Goal: Task Accomplishment & Management: Use online tool/utility

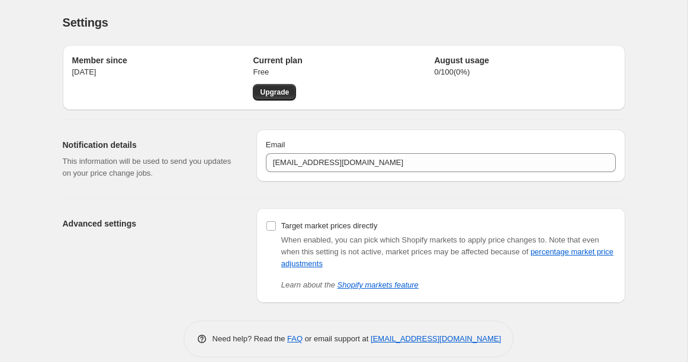
scroll to position [12, 0]
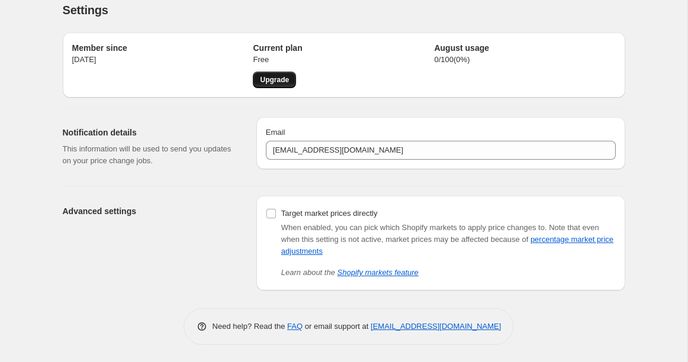
click at [272, 81] on span "Upgrade" at bounding box center [274, 79] width 29 height 9
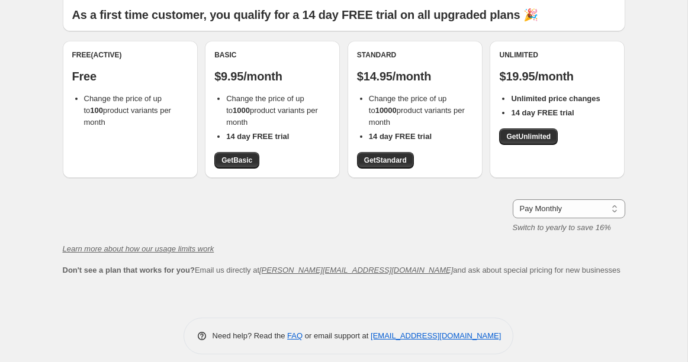
scroll to position [95, 0]
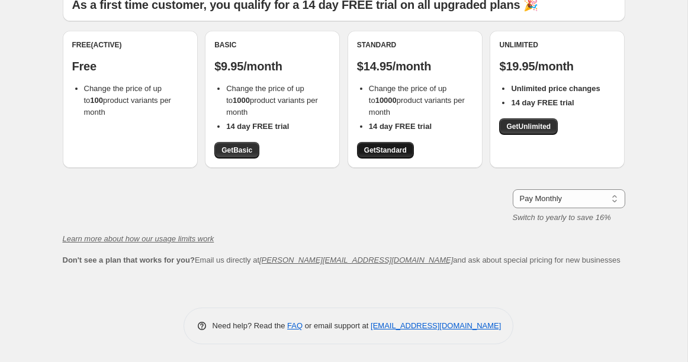
click at [387, 151] on span "Get Standard" at bounding box center [385, 150] width 43 height 9
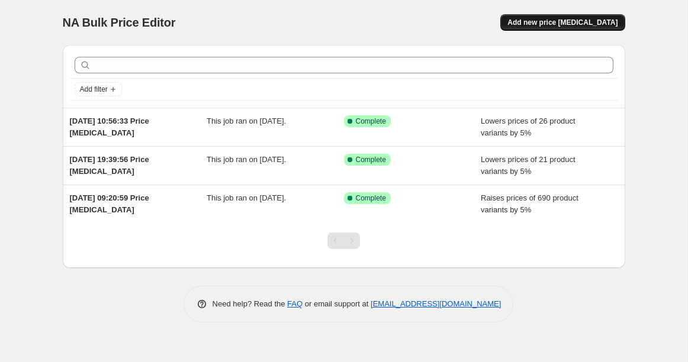
click at [539, 24] on span "Add new price [MEDICAL_DATA]" at bounding box center [562, 22] width 110 height 9
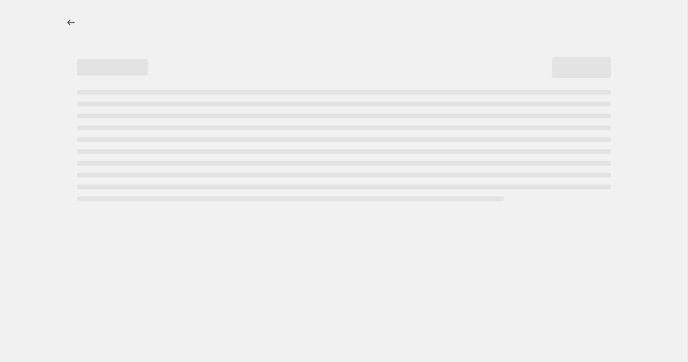
select select "percentage"
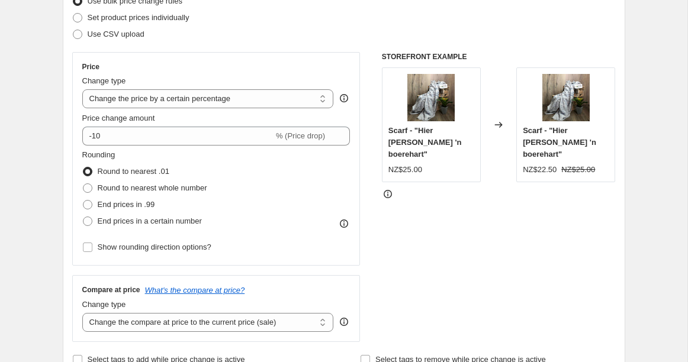
scroll to position [169, 0]
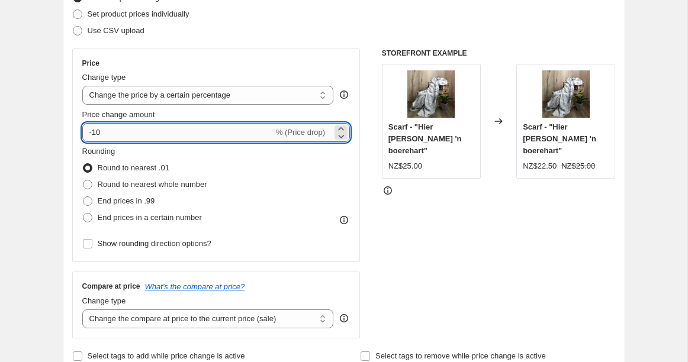
click at [125, 137] on input "-10" at bounding box center [177, 132] width 191 height 19
type input "-1"
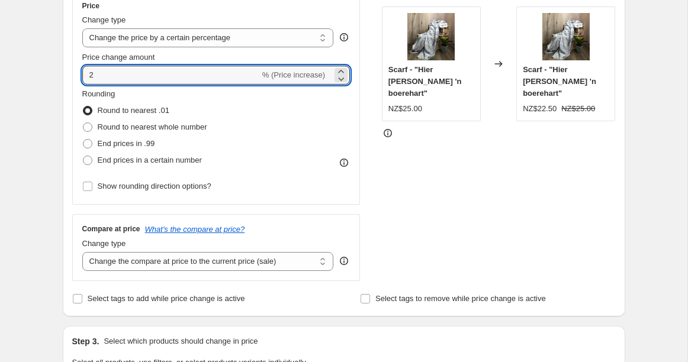
scroll to position [228, 0]
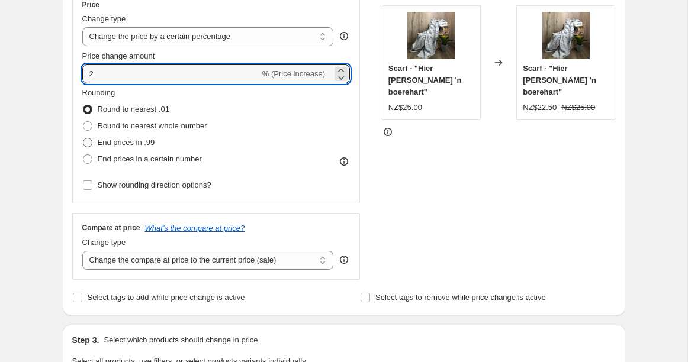
type input "2"
click at [115, 142] on span "End prices in .99" at bounding box center [126, 142] width 57 height 9
click at [83, 138] on input "End prices in .99" at bounding box center [83, 138] width 1 height 1
radio input "true"
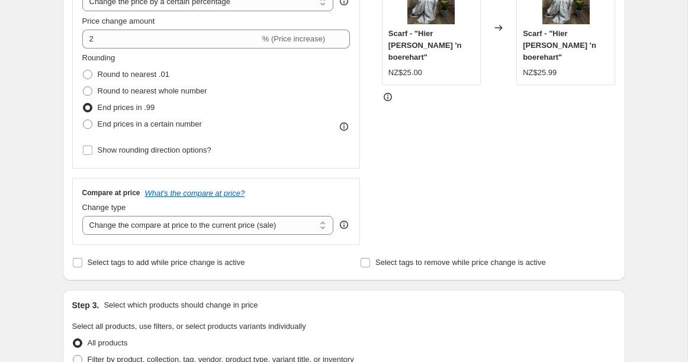
scroll to position [265, 0]
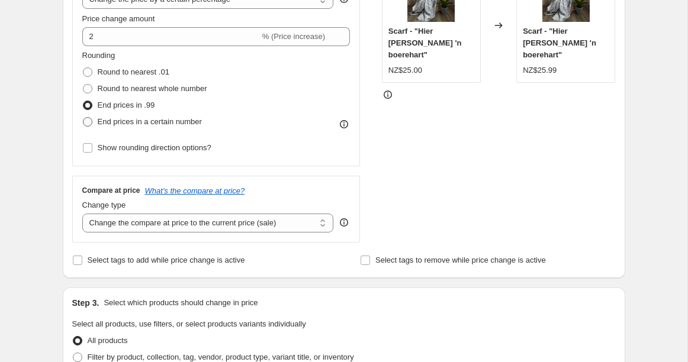
click at [141, 121] on span "End prices in a certain number" at bounding box center [150, 121] width 104 height 9
click at [83, 118] on input "End prices in a certain number" at bounding box center [83, 117] width 1 height 1
radio input "true"
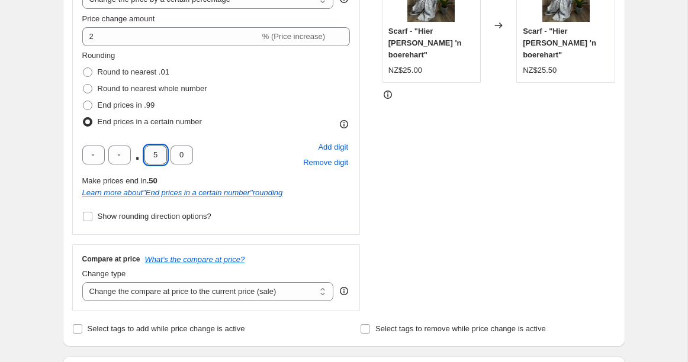
click at [159, 156] on input "5" at bounding box center [155, 155] width 22 height 19
type input "0"
type input "9"
click at [353, 203] on div "Price Change type Change the price to a certain amount Change the price by a ce…" at bounding box center [216, 94] width 288 height 282
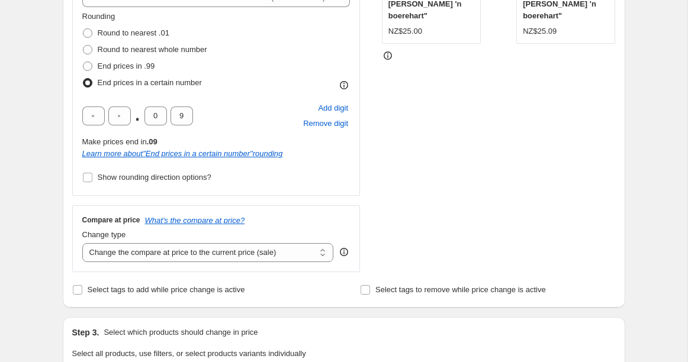
scroll to position [303, 0]
click at [107, 174] on span "Show rounding direction options?" at bounding box center [155, 178] width 114 height 9
click at [92, 174] on input "Show rounding direction options?" at bounding box center [87, 178] width 9 height 9
checkbox input "true"
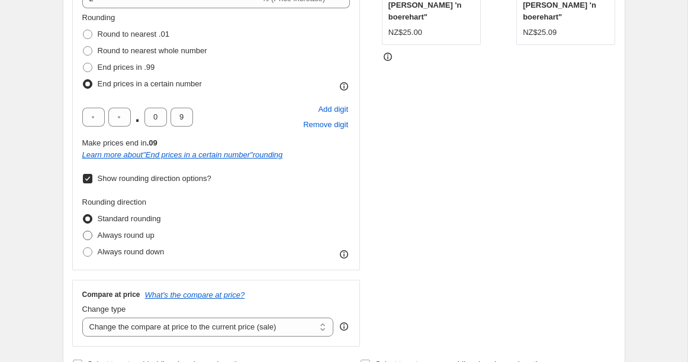
click at [111, 234] on span "Always round up" at bounding box center [126, 235] width 57 height 9
click at [83, 231] on input "Always round up" at bounding box center [83, 231] width 1 height 1
radio input "true"
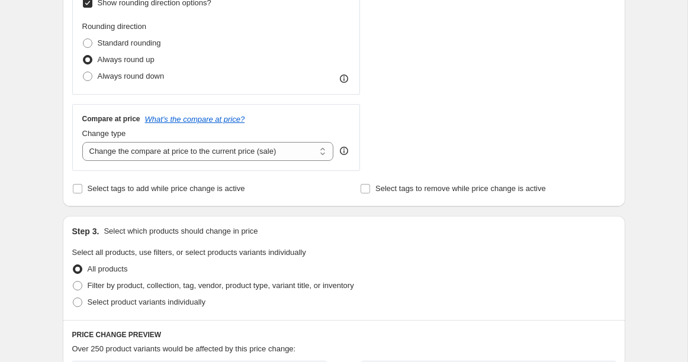
scroll to position [480, 0]
click at [283, 150] on select "Change the compare at price to the current price (sale) Change the compare at p…" at bounding box center [207, 150] width 251 height 19
select select "pp"
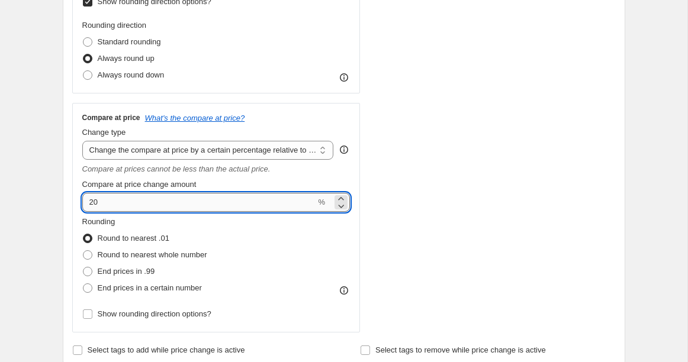
click at [212, 207] on input "20" at bounding box center [199, 202] width 234 height 19
type input "2"
click at [354, 237] on div "Compare at price What's the compare at price? Change type Change the compare at…" at bounding box center [216, 218] width 288 height 230
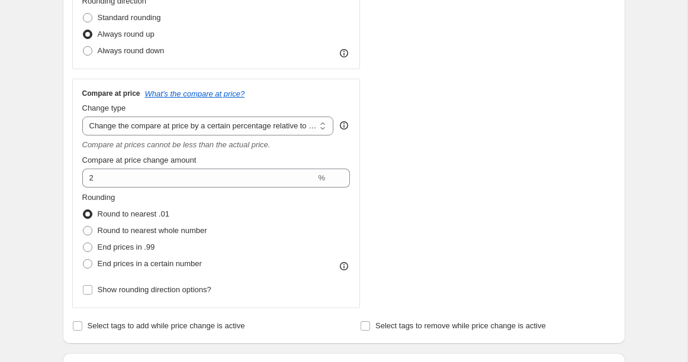
scroll to position [500, 0]
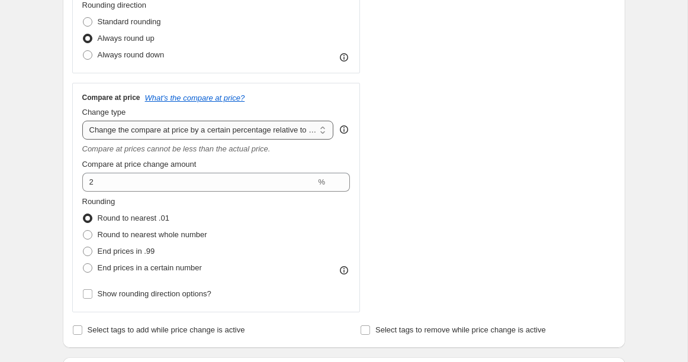
click at [255, 128] on select "Change the compare at price to the current price (sale) Change the compare at p…" at bounding box center [207, 130] width 251 height 19
select select "no_change"
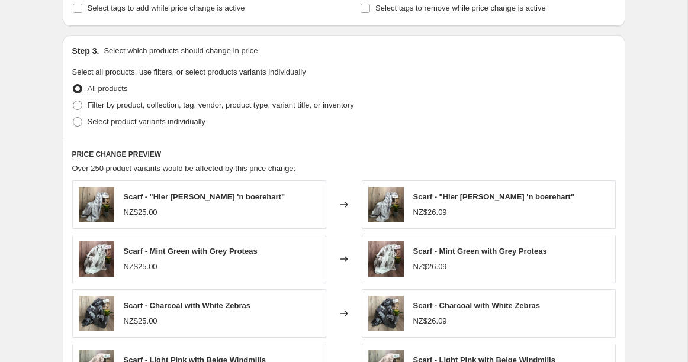
scroll to position [663, 0]
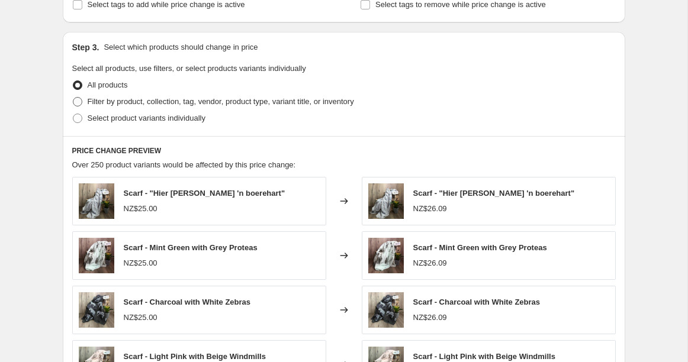
click at [76, 100] on span at bounding box center [77, 101] width 9 height 9
click at [73, 98] on input "Filter by product, collection, tag, vendor, product type, variant title, or inv…" at bounding box center [73, 97] width 1 height 1
radio input "true"
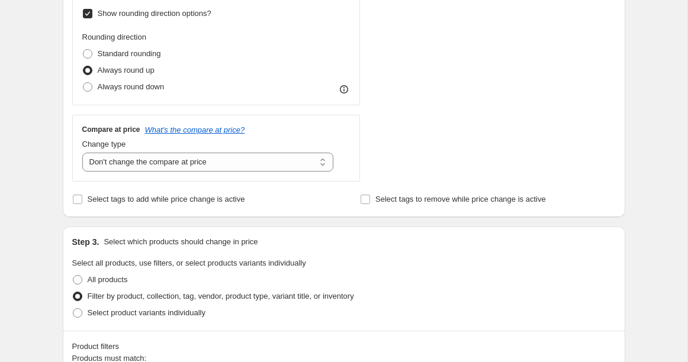
scroll to position [459, 0]
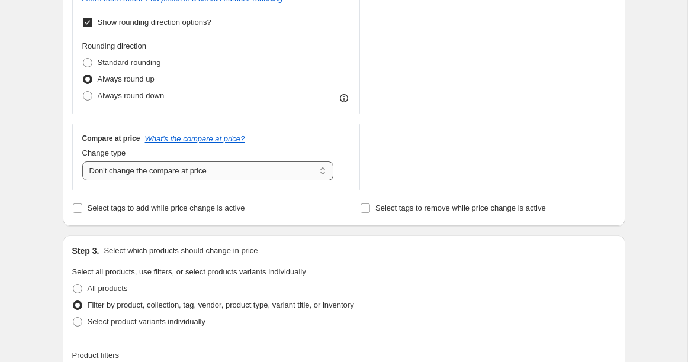
click at [156, 173] on select "Change the compare at price to the current price (sale) Change the compare at p…" at bounding box center [207, 171] width 251 height 19
select select "pp"
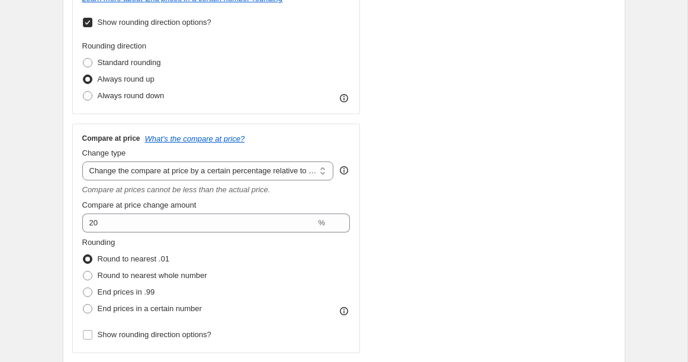
scroll to position [469, 0]
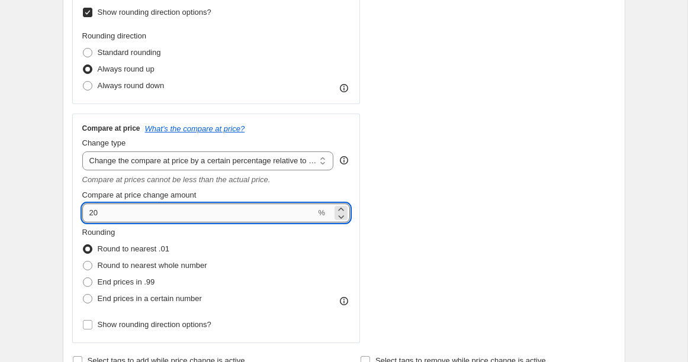
click at [102, 209] on input "20" at bounding box center [199, 213] width 234 height 19
type input "2"
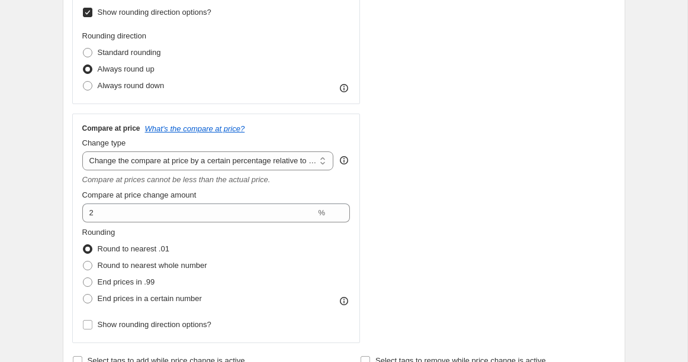
click at [40, 221] on div "Create new price [MEDICAL_DATA]. This page is ready Create new price [MEDICAL_D…" at bounding box center [343, 292] width 687 height 1523
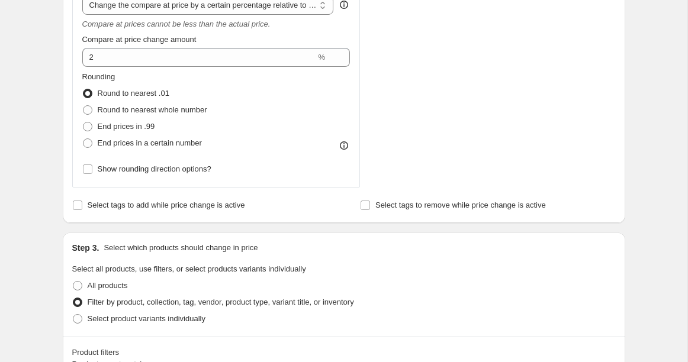
scroll to position [630, 0]
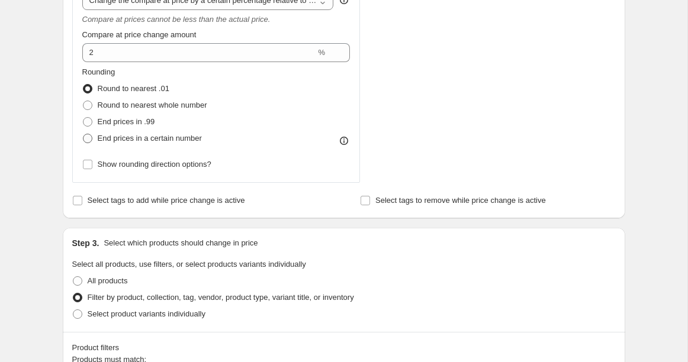
click at [89, 138] on span at bounding box center [87, 138] width 9 height 9
click at [83, 134] on input "End prices in a certain number" at bounding box center [83, 134] width 1 height 1
radio input "true"
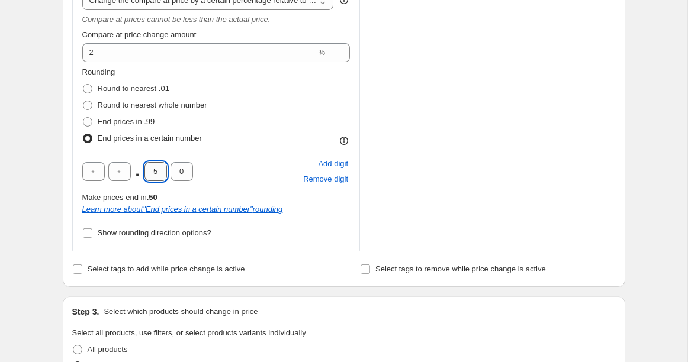
click at [160, 174] on input "5" at bounding box center [155, 171] width 22 height 19
type input "0"
type input "9"
click at [146, 230] on span "Show rounding direction options?" at bounding box center [155, 232] width 114 height 9
click at [92, 230] on input "Show rounding direction options?" at bounding box center [87, 232] width 9 height 9
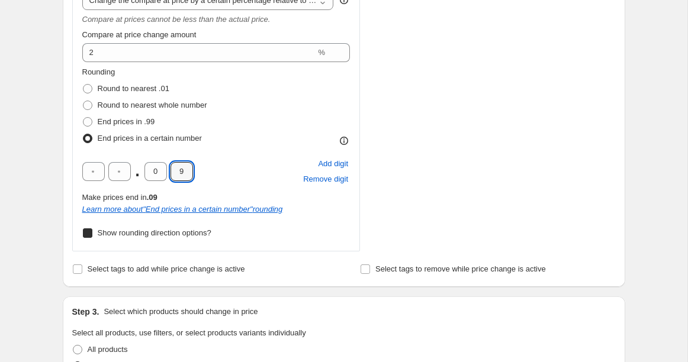
checkbox input "true"
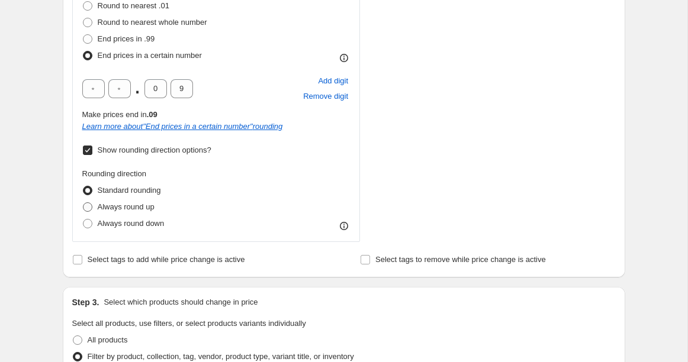
scroll to position [714, 0]
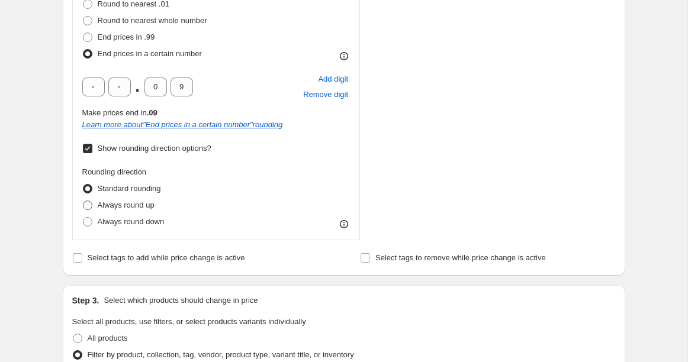
click at [128, 205] on span "Always round up" at bounding box center [126, 205] width 57 height 9
click at [83, 201] on input "Always round up" at bounding box center [83, 201] width 1 height 1
radio input "true"
click at [39, 203] on div "Create new price [MEDICAL_DATA]. This page is ready Create new price [MEDICAL_D…" at bounding box center [343, 118] width 687 height 1665
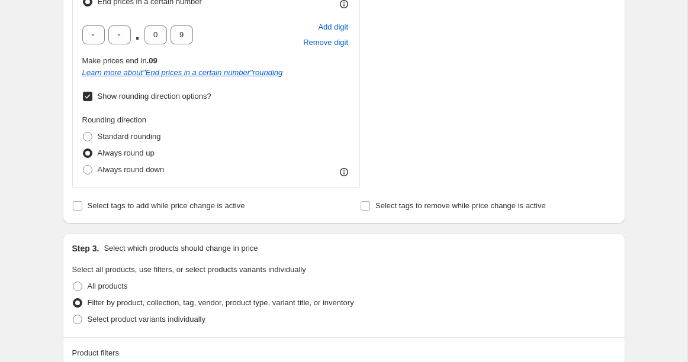
scroll to position [772, 0]
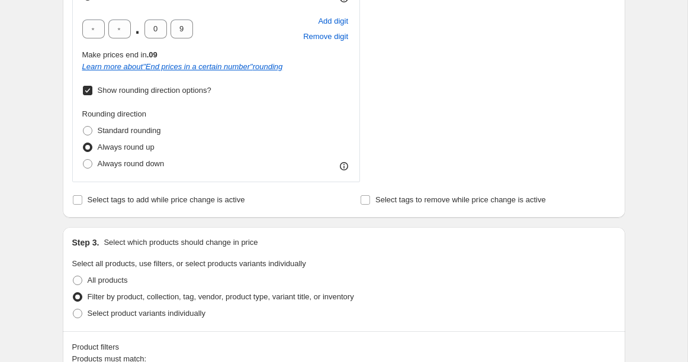
click at [38, 201] on div "Create new price [MEDICAL_DATA]. This page is ready Create new price [MEDICAL_D…" at bounding box center [343, 60] width 687 height 1665
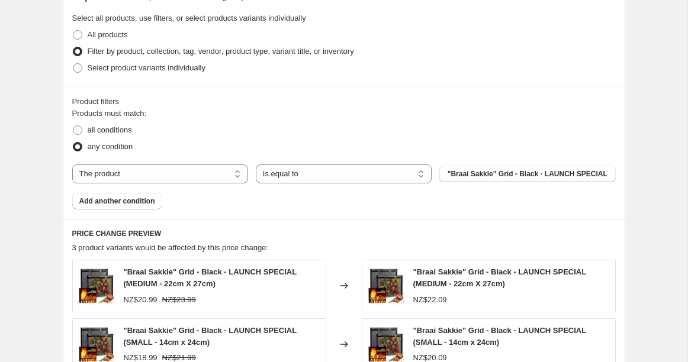
scroll to position [1024, 0]
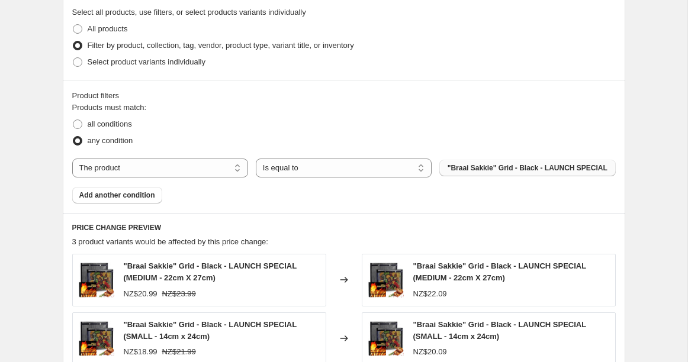
click at [464, 163] on span ""Braai Sakkie" Grid - Black - LAUNCH SPECIAL" at bounding box center [527, 167] width 160 height 9
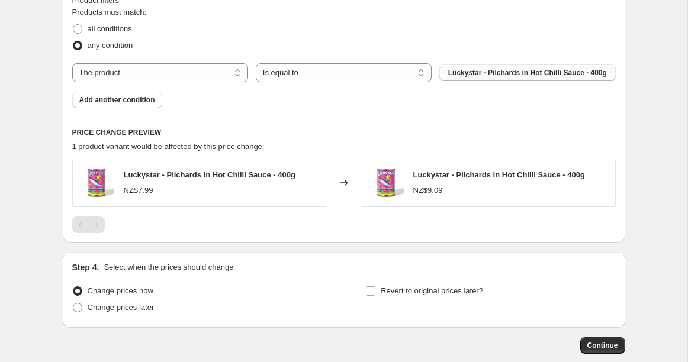
scroll to position [1117, 0]
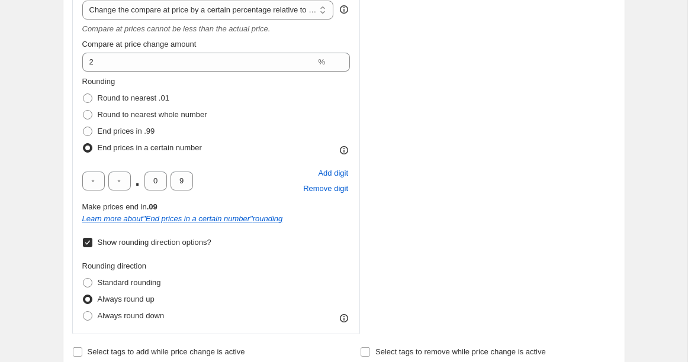
scroll to position [615, 0]
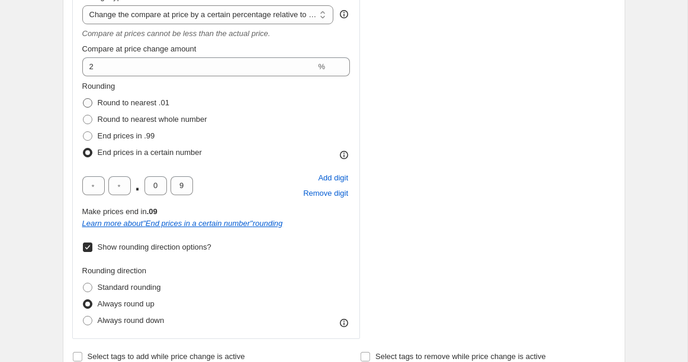
click at [115, 101] on span "Round to nearest .01" at bounding box center [134, 102] width 72 height 9
click at [83, 99] on input "Round to nearest .01" at bounding box center [83, 98] width 1 height 1
radio input "true"
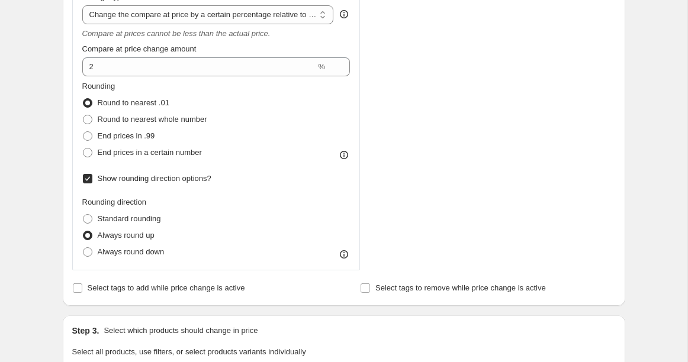
click at [644, 233] on div "Create new price [MEDICAL_DATA]. This page is ready Create new price [MEDICAL_D…" at bounding box center [343, 123] width 687 height 1476
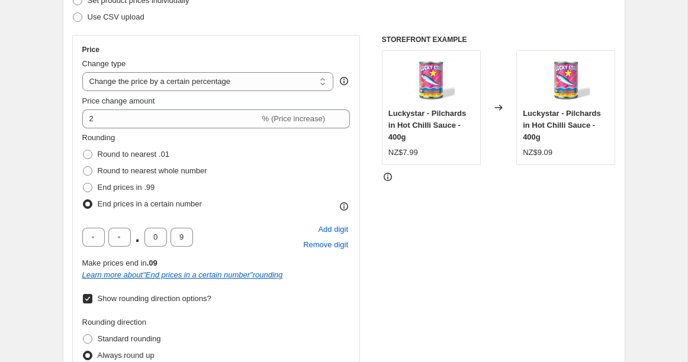
scroll to position [196, 0]
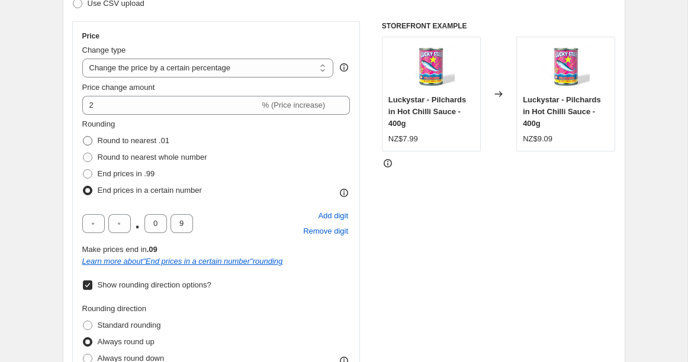
click at [87, 139] on span at bounding box center [87, 140] width 9 height 9
click at [83, 137] on input "Round to nearest .01" at bounding box center [83, 136] width 1 height 1
radio input "true"
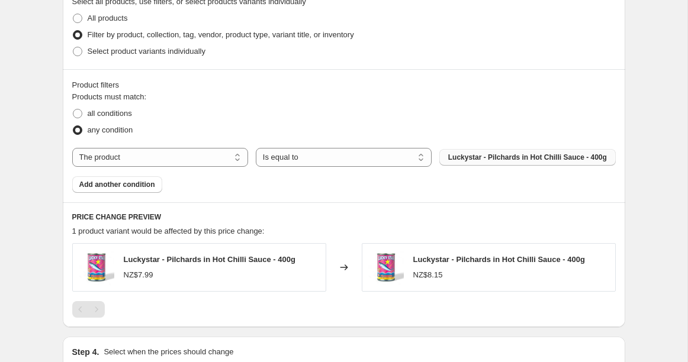
scroll to position [897, 0]
click at [489, 157] on span "Luckystar - Pilchards in Hot Chilli Sauce - 400g" at bounding box center [527, 157] width 159 height 9
click at [184, 160] on select "The product The product's collection The product's tag The product's vendor The…" at bounding box center [160, 157] width 176 height 19
select select "tag"
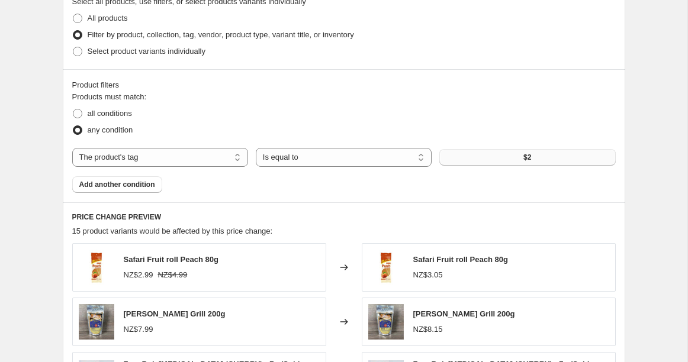
click at [478, 159] on button "$2" at bounding box center [527, 157] width 176 height 17
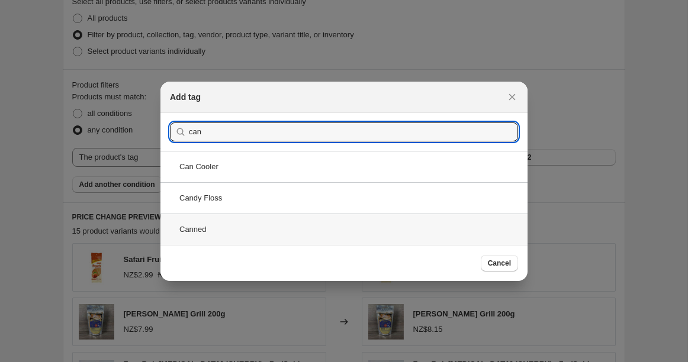
type input "can"
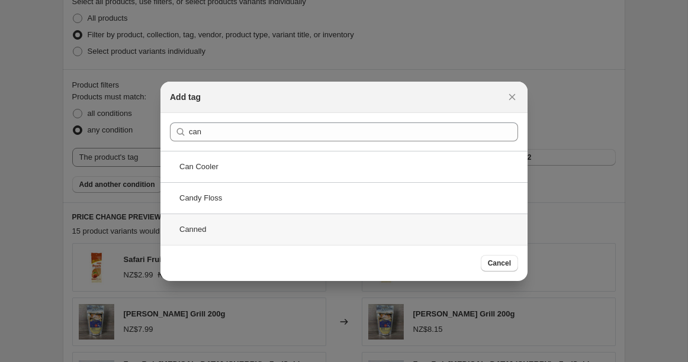
click at [200, 230] on div "Canned" at bounding box center [343, 229] width 367 height 31
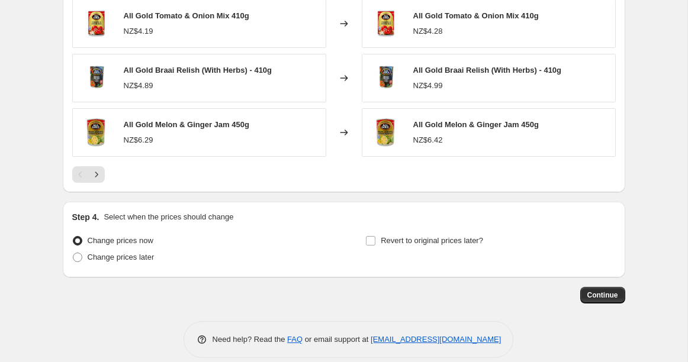
scroll to position [1248, 0]
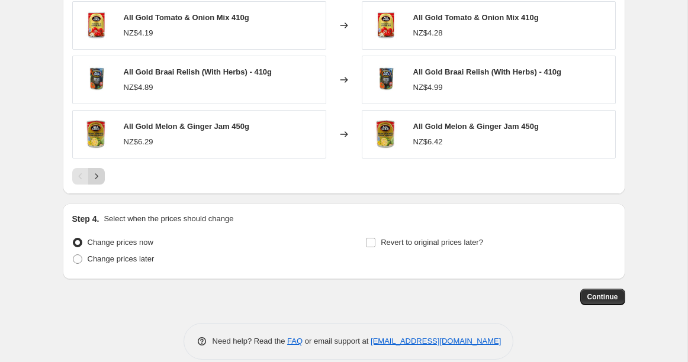
click at [96, 175] on icon "Next" at bounding box center [97, 176] width 12 height 12
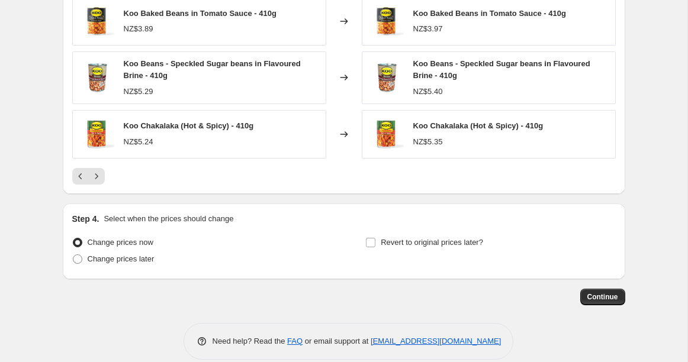
scroll to position [1265, 0]
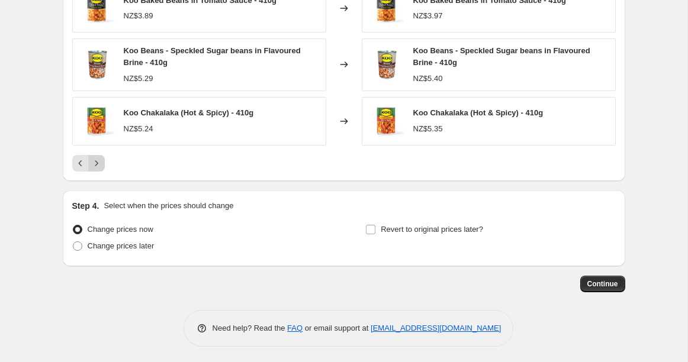
click at [97, 159] on icon "Next" at bounding box center [97, 163] width 12 height 12
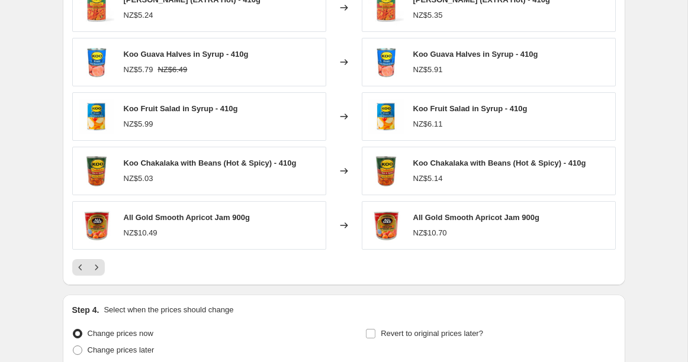
scroll to position [1261, 0]
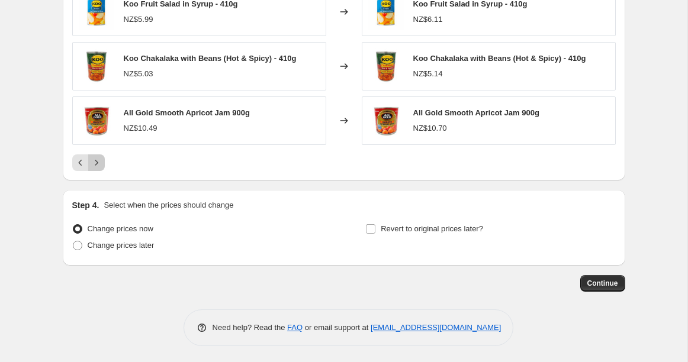
click at [96, 162] on icon "Next" at bounding box center [97, 163] width 12 height 12
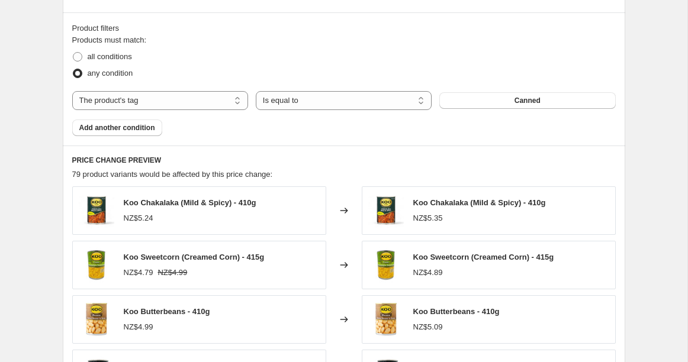
scroll to position [948, 0]
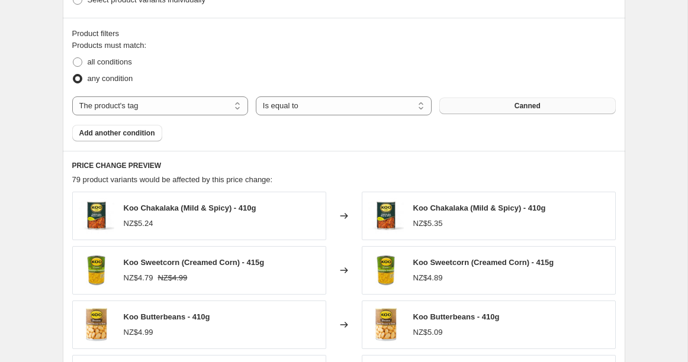
click at [480, 101] on button "Canned" at bounding box center [527, 106] width 176 height 17
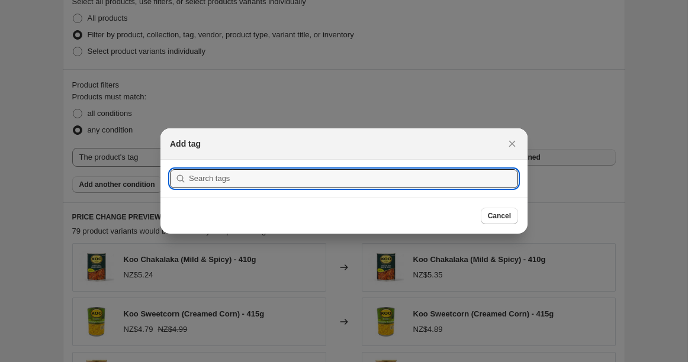
scroll to position [0, 0]
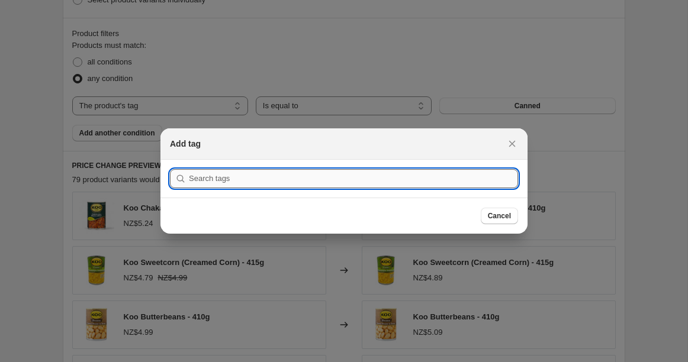
click at [235, 180] on input ":r3d:" at bounding box center [353, 178] width 329 height 19
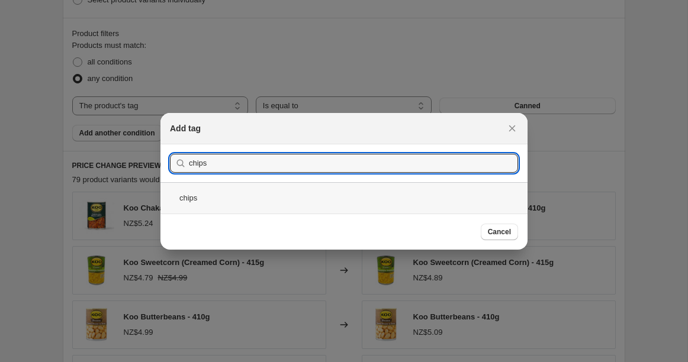
type input "chips"
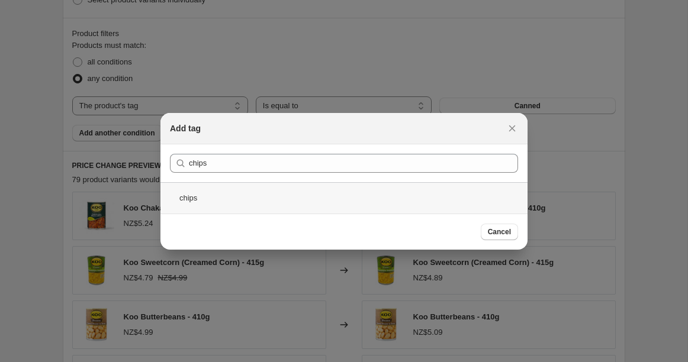
click at [186, 200] on div "chips" at bounding box center [343, 197] width 367 height 31
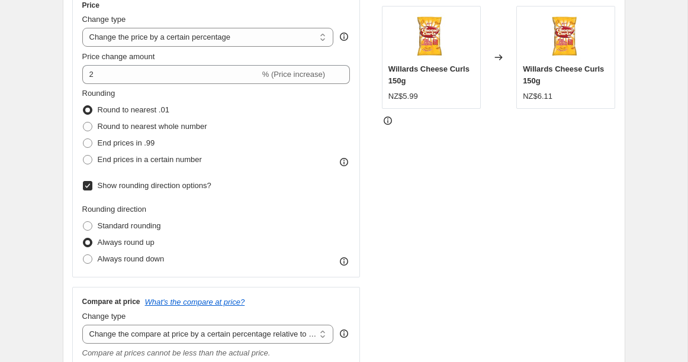
scroll to position [217, 0]
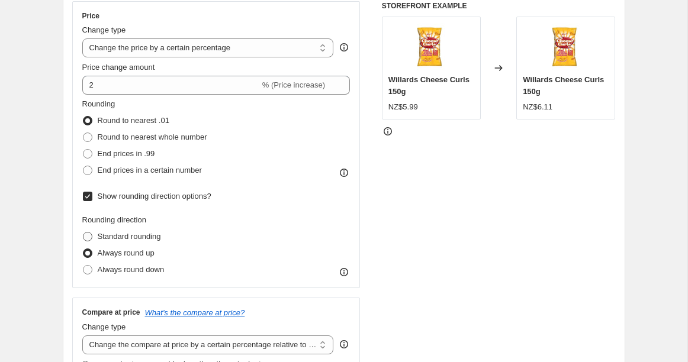
click at [114, 235] on span "Standard rounding" at bounding box center [129, 236] width 63 height 9
click at [83, 233] on input "Standard rounding" at bounding box center [83, 232] width 1 height 1
radio input "true"
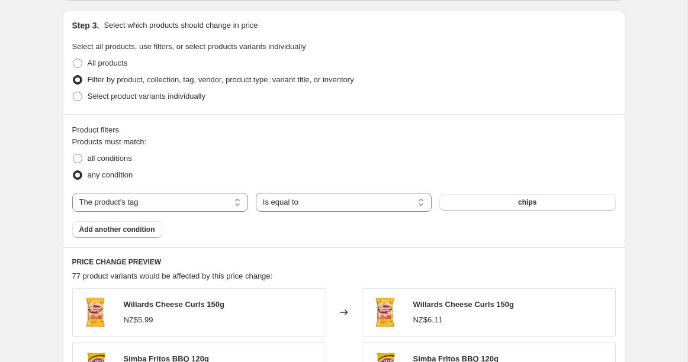
scroll to position [863, 0]
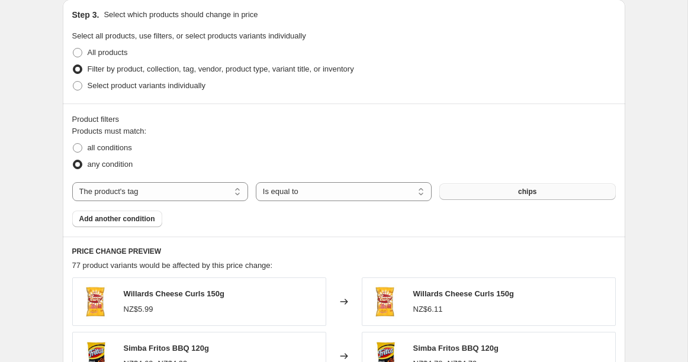
click at [521, 191] on span "chips" at bounding box center [527, 191] width 18 height 9
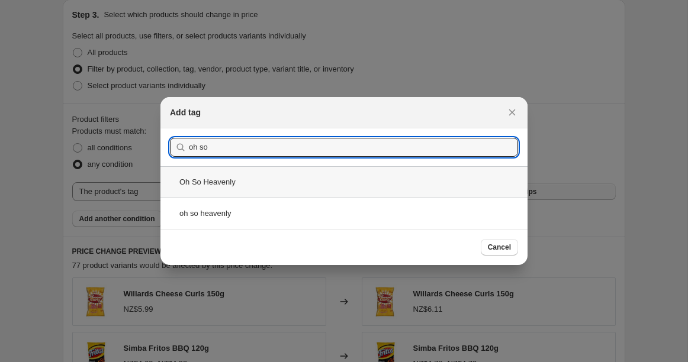
type input "oh so"
click at [211, 182] on div "Oh So Heavenly" at bounding box center [343, 181] width 367 height 31
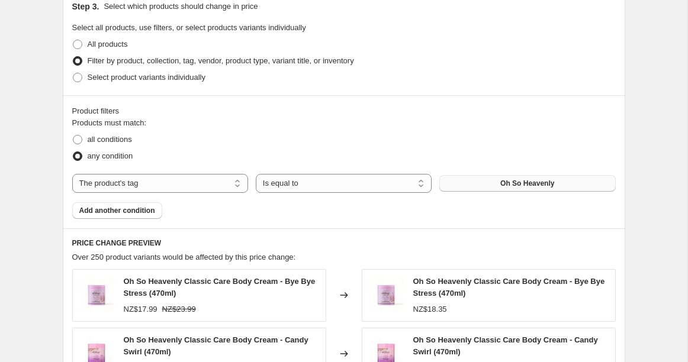
scroll to position [865, 0]
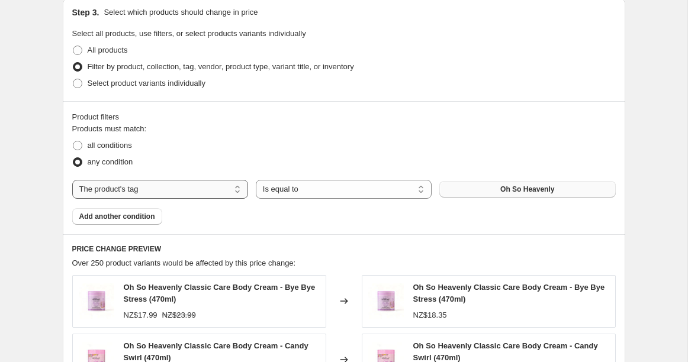
click at [210, 186] on select "The product The product's collection The product's tag The product's vendor The…" at bounding box center [160, 189] width 176 height 19
click at [196, 188] on select "The product The product's collection The product's tag The product's vendor The…" at bounding box center [160, 189] width 176 height 19
click at [96, 144] on span "all conditions" at bounding box center [110, 145] width 44 height 9
click at [73, 141] on input "all conditions" at bounding box center [73, 141] width 1 height 1
radio input "true"
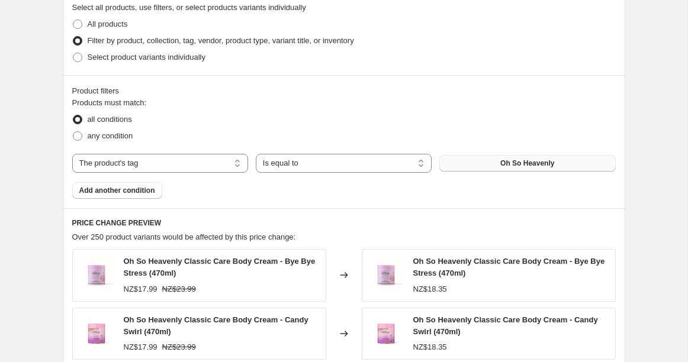
scroll to position [867, 0]
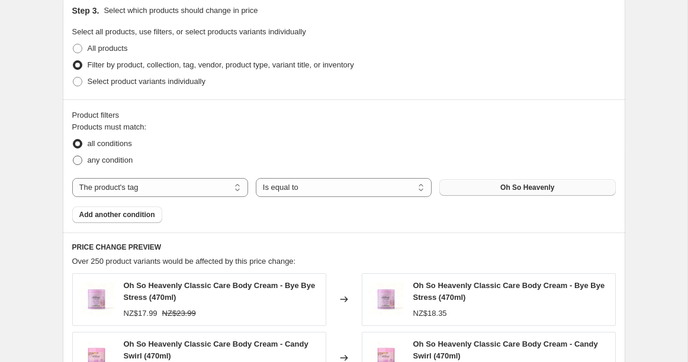
click at [101, 161] on span "any condition" at bounding box center [111, 160] width 46 height 9
click at [73, 156] on input "any condition" at bounding box center [73, 156] width 1 height 1
radio input "true"
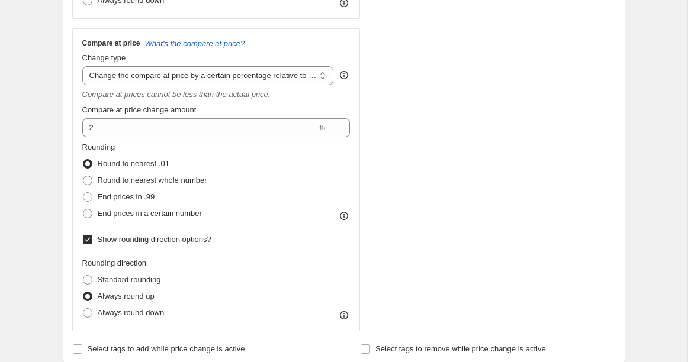
scroll to position [491, 0]
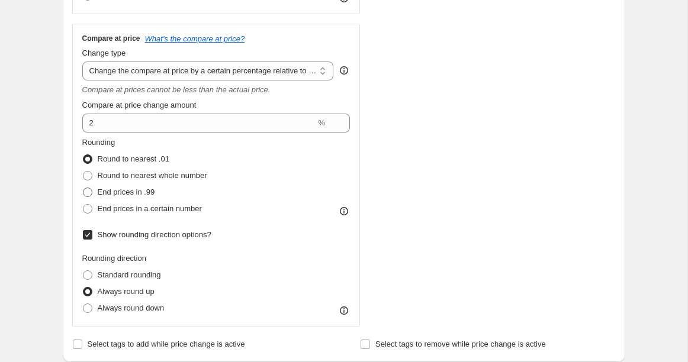
click at [133, 192] on span "End prices in .99" at bounding box center [126, 192] width 57 height 9
click at [83, 188] on input "End prices in .99" at bounding box center [83, 188] width 1 height 1
radio input "true"
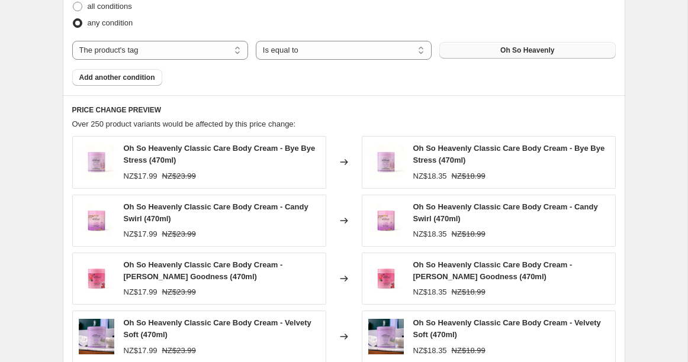
scroll to position [1019, 0]
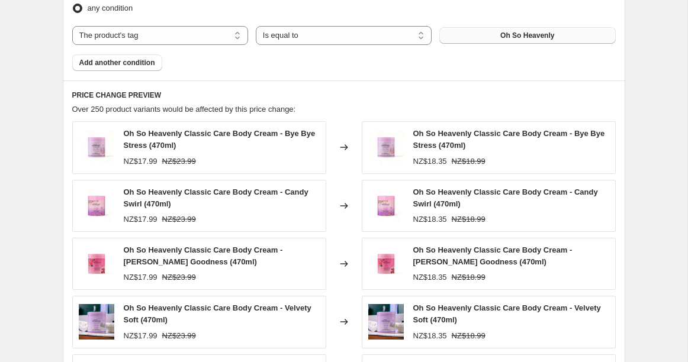
click at [508, 33] on span "Oh So Heavenly" at bounding box center [527, 35] width 54 height 9
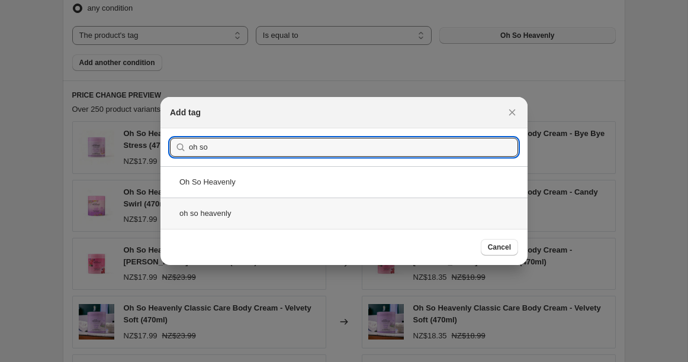
type input "oh so"
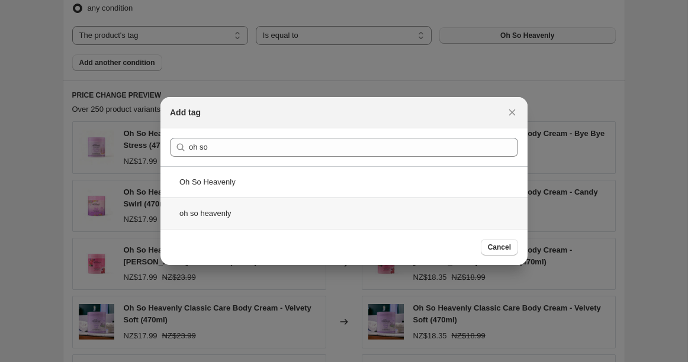
click at [204, 209] on div "oh so heavenly" at bounding box center [343, 213] width 367 height 31
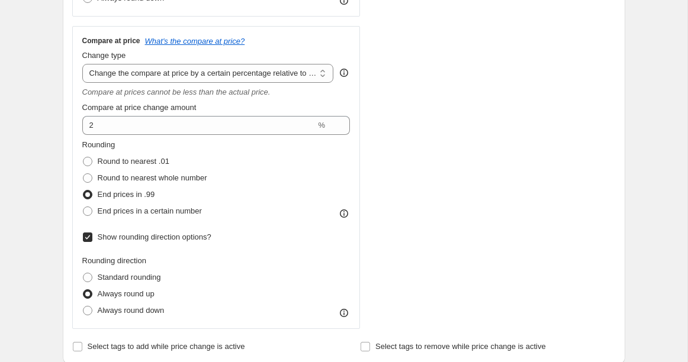
scroll to position [499, 0]
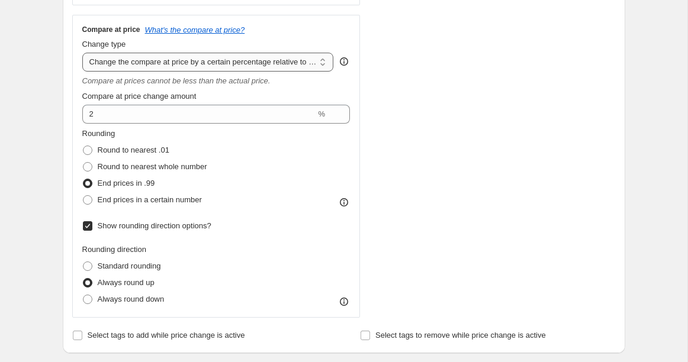
click at [225, 60] on select "Change the compare at price to the current price (sale) Change the compare at p…" at bounding box center [207, 62] width 251 height 19
select select "percentage"
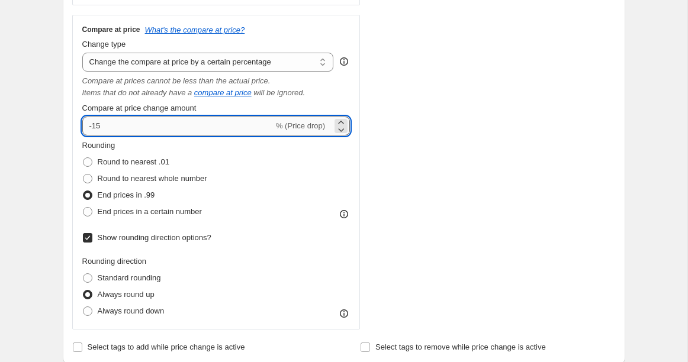
click at [146, 134] on input "-15" at bounding box center [177, 126] width 191 height 19
type input "-1"
type input "2"
click at [354, 179] on div "Compare at price What's the compare at price? Change type Change the compare at…" at bounding box center [216, 172] width 288 height 315
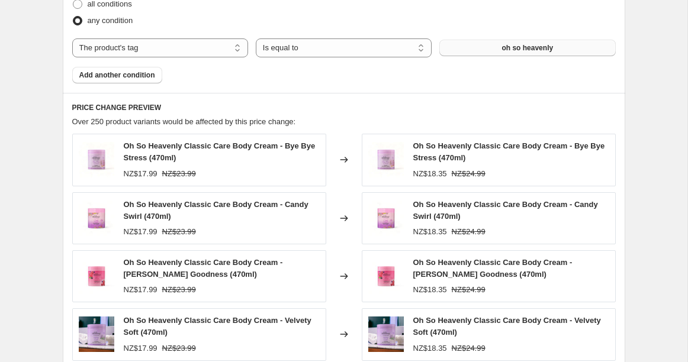
scroll to position [1022, 0]
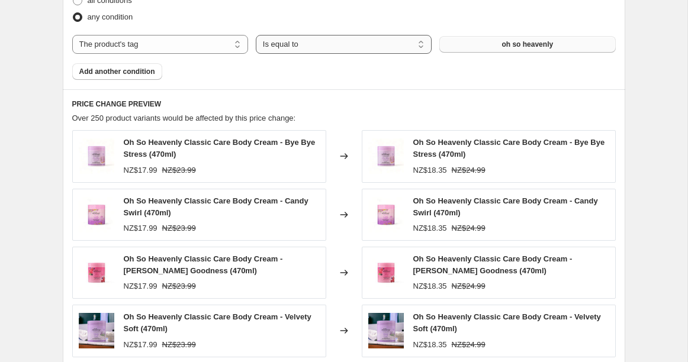
click at [335, 49] on select "Is equal to Is not equal to" at bounding box center [344, 44] width 176 height 19
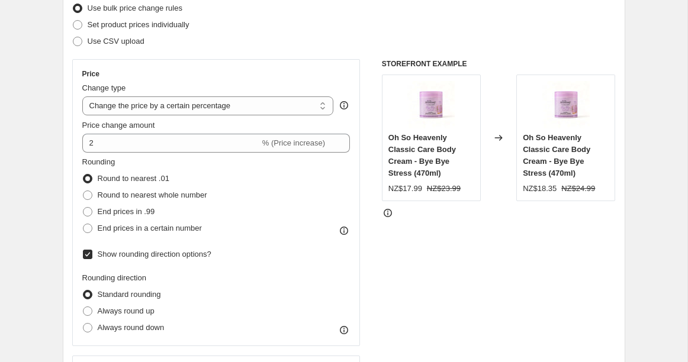
scroll to position [160, 0]
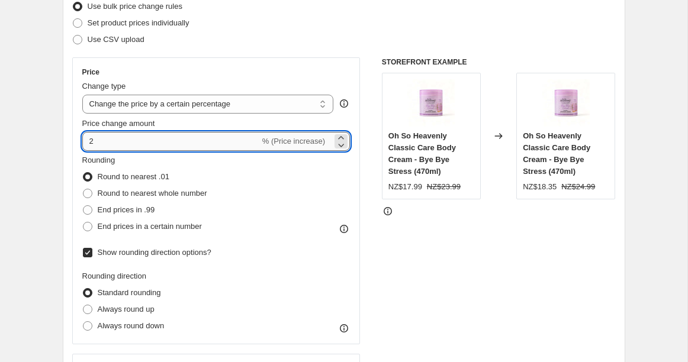
click at [102, 136] on input "2" at bounding box center [171, 141] width 178 height 19
type input "1"
click at [356, 113] on div "Price Change type Change the price to a certain amount Change the price by a ce…" at bounding box center [216, 200] width 288 height 287
click at [141, 144] on input "1" at bounding box center [171, 141] width 178 height 19
type input "2"
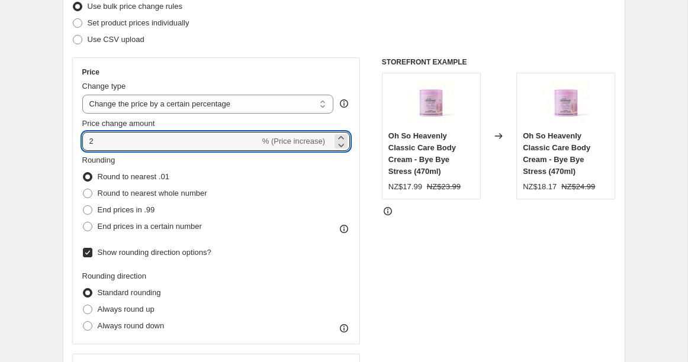
click at [361, 181] on div "Price Change type Change the price to a certain amount Change the price by a ce…" at bounding box center [343, 362] width 543 height 611
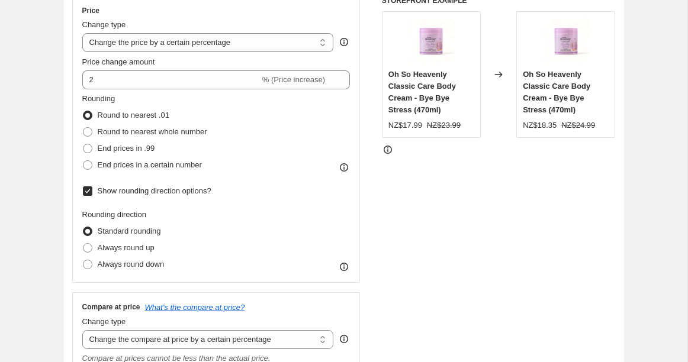
scroll to position [226, 0]
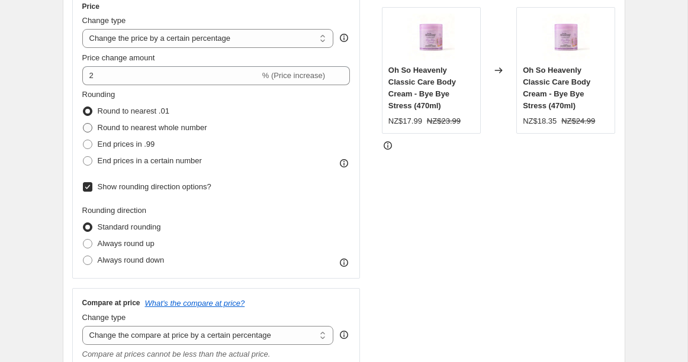
click at [154, 124] on span "Round to nearest whole number" at bounding box center [152, 127] width 109 height 9
click at [83, 124] on input "Round to nearest whole number" at bounding box center [83, 123] width 1 height 1
radio input "true"
click at [144, 111] on span "Round to nearest .01" at bounding box center [134, 111] width 72 height 9
click at [83, 107] on input "Round to nearest .01" at bounding box center [83, 107] width 1 height 1
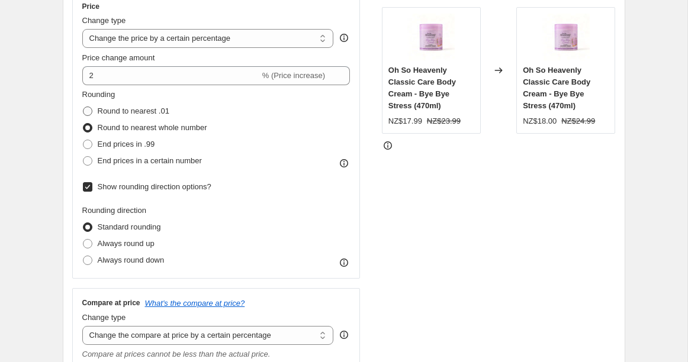
radio input "true"
click at [125, 143] on span "End prices in .99" at bounding box center [126, 144] width 57 height 9
click at [83, 140] on input "End prices in .99" at bounding box center [83, 140] width 1 height 1
radio input "true"
click at [125, 143] on span "End prices in .99" at bounding box center [126, 144] width 57 height 9
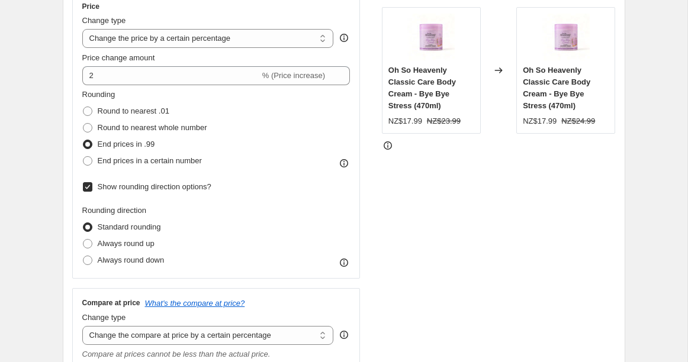
click at [83, 140] on input "End prices in .99" at bounding box center [83, 140] width 1 height 1
click at [122, 163] on span "End prices in a certain number" at bounding box center [150, 160] width 104 height 9
click at [83, 157] on input "End prices in a certain number" at bounding box center [83, 156] width 1 height 1
radio input "true"
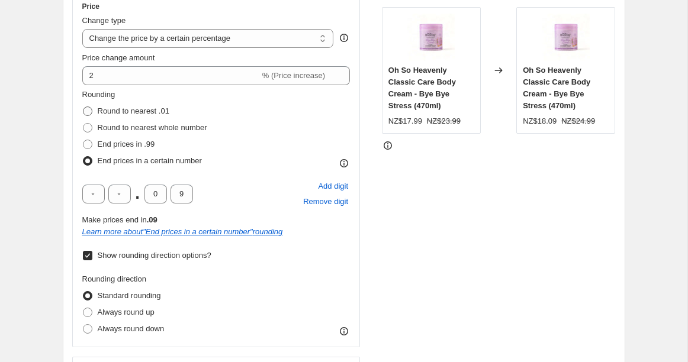
click at [115, 108] on span "Round to nearest .01" at bounding box center [134, 111] width 72 height 9
click at [83, 107] on input "Round to nearest .01" at bounding box center [83, 107] width 1 height 1
radio input "true"
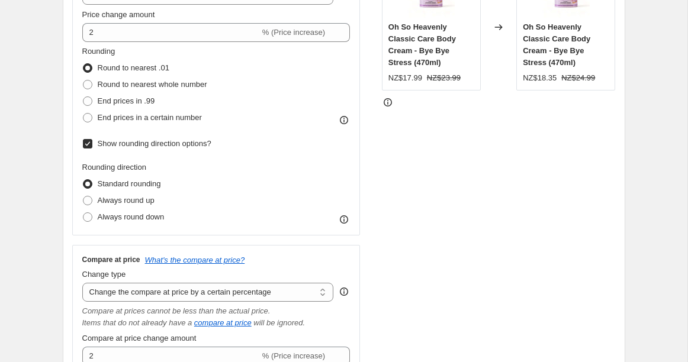
scroll to position [271, 0]
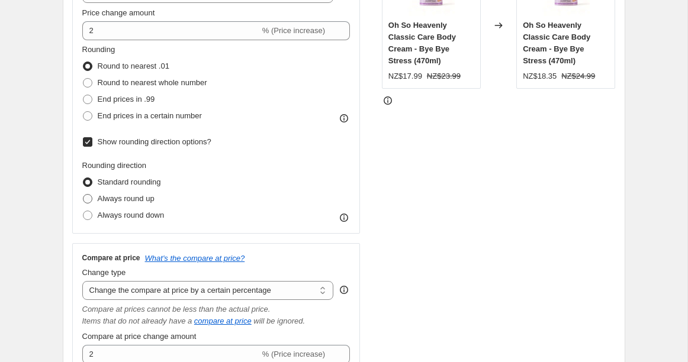
click at [124, 197] on span "Always round up" at bounding box center [126, 198] width 57 height 9
click at [83, 195] on input "Always round up" at bounding box center [83, 194] width 1 height 1
radio input "true"
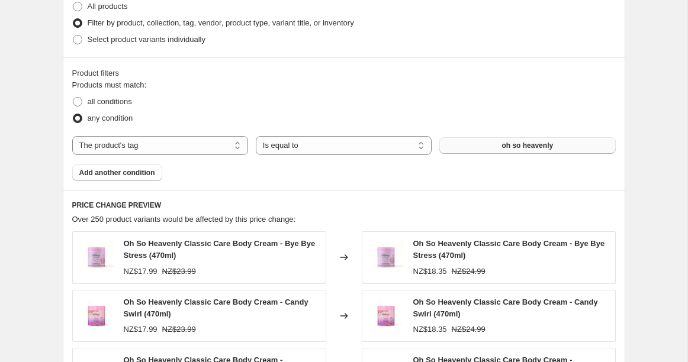
scroll to position [892, 0]
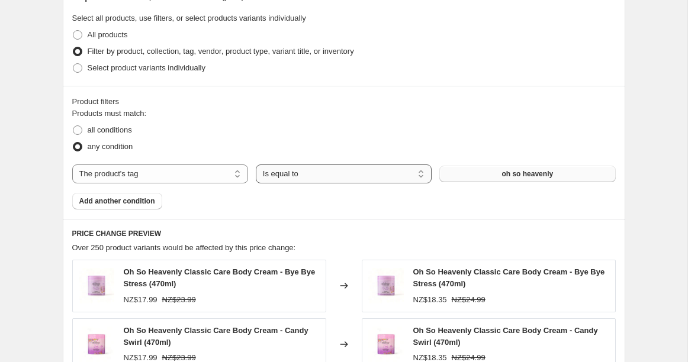
click at [294, 173] on select "Is equal to Is not equal to" at bounding box center [344, 173] width 176 height 19
select select "not_equal"
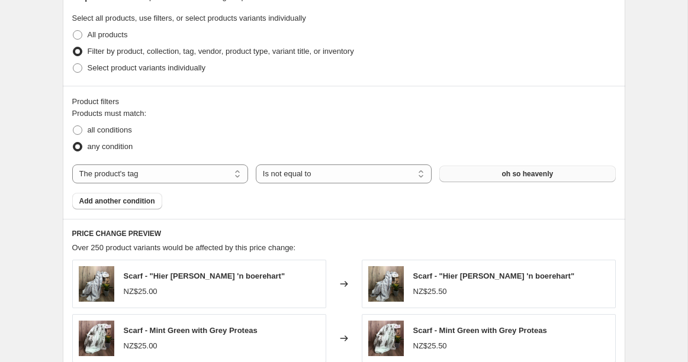
click at [480, 173] on button "oh so heavenly" at bounding box center [527, 174] width 176 height 17
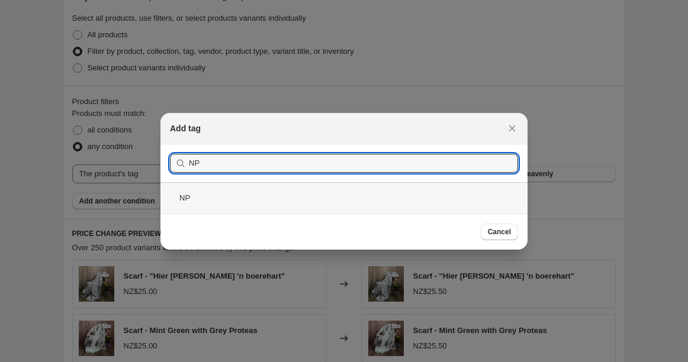
type input "NP"
click at [176, 202] on div "NP" at bounding box center [343, 197] width 367 height 31
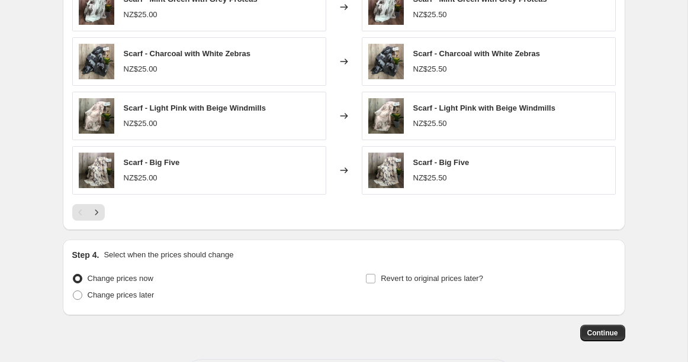
scroll to position [1273, 0]
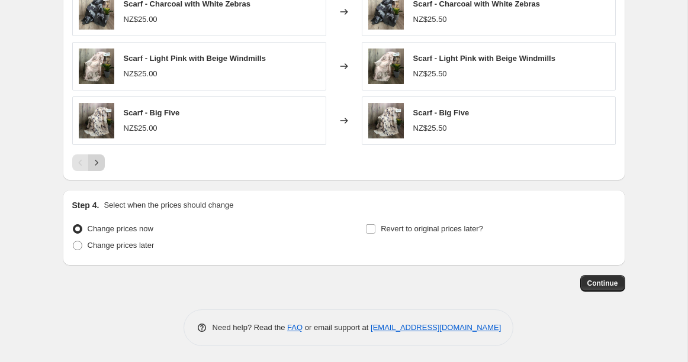
click at [97, 160] on icon "Next" at bounding box center [97, 163] width 12 height 12
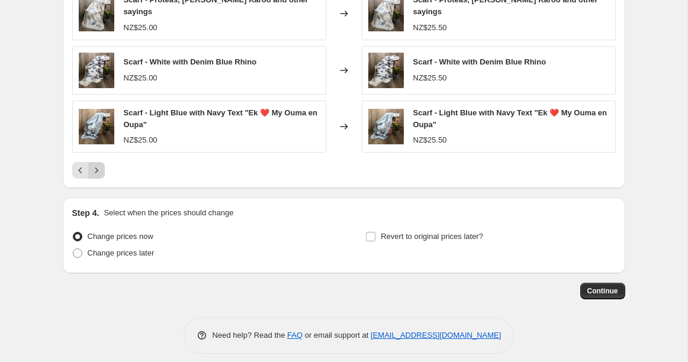
click at [96, 164] on icon "Next" at bounding box center [97, 170] width 12 height 12
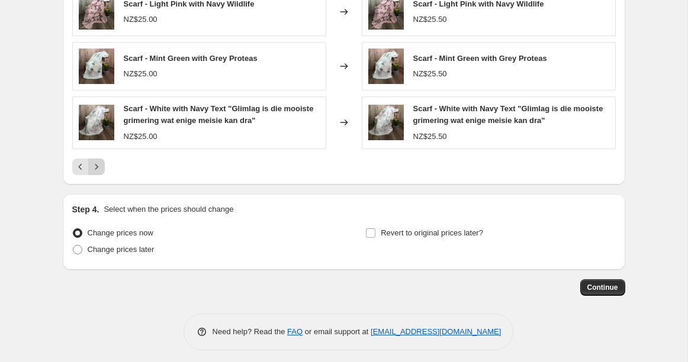
click at [96, 163] on icon "Next" at bounding box center [97, 167] width 12 height 12
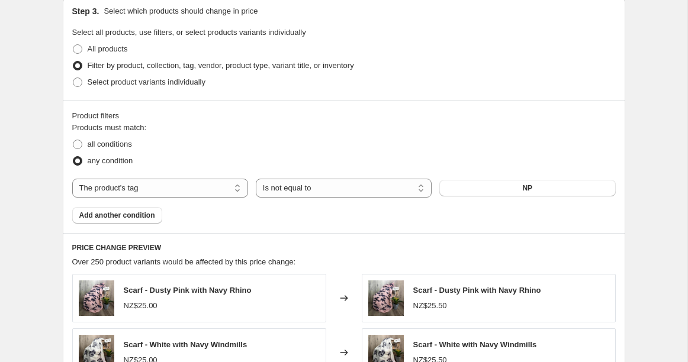
scroll to position [877, 0]
click at [114, 214] on span "Add another condition" at bounding box center [117, 215] width 76 height 9
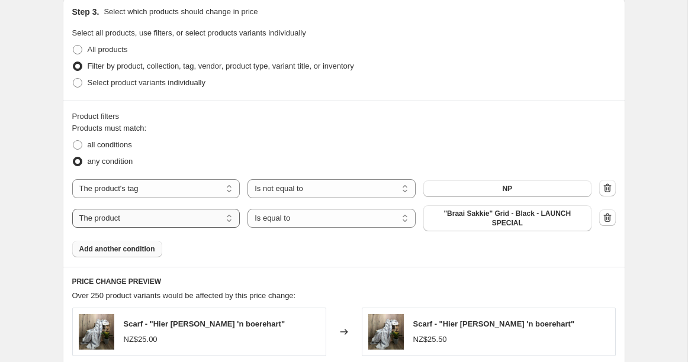
click at [154, 218] on select "The product The product's collection The product's tag The product's vendor The…" at bounding box center [156, 218] width 168 height 19
select select "product_status"
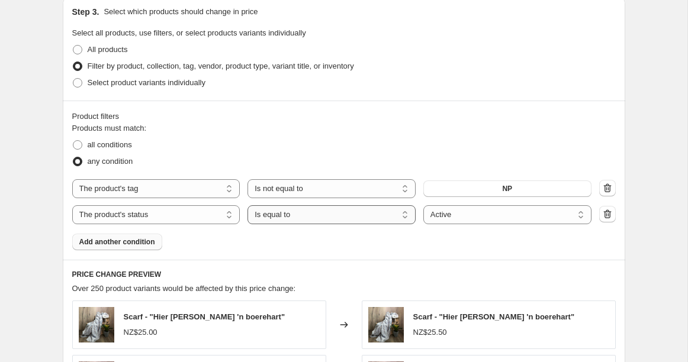
click at [346, 215] on select "Is equal to Is not equal to" at bounding box center [331, 214] width 168 height 19
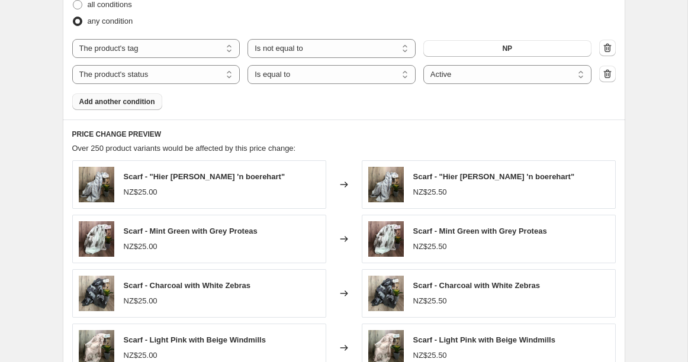
scroll to position [908, 0]
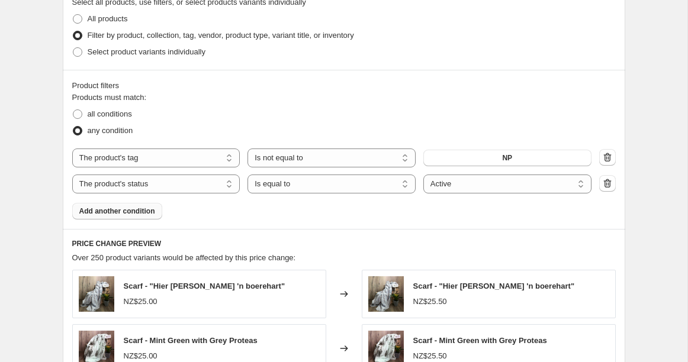
click at [291, 212] on div "Products must match: all conditions any condition The product The product's col…" at bounding box center [343, 156] width 543 height 128
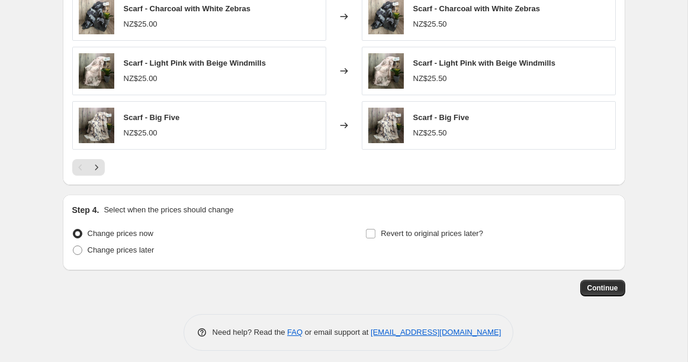
scroll to position [1298, 0]
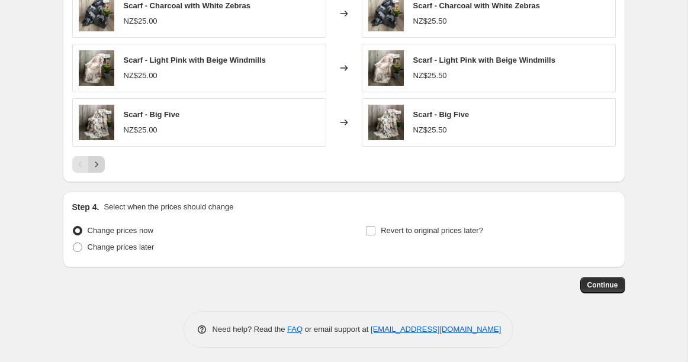
click at [99, 164] on icon "Next" at bounding box center [97, 165] width 12 height 12
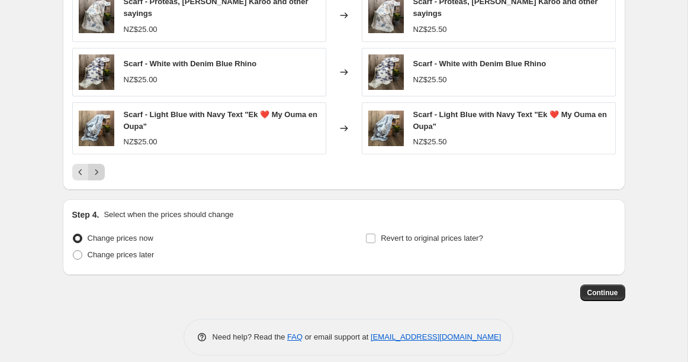
click at [102, 169] on button "Next" at bounding box center [96, 172] width 17 height 17
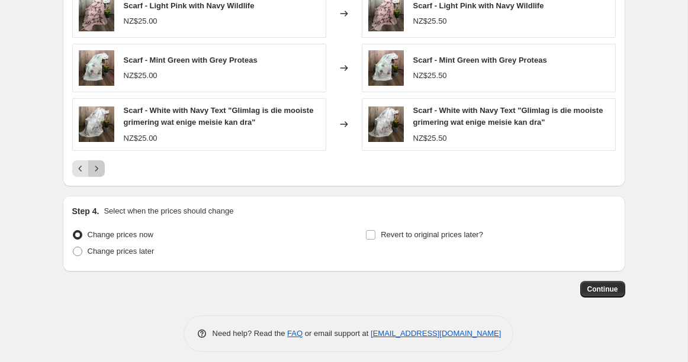
click at [94, 169] on icon "Next" at bounding box center [97, 169] width 12 height 12
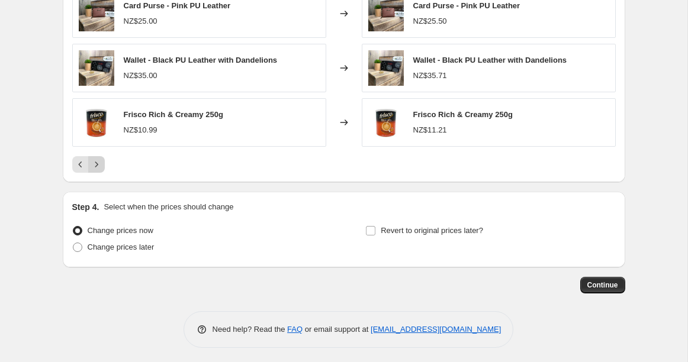
click at [94, 169] on button "Next" at bounding box center [96, 164] width 17 height 17
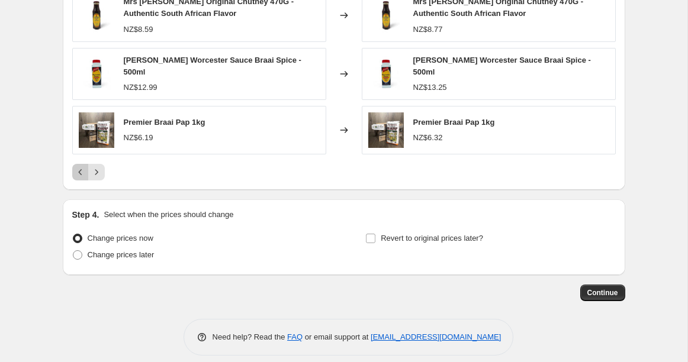
click at [81, 167] on icon "Previous" at bounding box center [81, 172] width 12 height 12
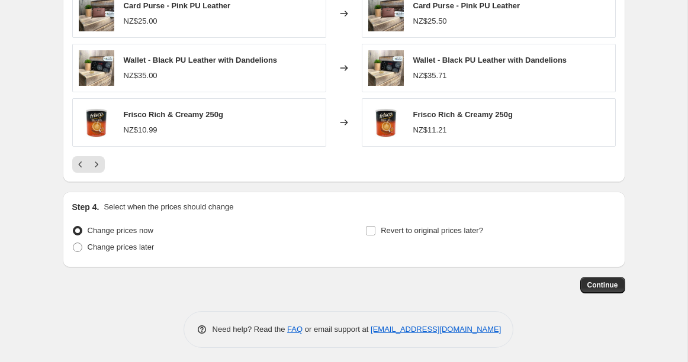
click at [173, 170] on div "PRICE CHANGE PREVIEW Over 250 product variants would be affected by this price …" at bounding box center [344, 11] width 562 height 343
click at [100, 163] on icon "Next" at bounding box center [97, 165] width 12 height 12
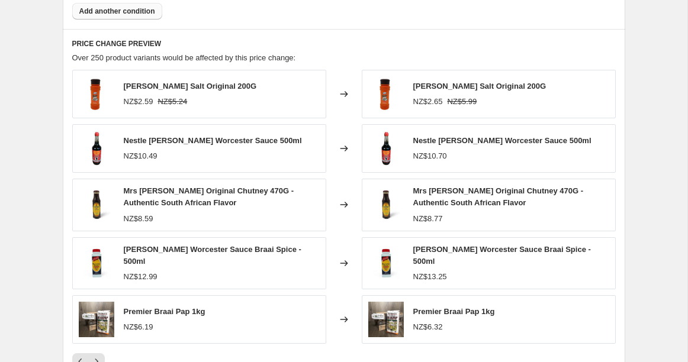
scroll to position [1122, 0]
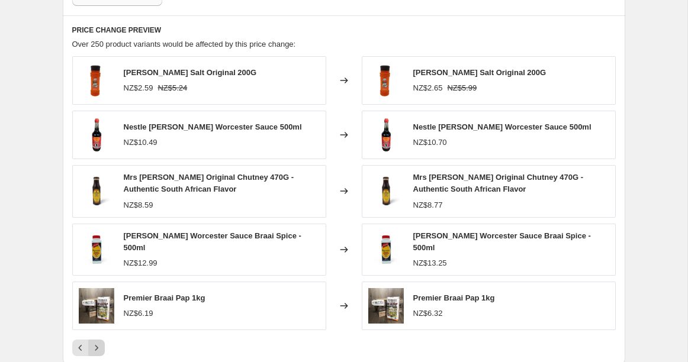
click at [98, 342] on icon "Next" at bounding box center [97, 348] width 12 height 12
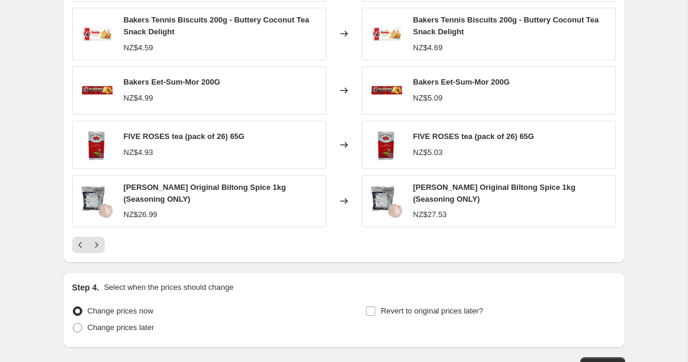
scroll to position [1228, 0]
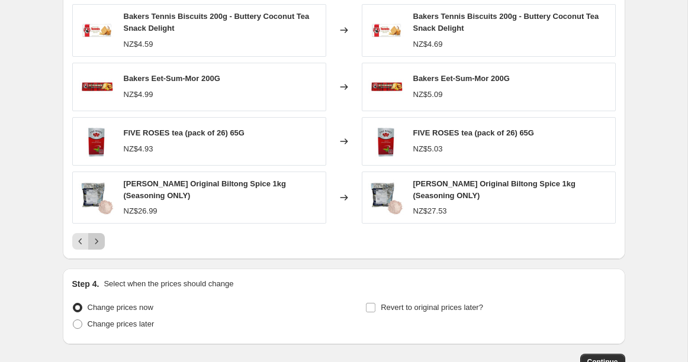
click at [98, 241] on icon "Next" at bounding box center [97, 241] width 12 height 12
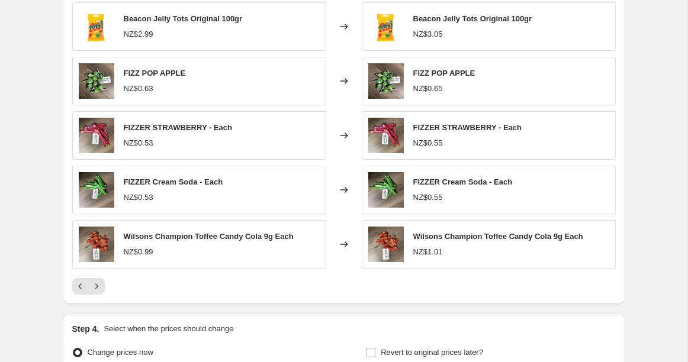
scroll to position [1185, 0]
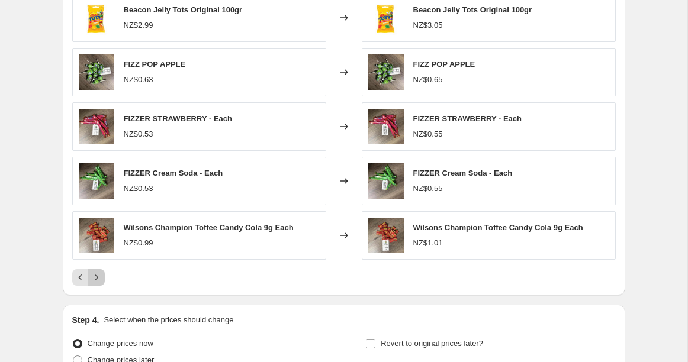
click at [96, 275] on icon "Next" at bounding box center [97, 278] width 12 height 12
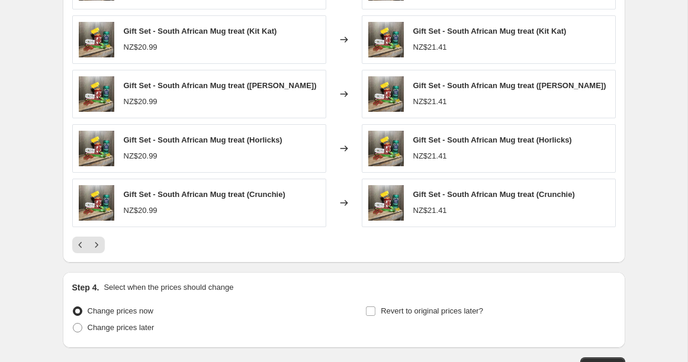
scroll to position [1258, 0]
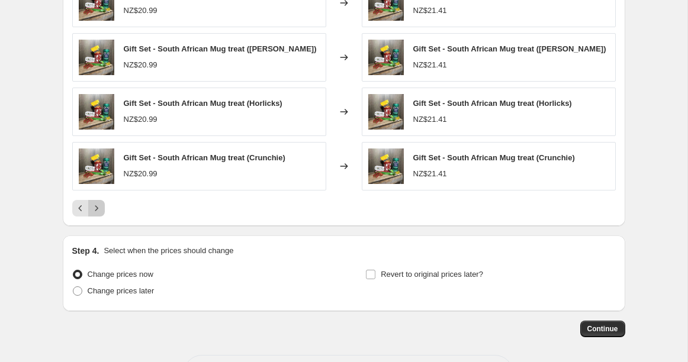
click at [101, 208] on icon "Next" at bounding box center [97, 208] width 12 height 12
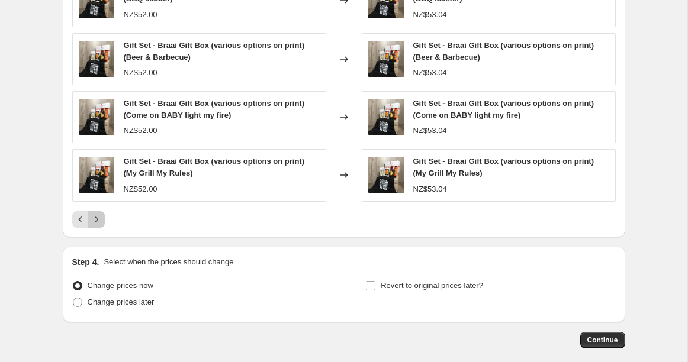
click at [102, 220] on icon "Next" at bounding box center [97, 220] width 12 height 12
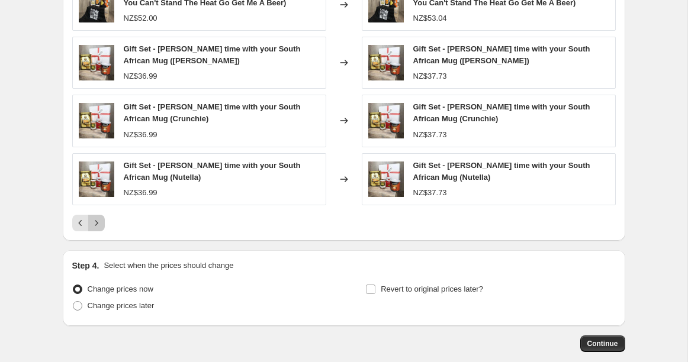
click at [99, 221] on icon "Next" at bounding box center [97, 223] width 12 height 12
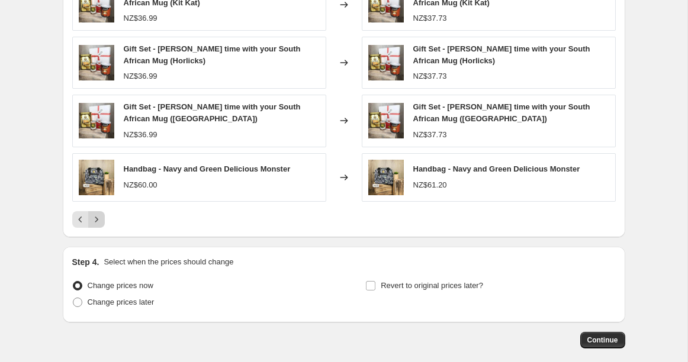
click at [99, 221] on icon "Next" at bounding box center [97, 220] width 12 height 12
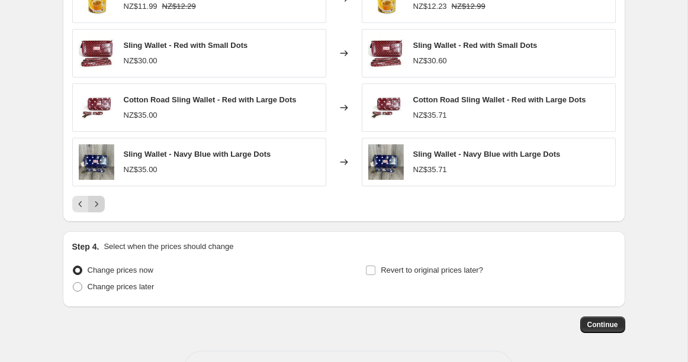
click at [97, 205] on icon "Next" at bounding box center [97, 204] width 12 height 12
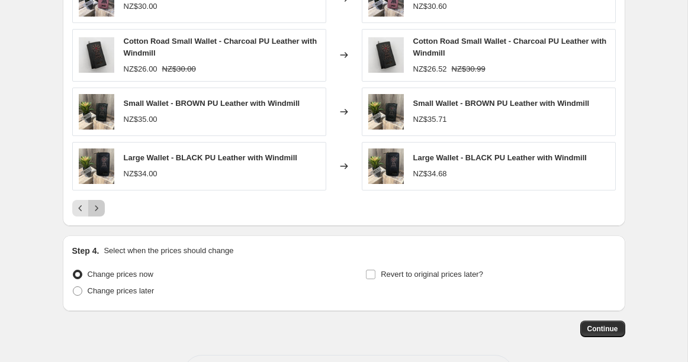
click at [97, 205] on icon "Next" at bounding box center [96, 207] width 3 height 5
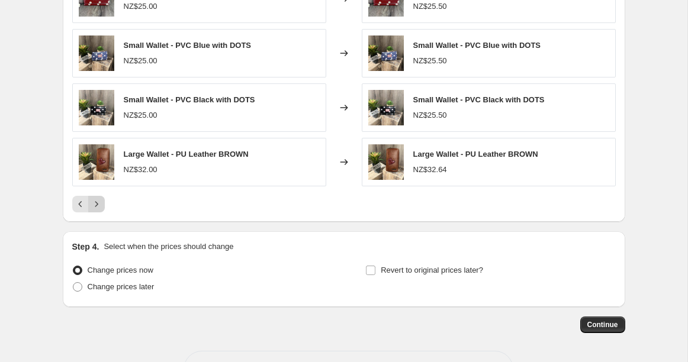
click at [97, 205] on icon "Next" at bounding box center [97, 204] width 12 height 12
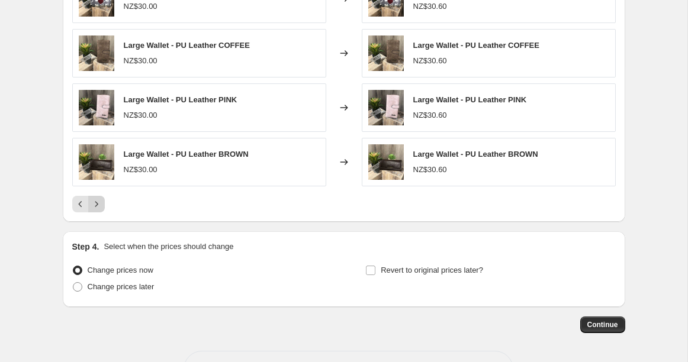
click at [97, 205] on icon "Next" at bounding box center [97, 204] width 12 height 12
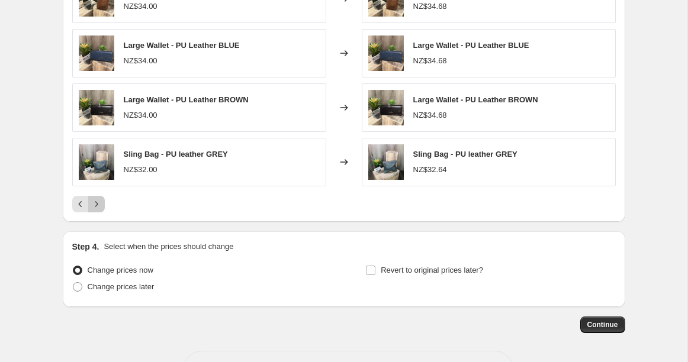
click at [96, 201] on icon "Next" at bounding box center [97, 204] width 12 height 12
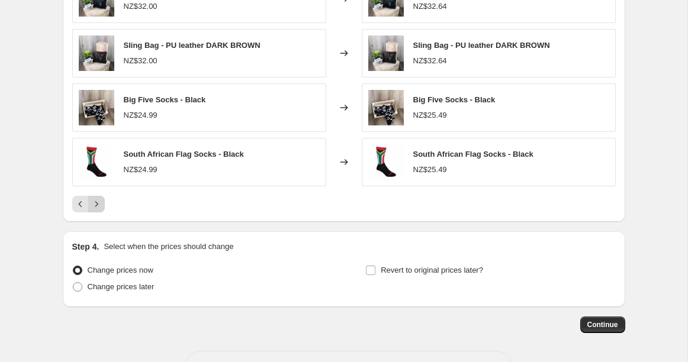
click at [99, 204] on icon "Next" at bounding box center [97, 204] width 12 height 12
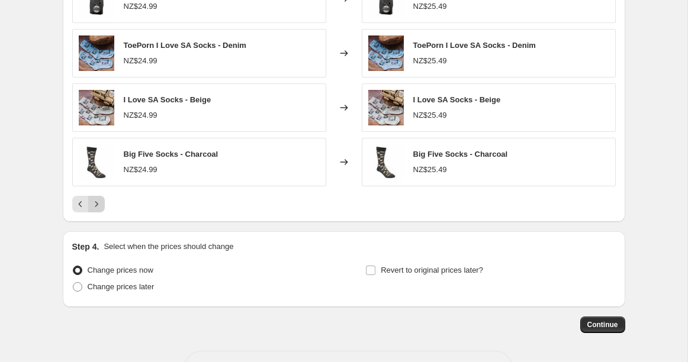
click at [99, 204] on icon "Next" at bounding box center [97, 204] width 12 height 12
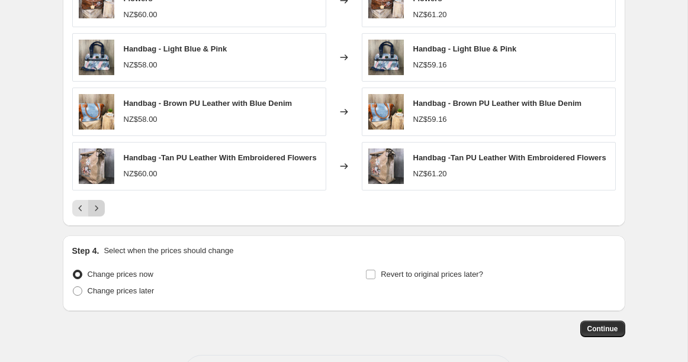
click at [99, 204] on button "Next" at bounding box center [96, 208] width 17 height 17
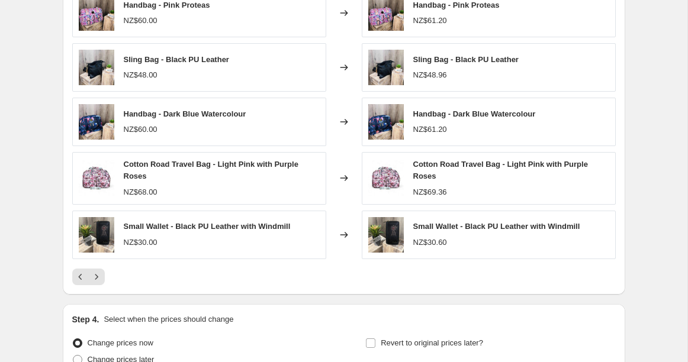
scroll to position [1190, 0]
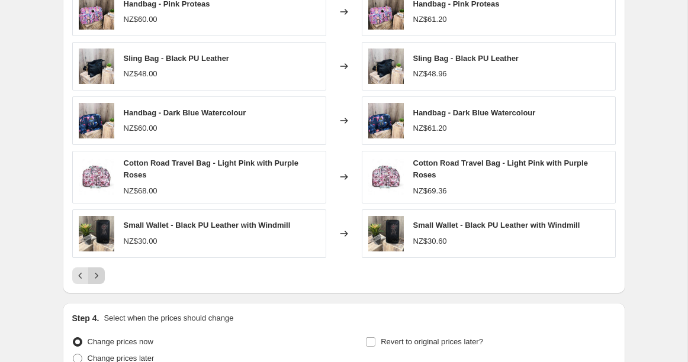
click at [98, 274] on icon "Next" at bounding box center [97, 276] width 12 height 12
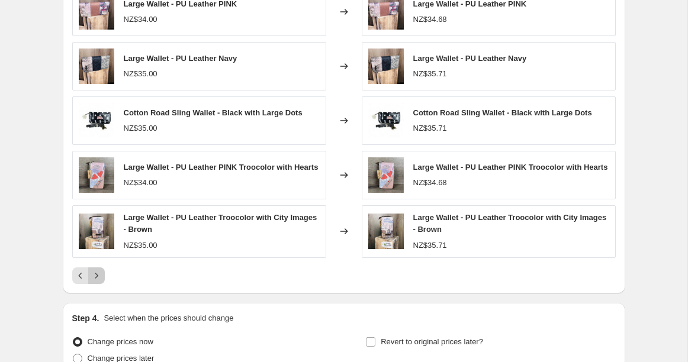
click at [98, 276] on icon "Next" at bounding box center [97, 276] width 12 height 12
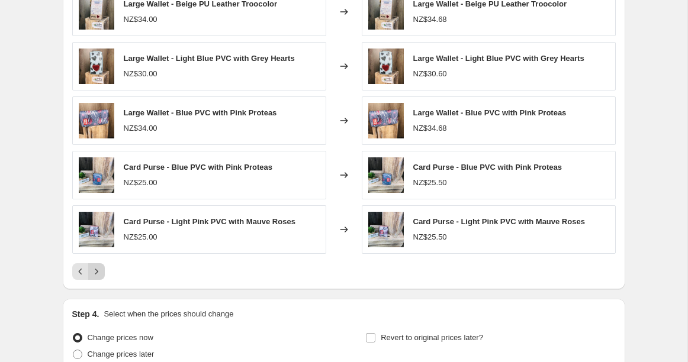
click at [98, 276] on button "Next" at bounding box center [96, 271] width 17 height 17
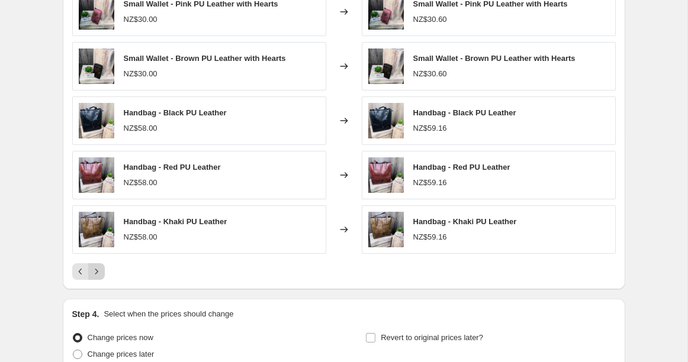
click at [98, 276] on button "Next" at bounding box center [96, 271] width 17 height 17
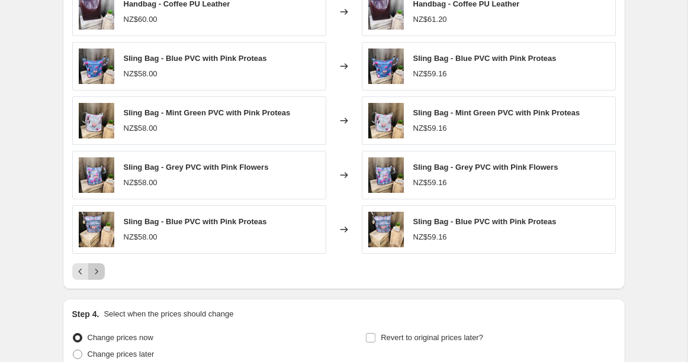
click at [98, 276] on button "Next" at bounding box center [96, 271] width 17 height 17
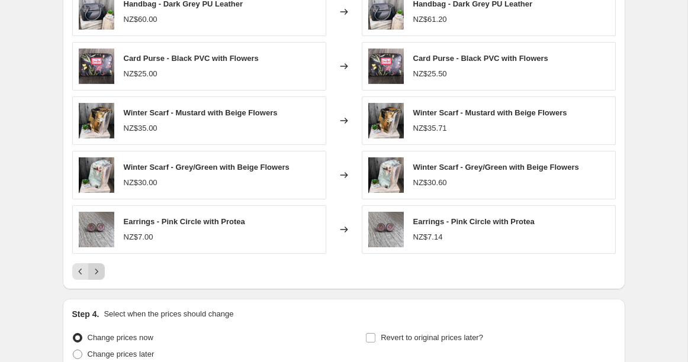
click at [98, 270] on icon "Next" at bounding box center [97, 272] width 12 height 12
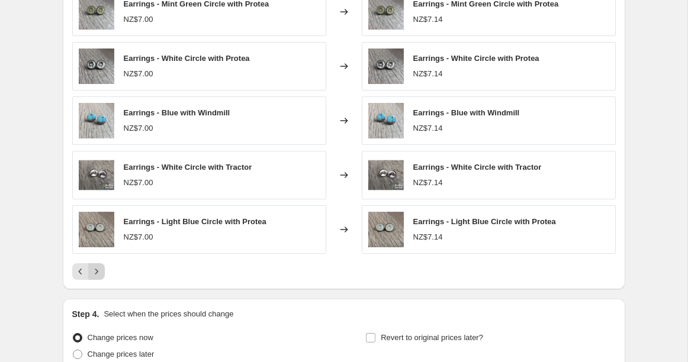
click at [98, 270] on icon "Next" at bounding box center [97, 272] width 12 height 12
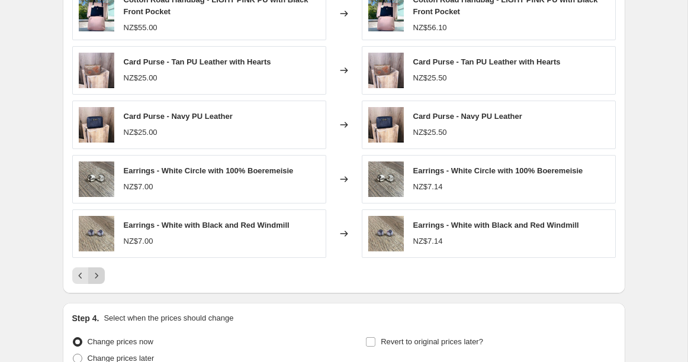
click at [98, 270] on icon "Next" at bounding box center [97, 276] width 12 height 12
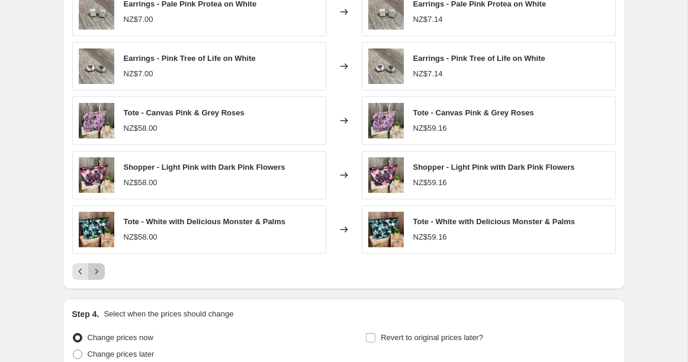
click at [98, 270] on icon "Next" at bounding box center [97, 272] width 12 height 12
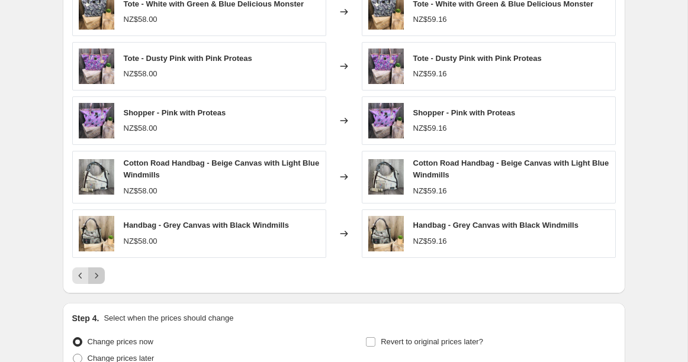
click at [98, 270] on icon "Next" at bounding box center [97, 276] width 12 height 12
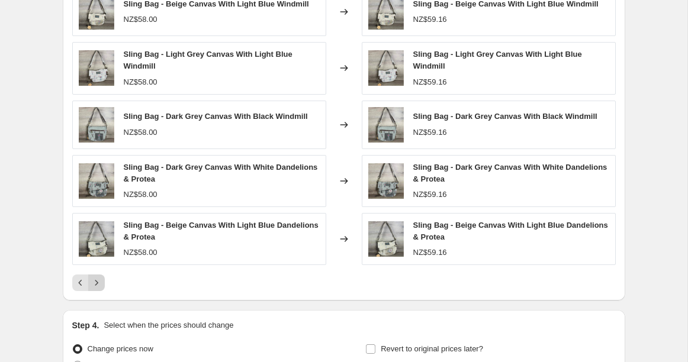
click at [98, 270] on div "Sling Bag - Beige Canvas With Light Blue Windmill NZ$58.00 Changed to Sling Bag…" at bounding box center [343, 140] width 543 height 304
click at [96, 277] on icon "Next" at bounding box center [97, 283] width 12 height 12
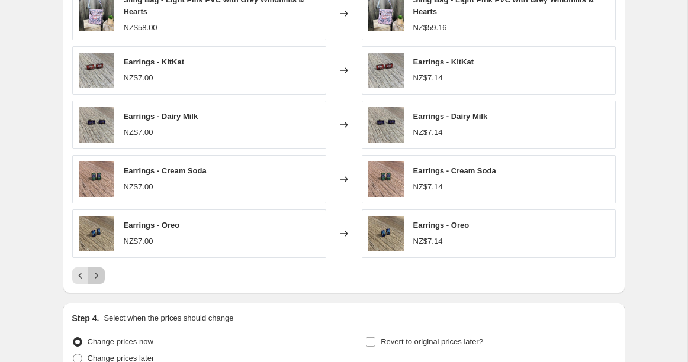
click at [96, 276] on icon "Next" at bounding box center [97, 276] width 12 height 12
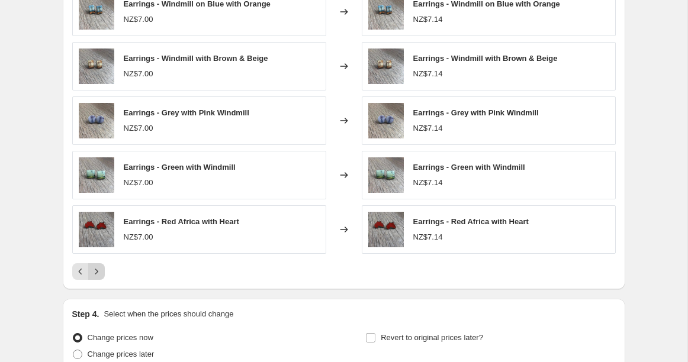
click at [97, 273] on icon "Next" at bounding box center [97, 272] width 12 height 12
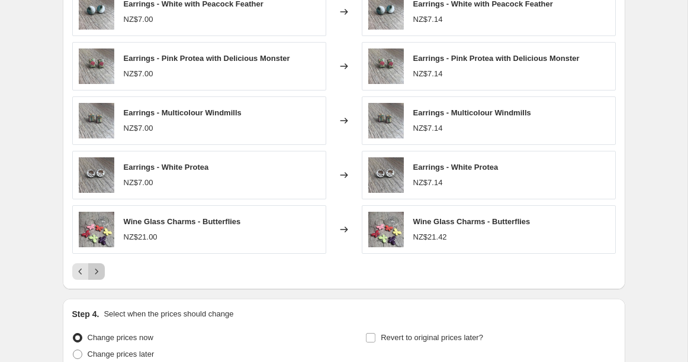
click at [99, 271] on icon "Next" at bounding box center [97, 272] width 12 height 12
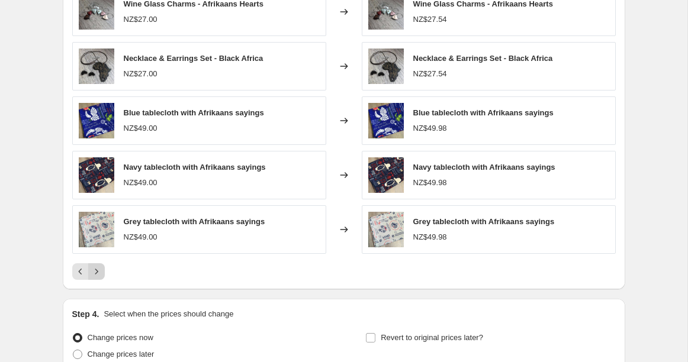
click at [99, 271] on icon "Next" at bounding box center [97, 272] width 12 height 12
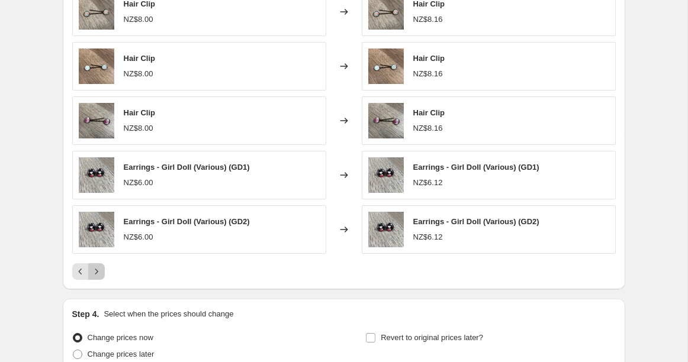
click at [99, 271] on icon "Next" at bounding box center [97, 272] width 12 height 12
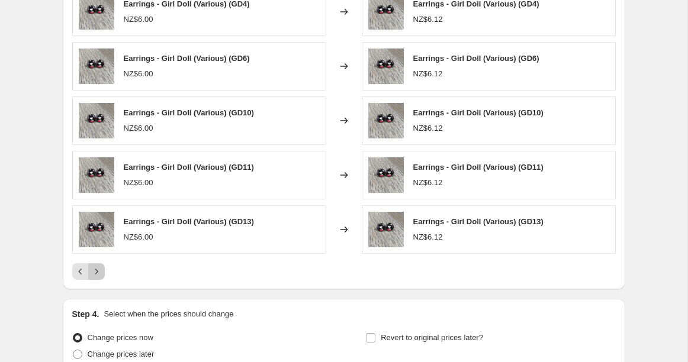
click at [99, 271] on icon "Next" at bounding box center [97, 272] width 12 height 12
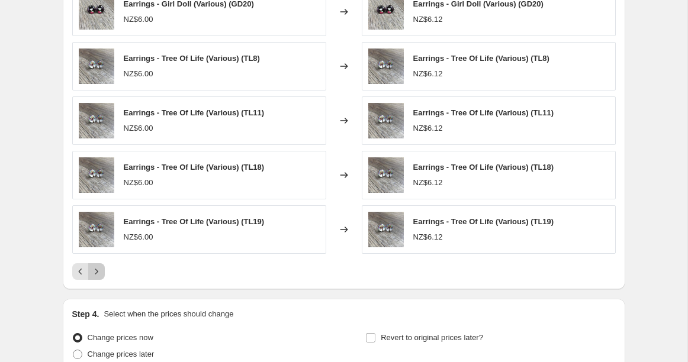
click at [99, 271] on icon "Next" at bounding box center [97, 272] width 12 height 12
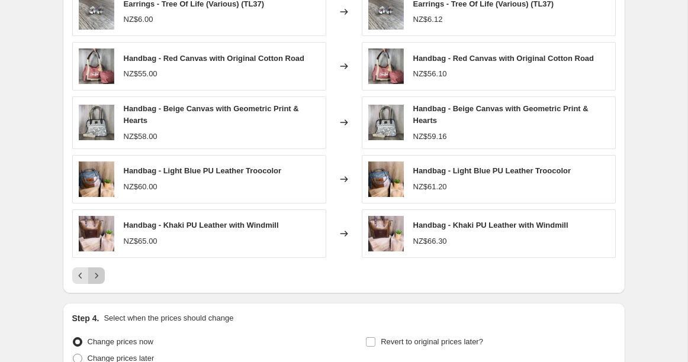
click at [99, 271] on icon "Next" at bounding box center [97, 276] width 12 height 12
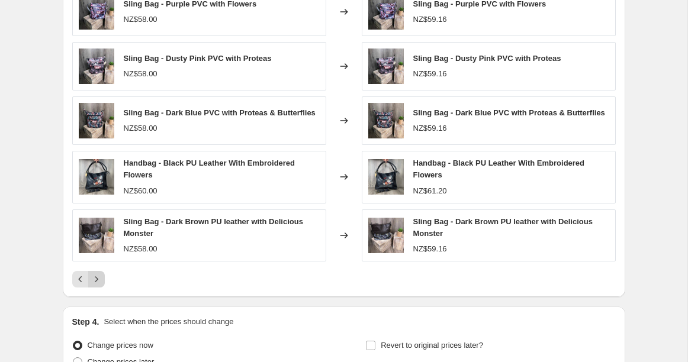
click at [97, 275] on icon "Next" at bounding box center [97, 279] width 12 height 12
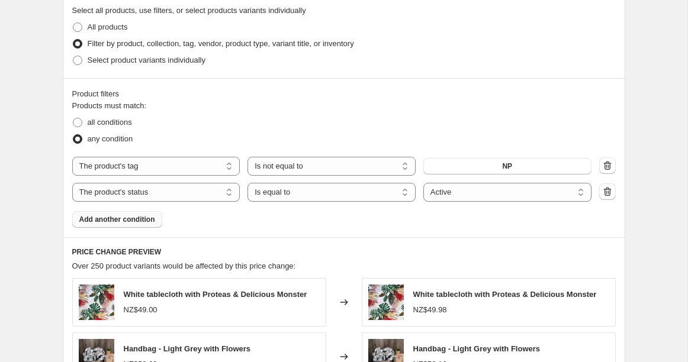
scroll to position [920, 0]
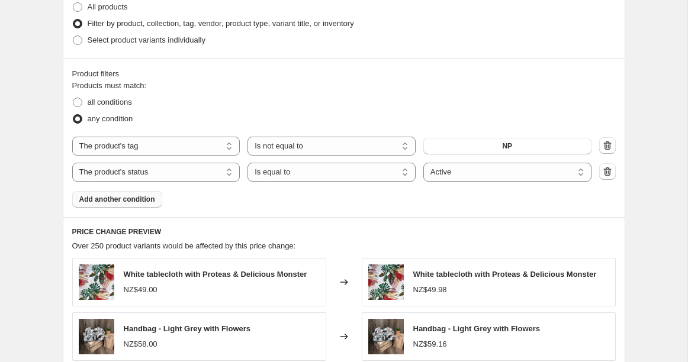
click at [121, 198] on span "Add another condition" at bounding box center [117, 199] width 76 height 9
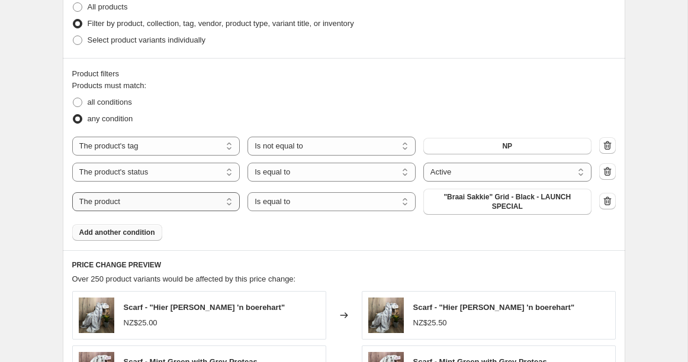
click at [175, 203] on select "The product The product's collection The product's tag The product's vendor The…" at bounding box center [156, 201] width 168 height 19
select select "inventory_quantity"
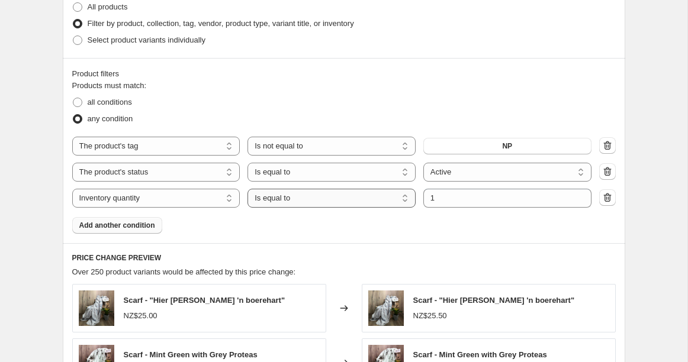
click at [380, 197] on select "Is equal to Is not equal to Is greater than Is less than" at bounding box center [331, 198] width 168 height 19
select select ">"
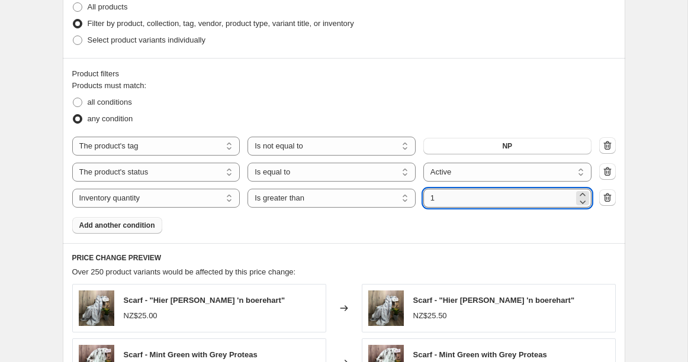
click at [437, 198] on input "1" at bounding box center [498, 198] width 150 height 19
type input "0"
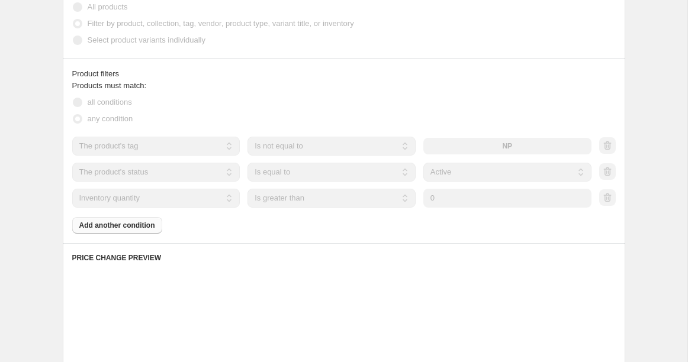
click at [393, 237] on div "Product filters Products must match: all conditions any condition The product T…" at bounding box center [344, 150] width 562 height 185
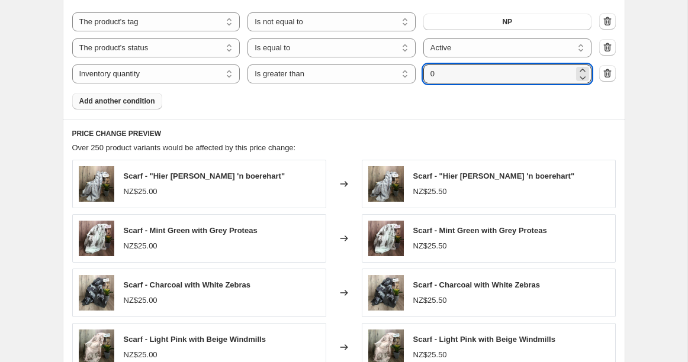
scroll to position [1043, 0]
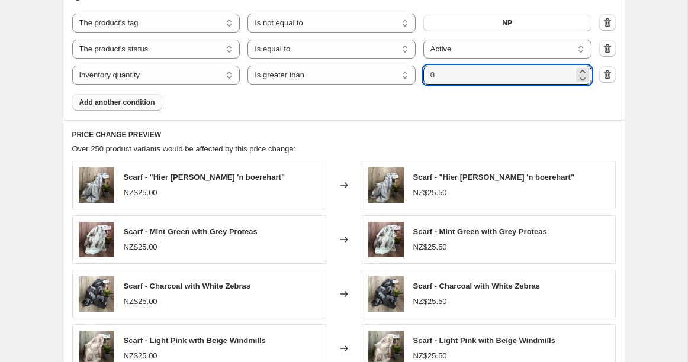
click at [133, 102] on span "Add another condition" at bounding box center [117, 102] width 76 height 9
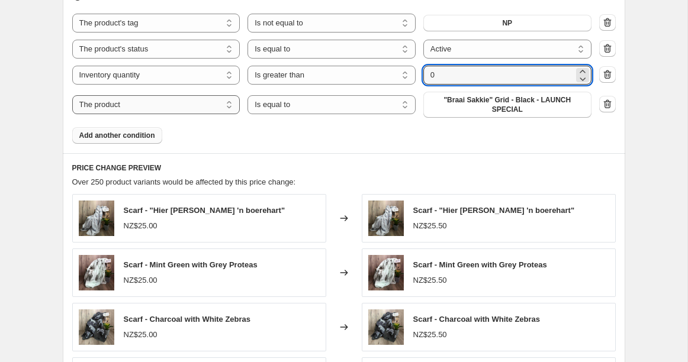
click at [155, 107] on select "The product The product's collection The product's tag The product's vendor The…" at bounding box center [156, 104] width 168 height 19
select select "collection"
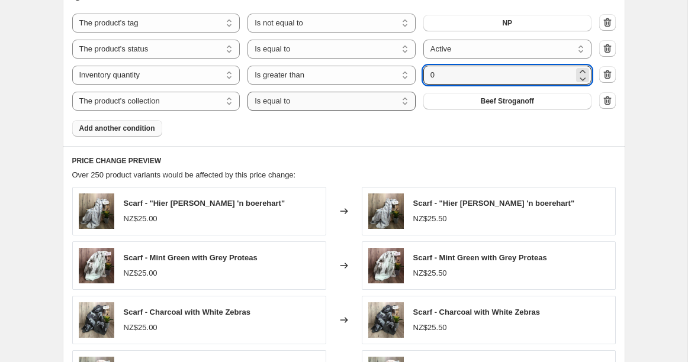
click at [331, 104] on select "Is equal to Is not equal to" at bounding box center [331, 101] width 168 height 19
select select "not_equal"
click at [457, 102] on button "Beef Stroganoff" at bounding box center [507, 101] width 168 height 17
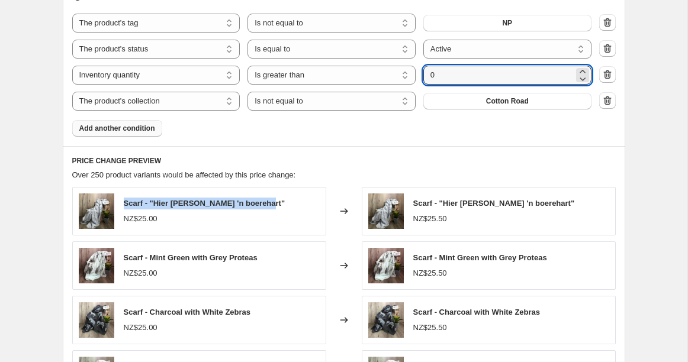
drag, startPoint x: 267, startPoint y: 204, endPoint x: 125, endPoint y: 204, distance: 141.4
click at [125, 204] on div "Scarf - "Hier [PERSON_NAME] 'n boerehart" NZ$25.00" at bounding box center [199, 211] width 254 height 49
copy span "Scarf - "Hier [PERSON_NAME] 'n boerehart""
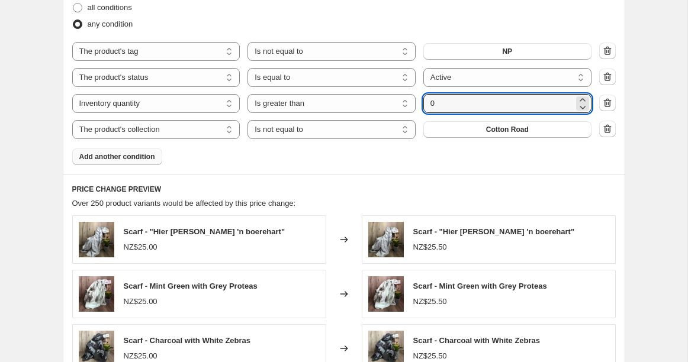
scroll to position [1014, 0]
click at [175, 78] on select "The product The product's collection The product's tag The product's vendor The…" at bounding box center [156, 78] width 168 height 19
click at [481, 75] on select "Active Draft Archived" at bounding box center [507, 78] width 168 height 19
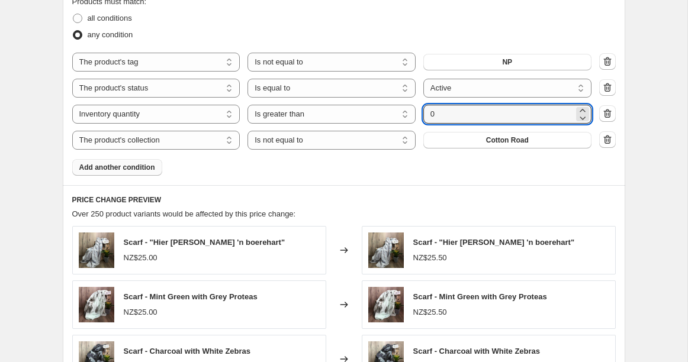
scroll to position [990, 0]
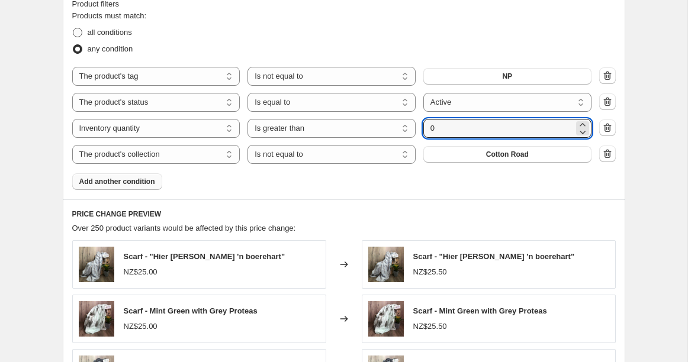
click at [77, 30] on span at bounding box center [77, 32] width 9 height 9
click at [73, 28] on input "all conditions" at bounding box center [73, 28] width 1 height 1
radio input "true"
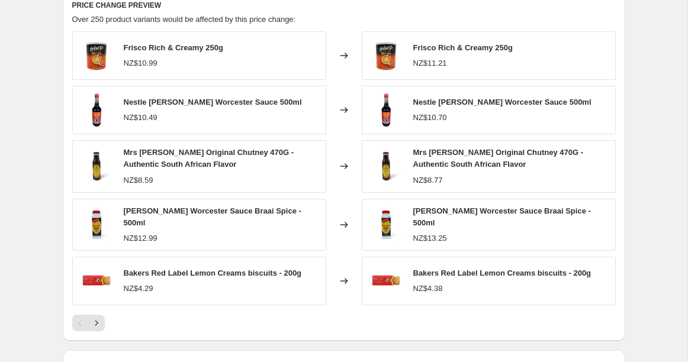
scroll to position [1214, 0]
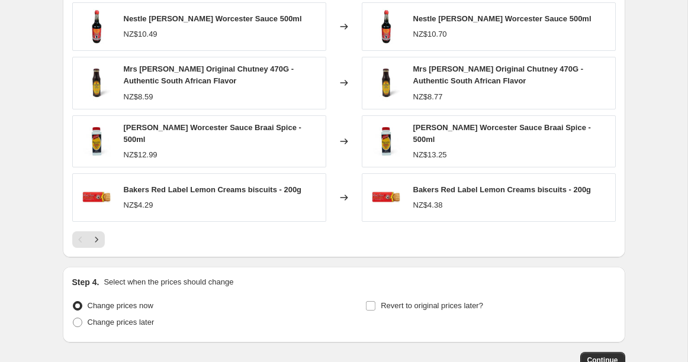
scroll to position [1292, 0]
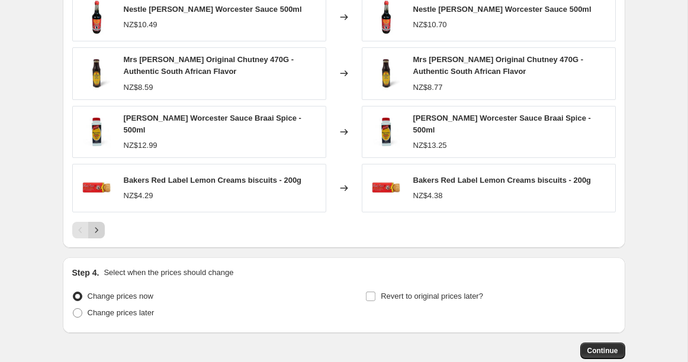
click at [101, 225] on icon "Next" at bounding box center [97, 230] width 12 height 12
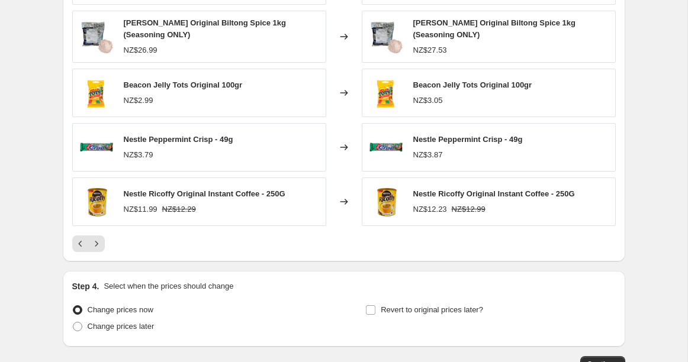
scroll to position [1277, 0]
click at [96, 246] on icon "Next" at bounding box center [97, 244] width 12 height 12
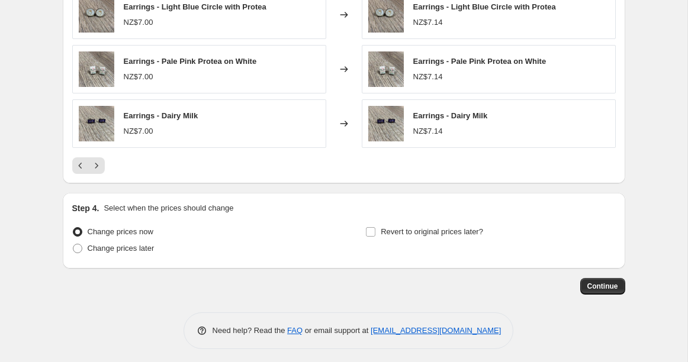
scroll to position [1351, 0]
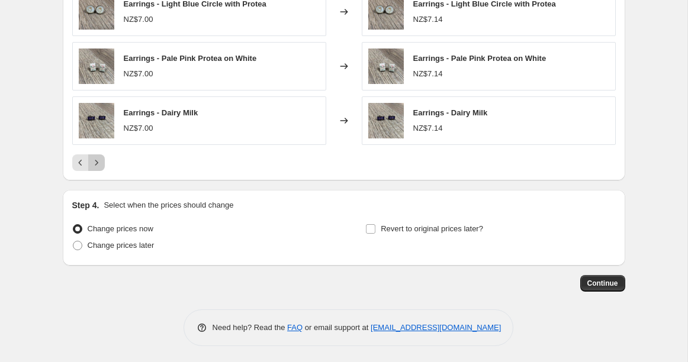
click at [99, 165] on icon "Next" at bounding box center [97, 163] width 12 height 12
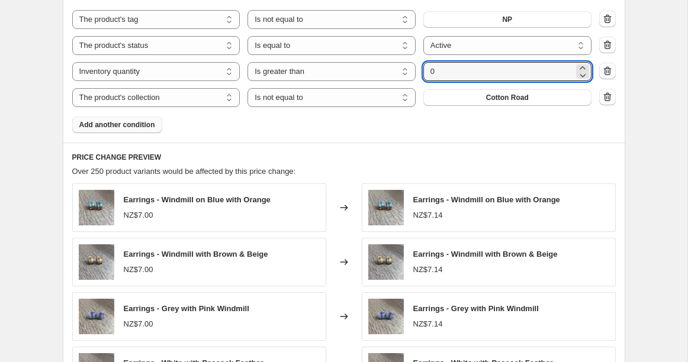
scroll to position [1041, 0]
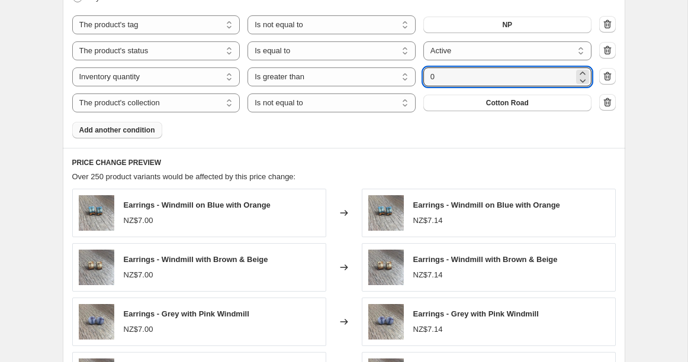
click at [116, 131] on span "Add another condition" at bounding box center [117, 129] width 76 height 9
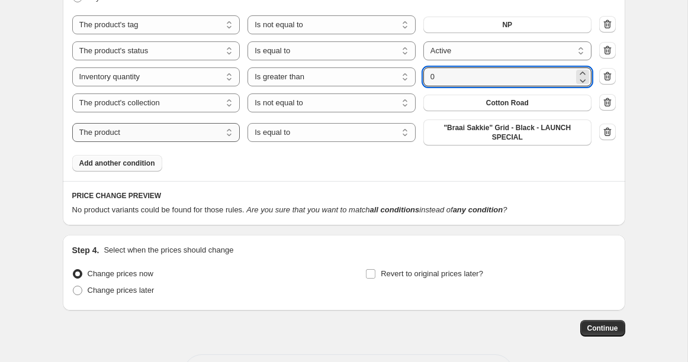
click at [143, 132] on select "The product The product's collection The product's tag The product's vendor The…" at bounding box center [156, 132] width 168 height 19
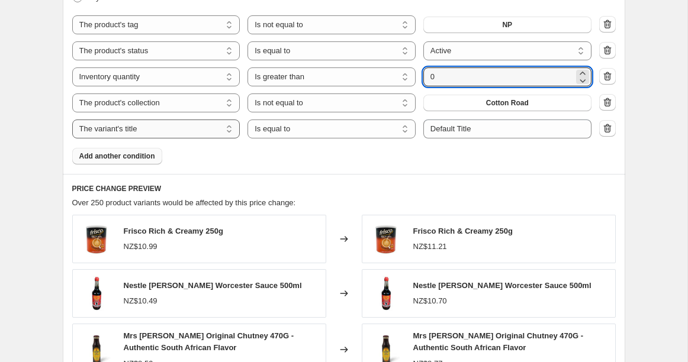
click at [153, 127] on select "The product The product's collection The product's tag The product's vendor The…" at bounding box center [156, 129] width 168 height 19
click at [271, 128] on select "Is equal to Is not equal to Contains" at bounding box center [331, 129] width 168 height 19
click at [189, 128] on select "The product The product's collection The product's tag The product's vendor The…" at bounding box center [156, 129] width 168 height 19
select select "vendor"
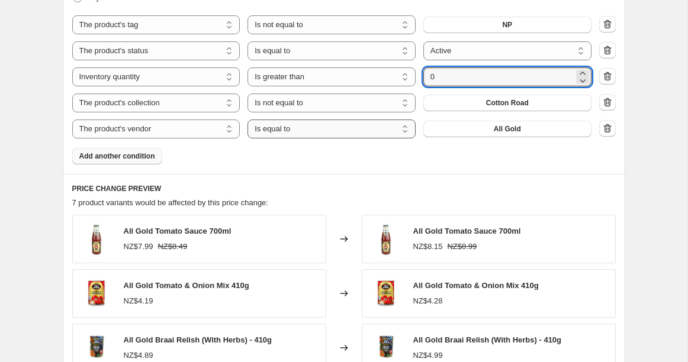
click at [287, 126] on select "Is equal to Is not equal to" at bounding box center [331, 129] width 168 height 19
select select "not_equal"
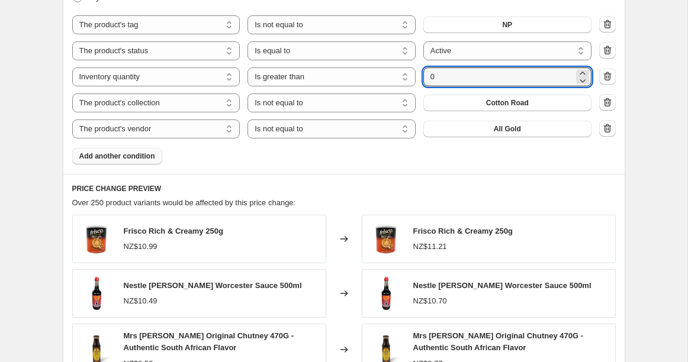
click at [454, 131] on button "All Gold" at bounding box center [507, 129] width 168 height 17
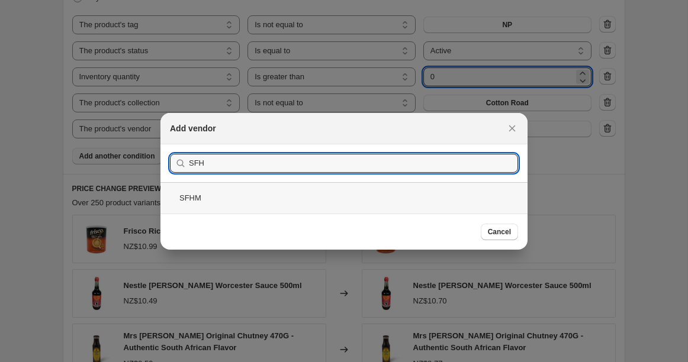
type input "SFH"
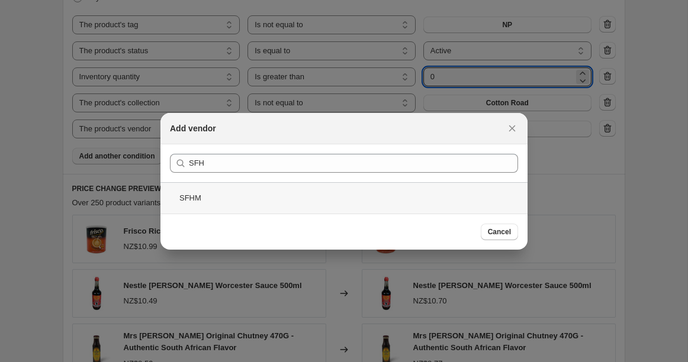
click at [192, 196] on div "SFHM" at bounding box center [343, 197] width 367 height 31
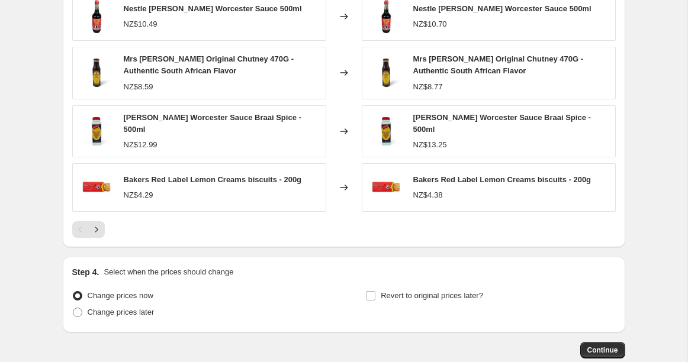
scroll to position [1319, 0]
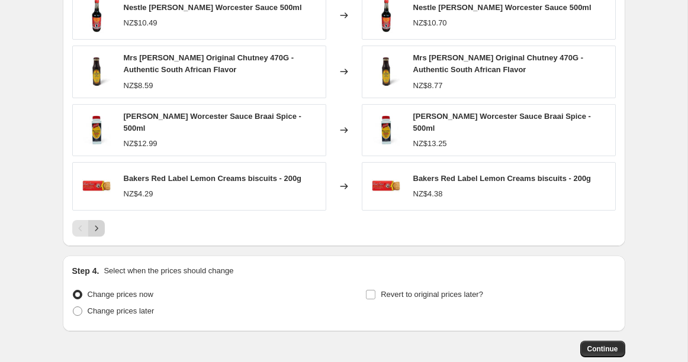
click at [96, 224] on icon "Next" at bounding box center [97, 228] width 12 height 12
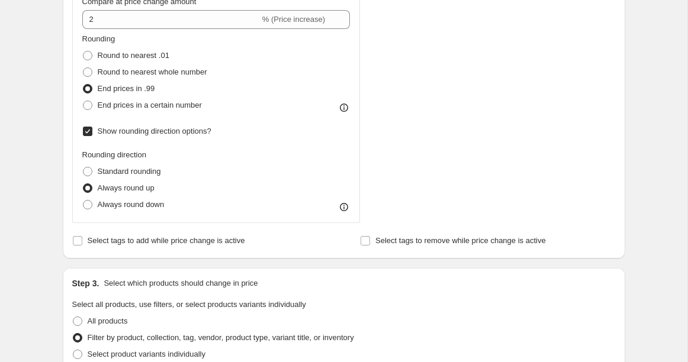
scroll to position [626, 0]
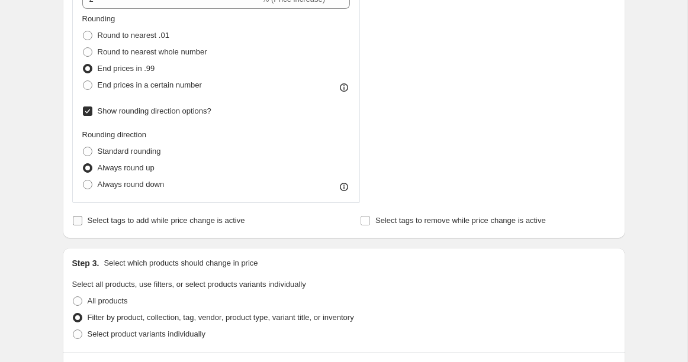
click at [79, 219] on input "Select tags to add while price change is active" at bounding box center [77, 220] width 9 height 9
checkbox input "true"
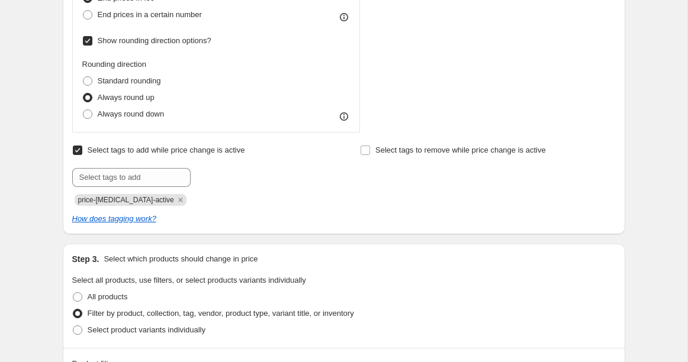
scroll to position [698, 0]
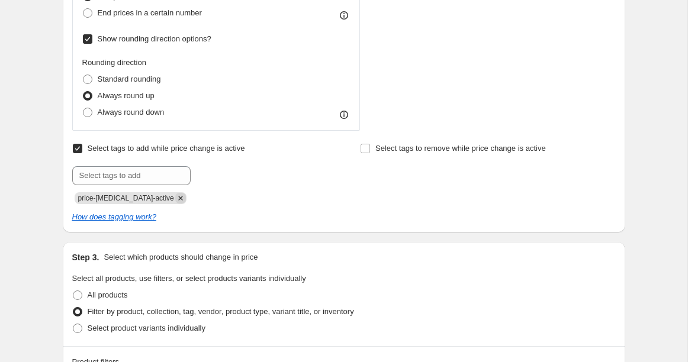
click at [178, 196] on icon "Remove price-change-job-active" at bounding box center [180, 198] width 4 height 4
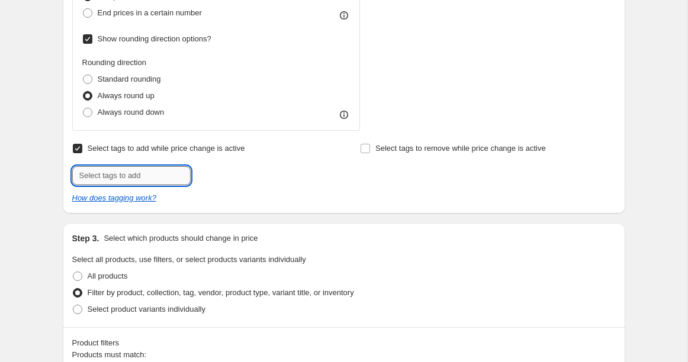
click at [120, 175] on input "text" at bounding box center [131, 175] width 118 height 19
type input "PA"
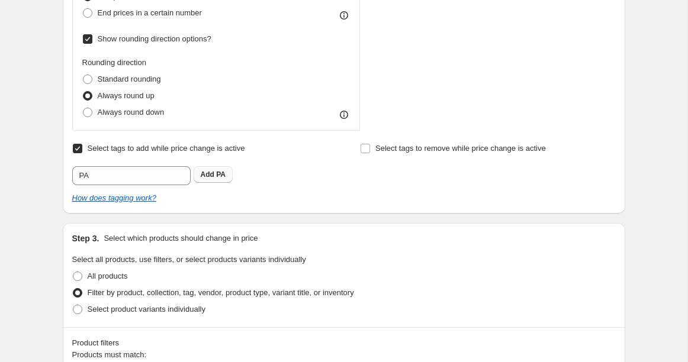
click at [209, 176] on b "Add" at bounding box center [208, 174] width 14 height 8
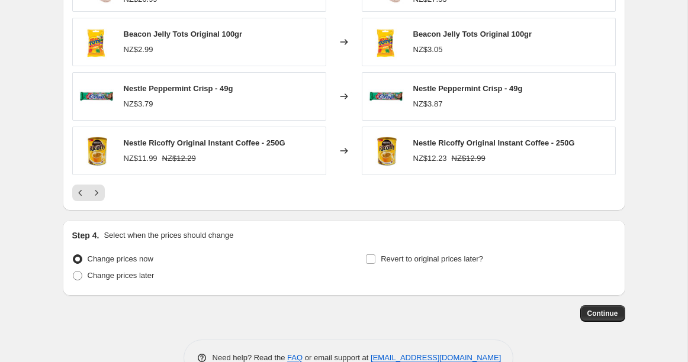
scroll to position [1429, 0]
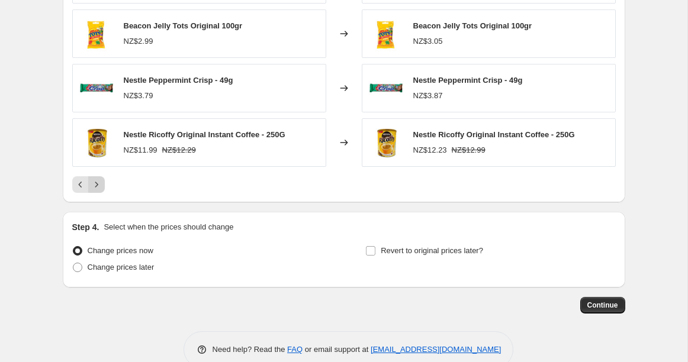
click at [99, 185] on icon "Next" at bounding box center [97, 185] width 12 height 12
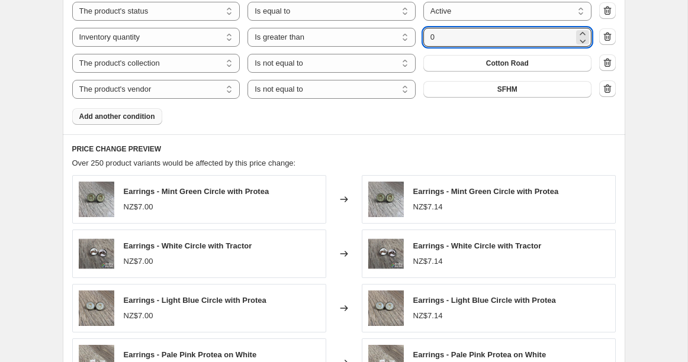
scroll to position [1167, 0]
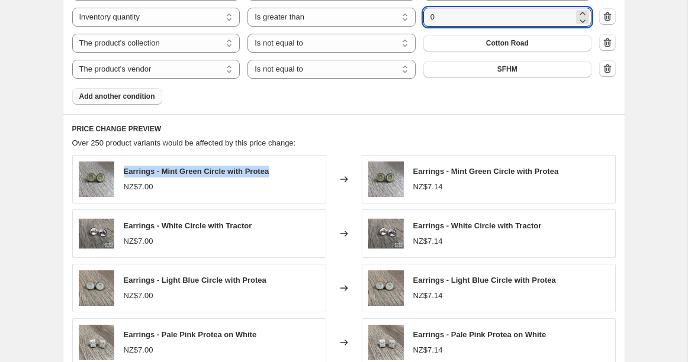
drag, startPoint x: 279, startPoint y: 173, endPoint x: 124, endPoint y: 169, distance: 154.5
click at [124, 169] on div "Earrings - Mint Green Circle with Protea NZ$7.00" at bounding box center [199, 179] width 254 height 49
copy span "Earrings - Mint Green Circle with Protea"
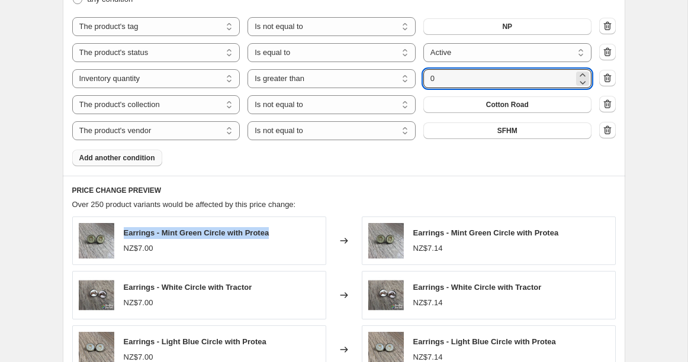
scroll to position [1103, 0]
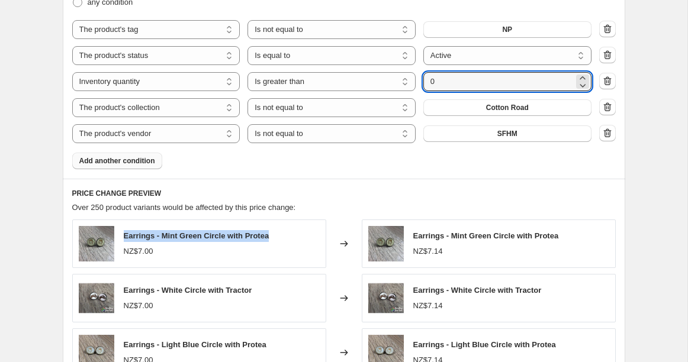
click at [134, 160] on span "Add another condition" at bounding box center [117, 160] width 76 height 9
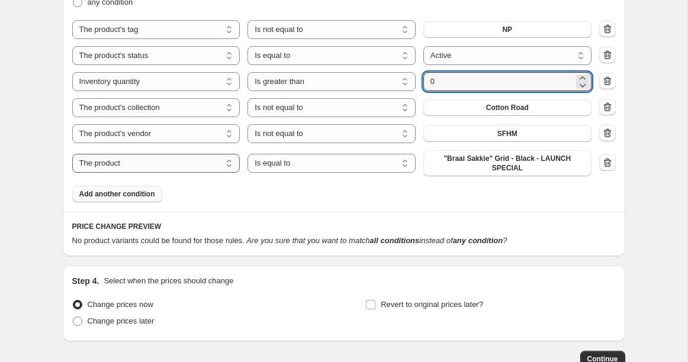
click at [162, 163] on select "The product The product's collection The product's tag The product's vendor The…" at bounding box center [156, 163] width 168 height 19
select select "tag"
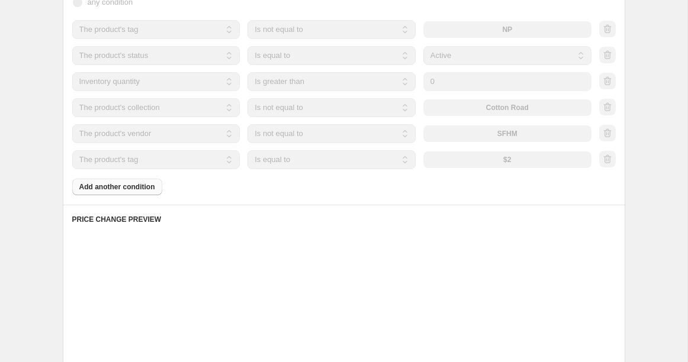
click at [286, 172] on div "Products must match: all conditions any condition The product The product's col…" at bounding box center [343, 79] width 543 height 232
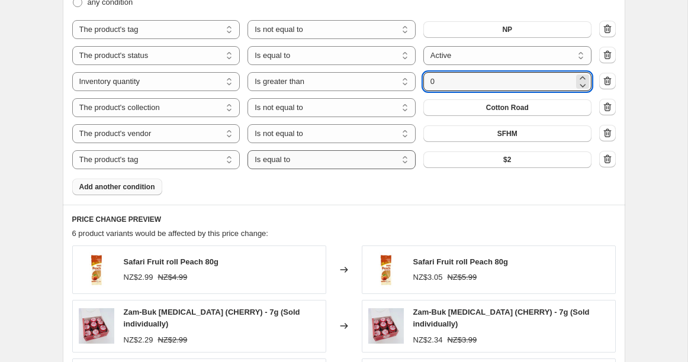
click at [288, 158] on select "Is equal to Is not equal to" at bounding box center [331, 159] width 168 height 19
select select "not_equal"
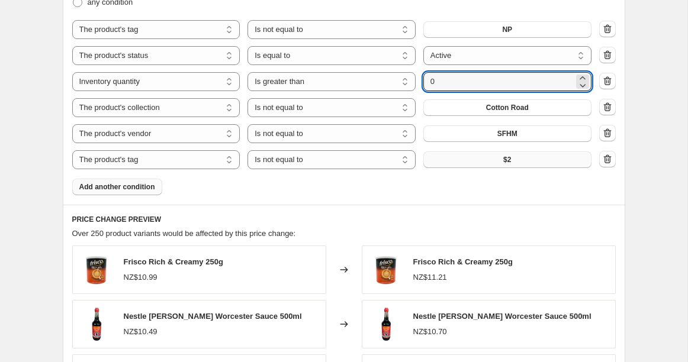
click at [480, 160] on button "$2" at bounding box center [507, 159] width 168 height 17
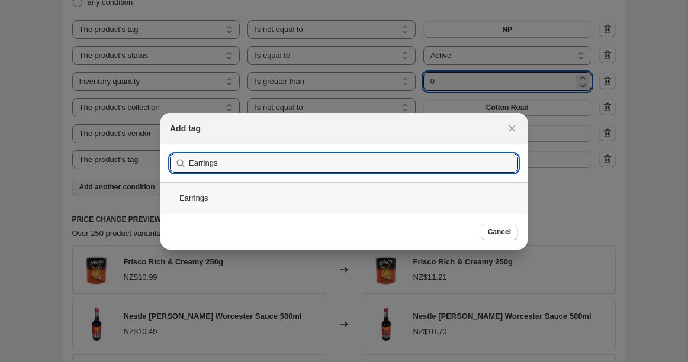
type input "Earrings"
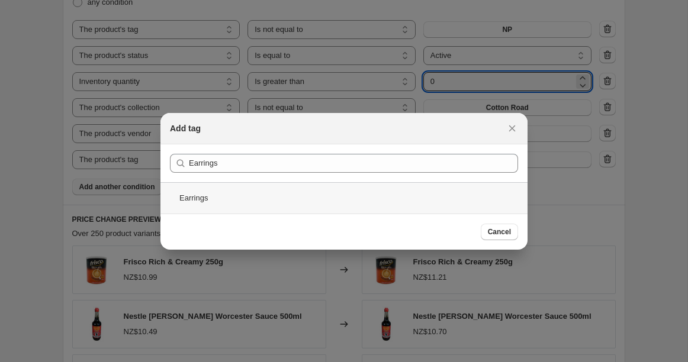
click at [195, 207] on div "Earrings" at bounding box center [343, 197] width 367 height 31
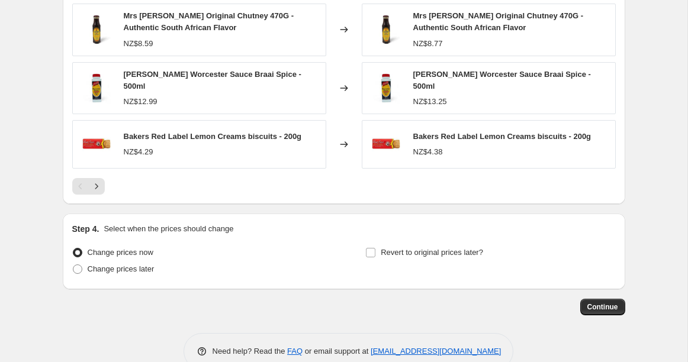
scroll to position [1473, 0]
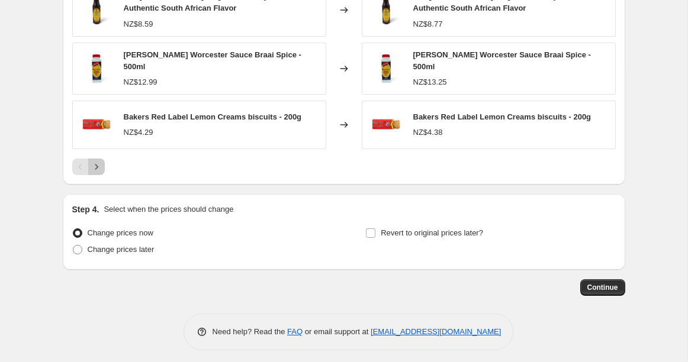
click at [96, 164] on icon "Next" at bounding box center [97, 167] width 12 height 12
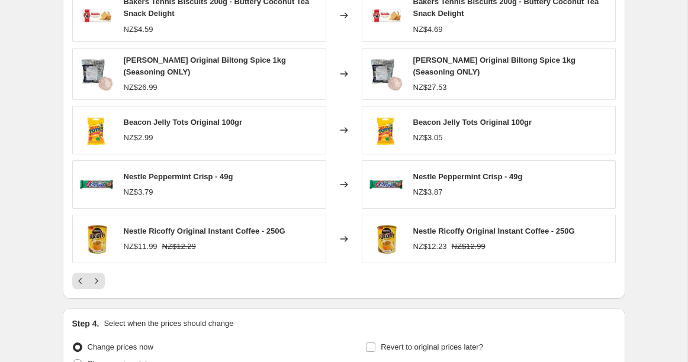
scroll to position [1358, 0]
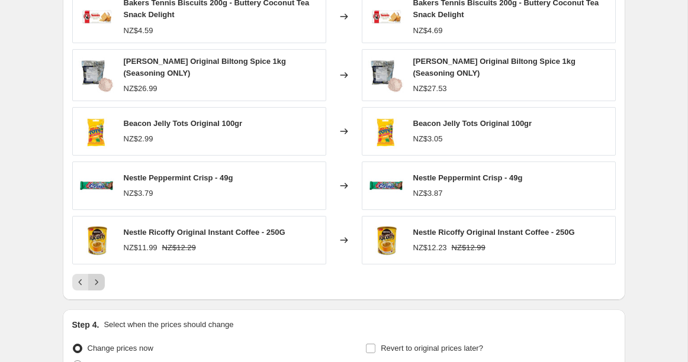
click at [97, 279] on icon "Next" at bounding box center [97, 282] width 12 height 12
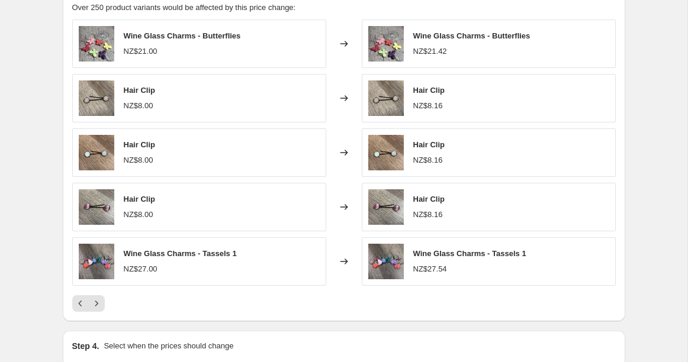
scroll to position [1329, 0]
drag, startPoint x: 157, startPoint y: 91, endPoint x: 125, endPoint y: 83, distance: 32.9
click at [124, 83] on div "Hair Clip NZ$8.00" at bounding box center [199, 97] width 254 height 49
copy span "Hair Clip"
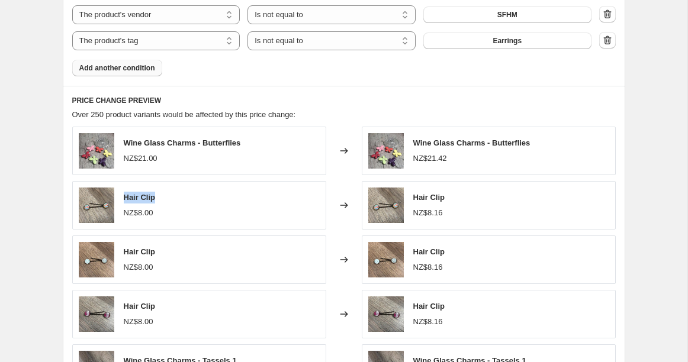
scroll to position [1219, 0]
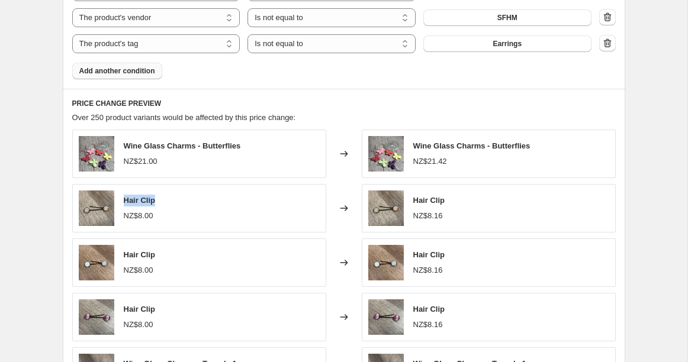
click at [128, 71] on span "Add another condition" at bounding box center [117, 70] width 76 height 9
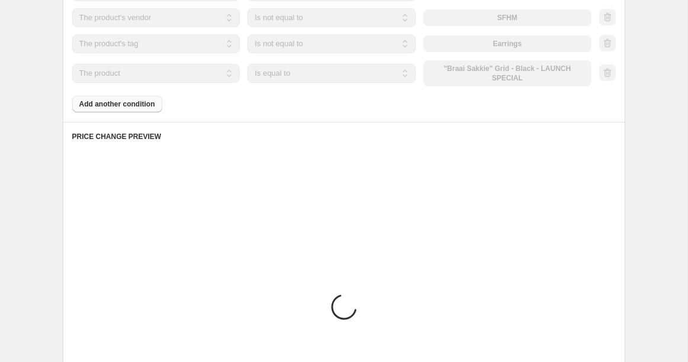
scroll to position [1205, 0]
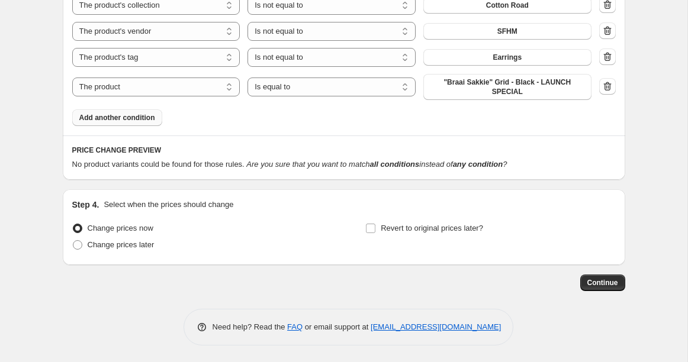
click at [113, 116] on span "Add another condition" at bounding box center [117, 117] width 76 height 9
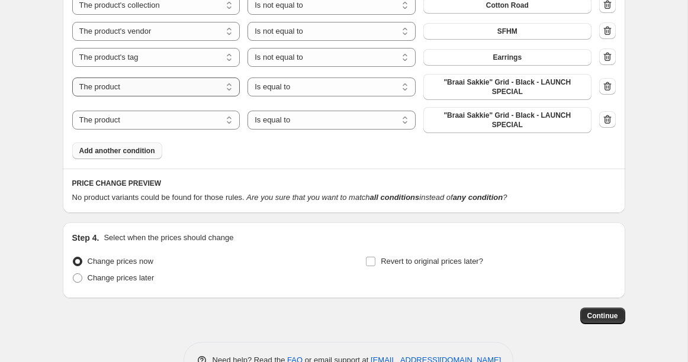
click at [179, 86] on select "The product The product's collection The product's tag The product's vendor The…" at bounding box center [156, 87] width 168 height 19
select select "product_type"
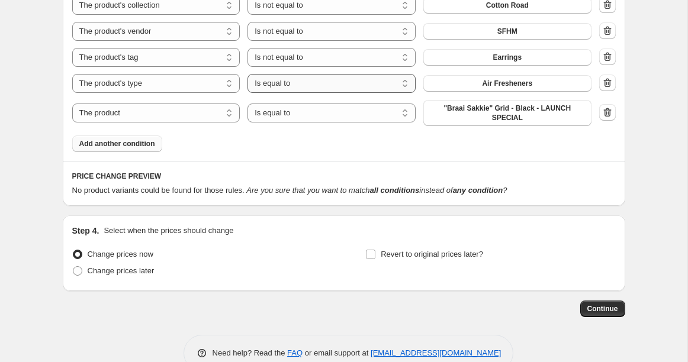
click at [318, 83] on select "Is equal to Is not equal to" at bounding box center [331, 83] width 168 height 19
select select "not_equal"
click at [473, 86] on button "Air Fresheners" at bounding box center [507, 83] width 168 height 17
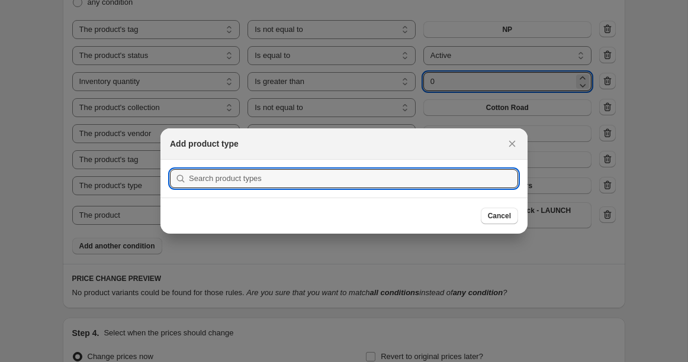
scroll to position [0, 0]
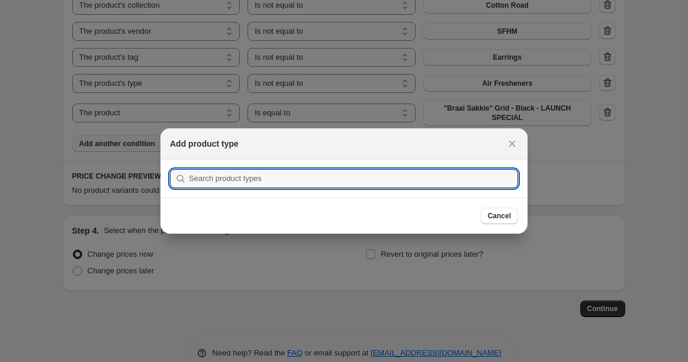
click at [473, 86] on div at bounding box center [344, 181] width 688 height 362
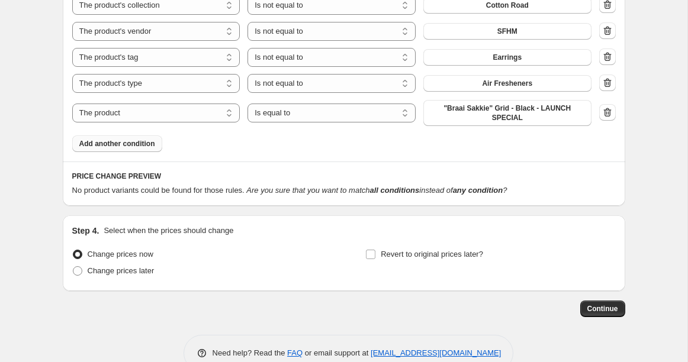
click at [473, 86] on button "Air Fresheners" at bounding box center [507, 83] width 168 height 17
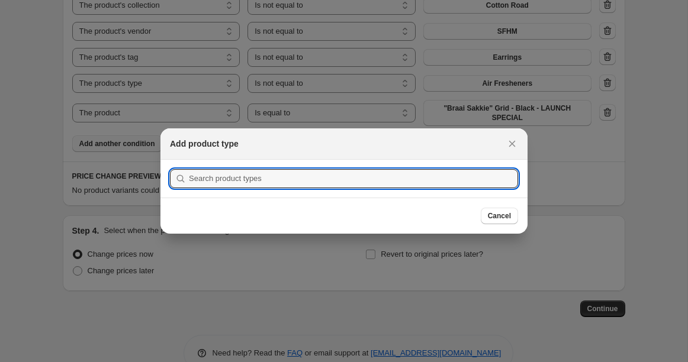
scroll to position [0, 0]
paste input "Hair Claws & Clips"
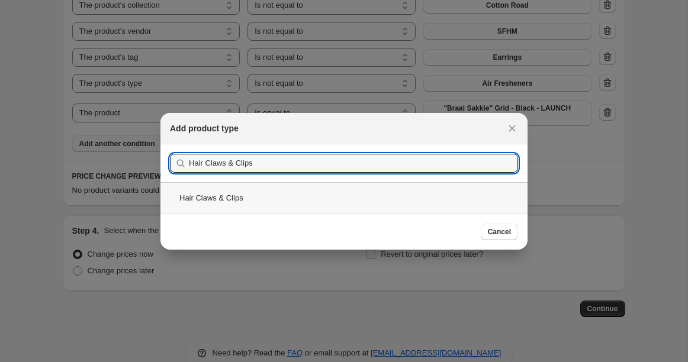
type input "Hair Claws & Clips"
click at [199, 198] on div "Hair Claws & Clips" at bounding box center [343, 197] width 367 height 31
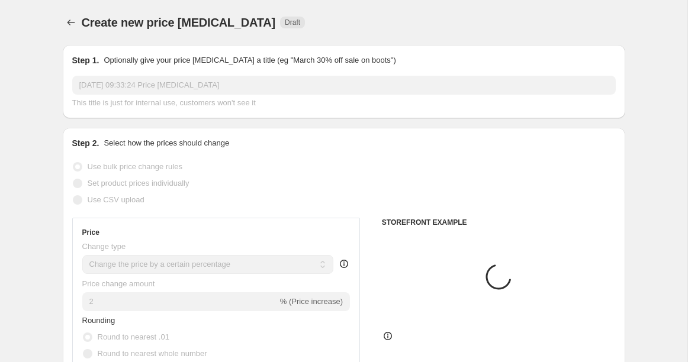
scroll to position [1205, 0]
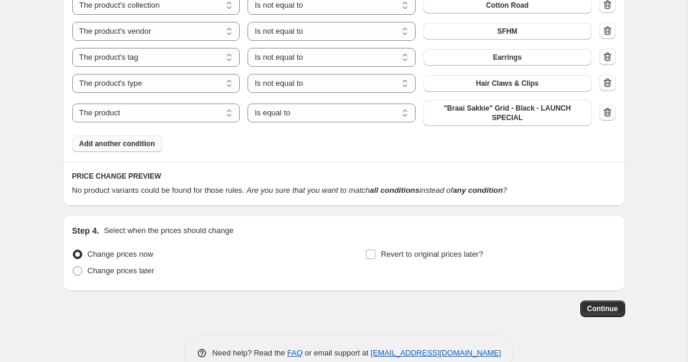
click at [605, 112] on icon "button" at bounding box center [607, 113] width 12 height 12
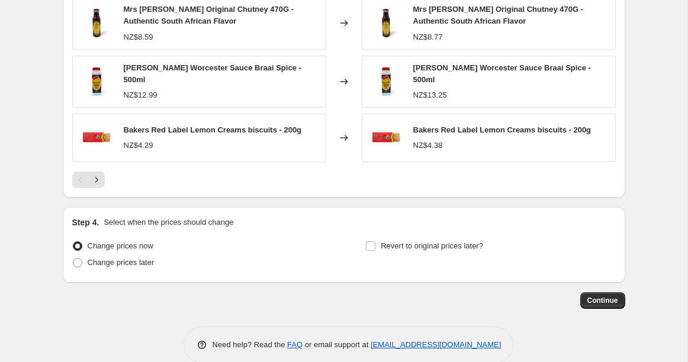
scroll to position [1499, 0]
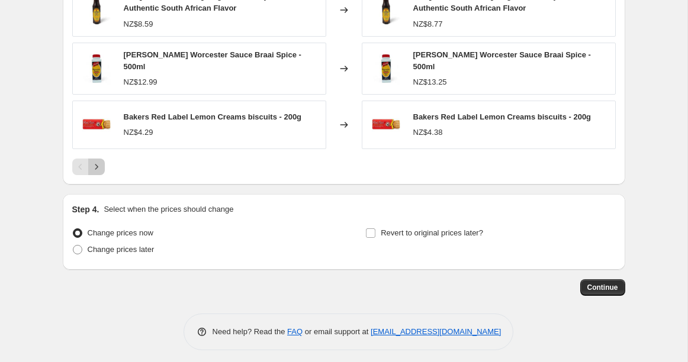
click at [98, 161] on icon "Next" at bounding box center [97, 167] width 12 height 12
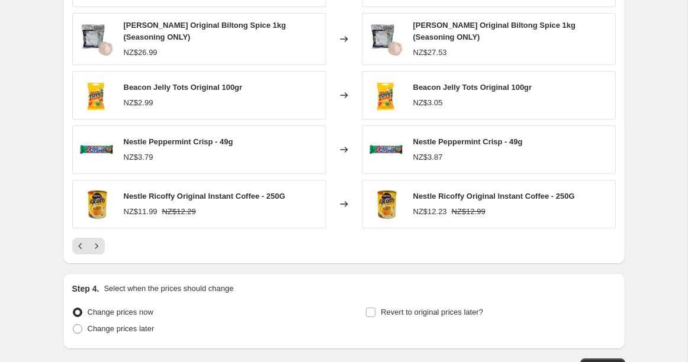
scroll to position [1421, 0]
click at [101, 241] on icon "Next" at bounding box center [97, 246] width 12 height 12
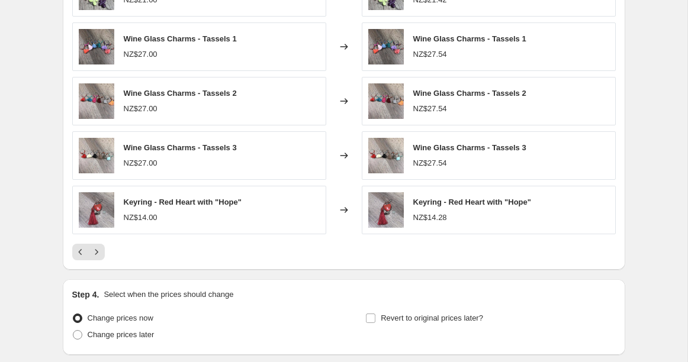
scroll to position [1403, 0]
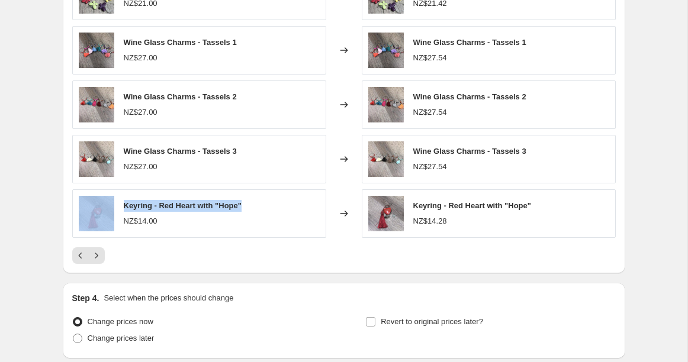
drag, startPoint x: 247, startPoint y: 203, endPoint x: 114, endPoint y: 206, distance: 132.6
click at [114, 206] on div "Keyring - Red Heart with "Hope" NZ$14.00" at bounding box center [199, 213] width 254 height 49
copy div "Keyring - Red Heart with "Hope""
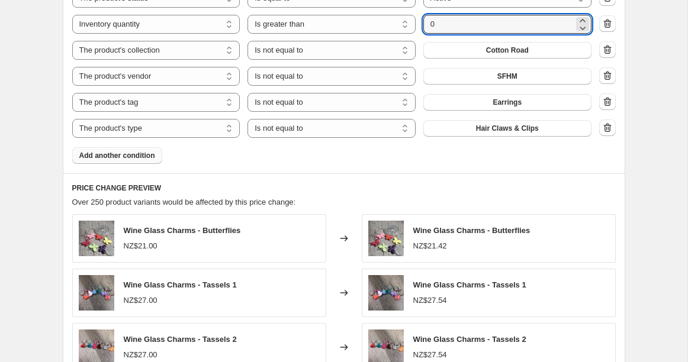
scroll to position [1169, 0]
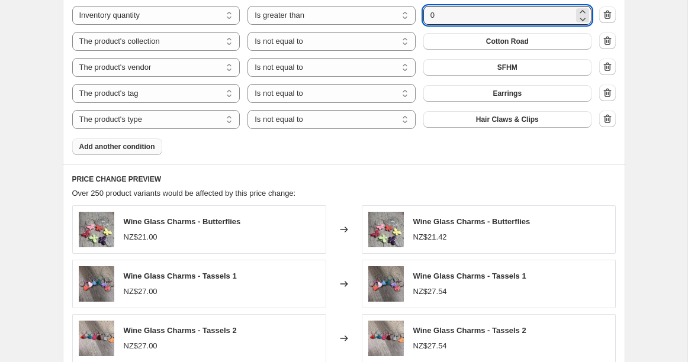
click at [113, 147] on span "Add another condition" at bounding box center [117, 146] width 76 height 9
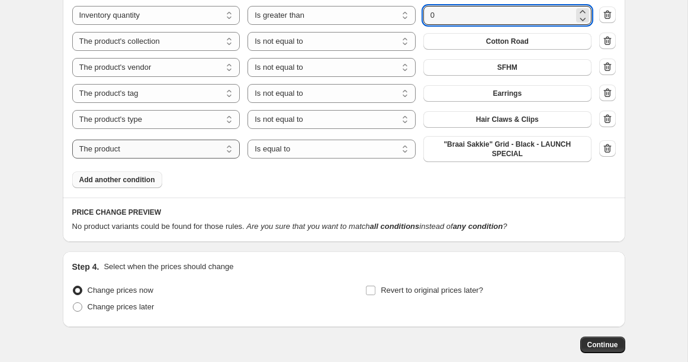
click at [166, 151] on select "The product The product's collection The product's tag The product's vendor The…" at bounding box center [156, 149] width 168 height 19
select select "product_type"
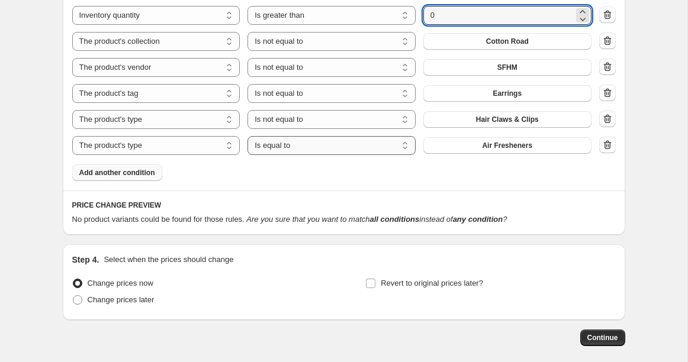
click at [315, 147] on select "Is equal to Is not equal to" at bounding box center [331, 145] width 168 height 19
select select "not_equal"
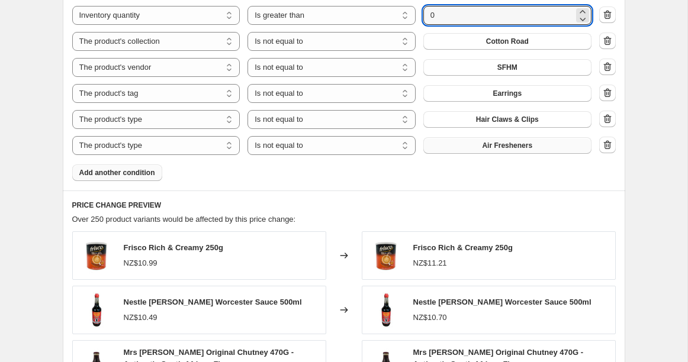
click at [467, 145] on button "Air Fresheners" at bounding box center [507, 145] width 168 height 17
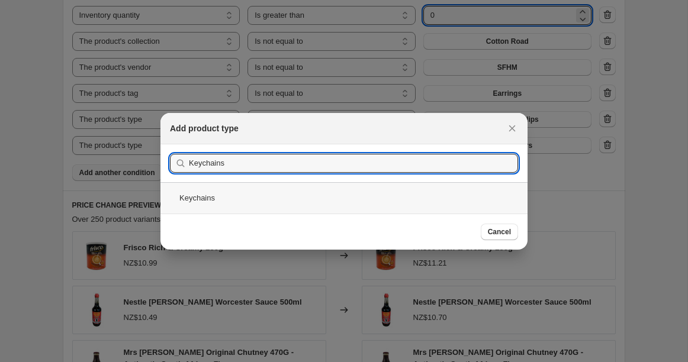
type input "Keychains"
click at [393, 202] on div "Keychains" at bounding box center [343, 197] width 367 height 31
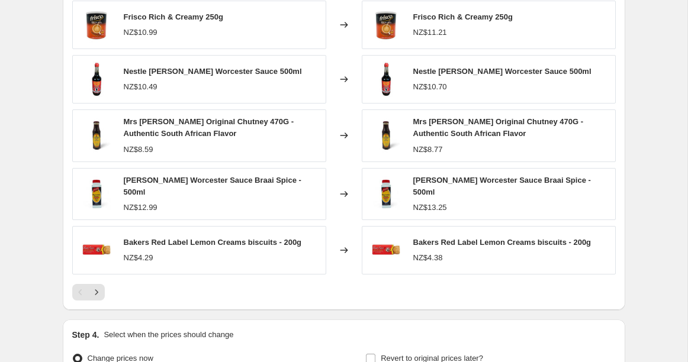
scroll to position [1525, 0]
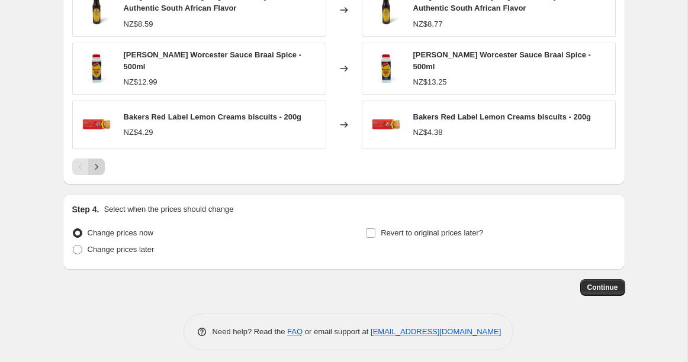
click at [97, 163] on icon "Next" at bounding box center [97, 167] width 12 height 12
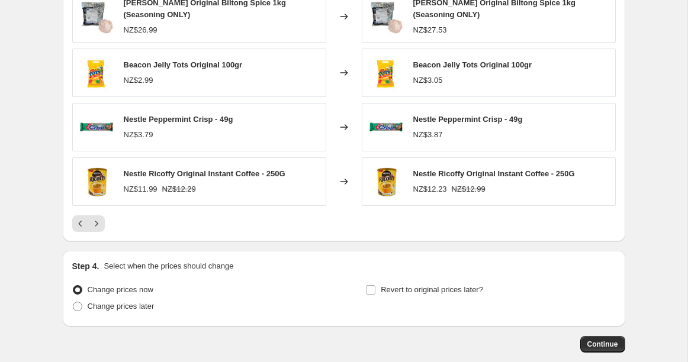
scroll to position [1467, 0]
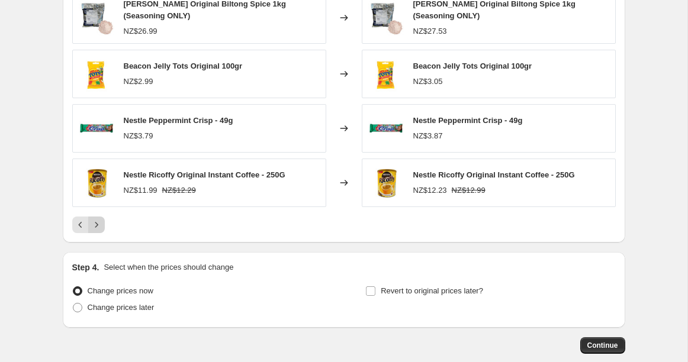
click at [100, 228] on icon "Next" at bounding box center [97, 225] width 12 height 12
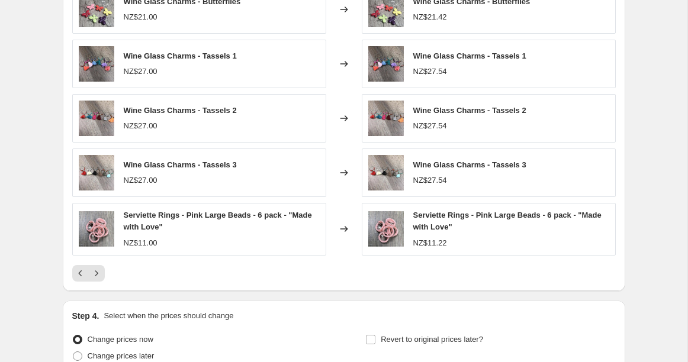
scroll to position [1414, 0]
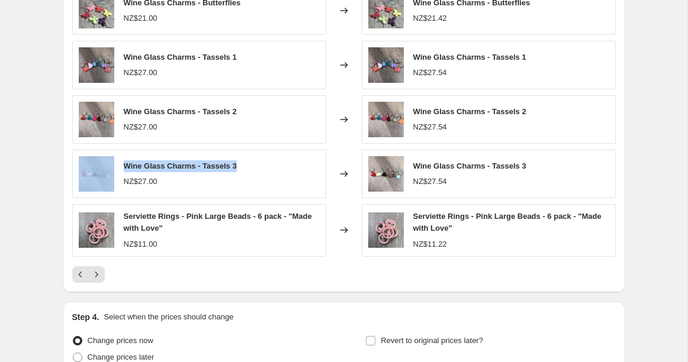
drag, startPoint x: 251, startPoint y: 162, endPoint x: 117, endPoint y: 160, distance: 134.3
click at [117, 160] on div "Wine Glass Charms - Tassels 3 NZ$27.00" at bounding box center [199, 174] width 254 height 49
copy div "Wine Glass Charms - Tassels 3"
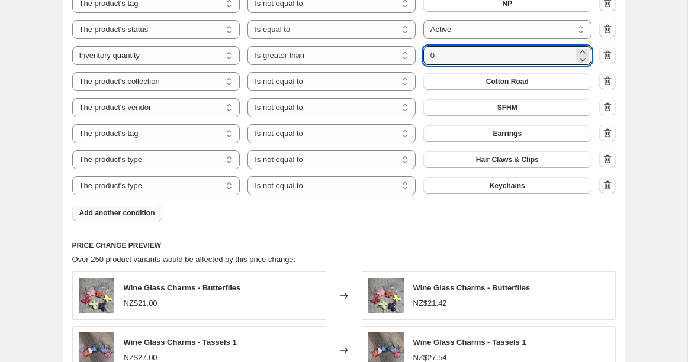
scroll to position [1131, 0]
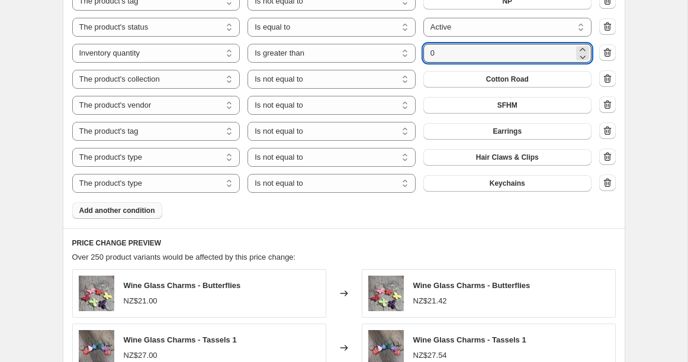
click at [122, 207] on span "Add another condition" at bounding box center [117, 210] width 76 height 9
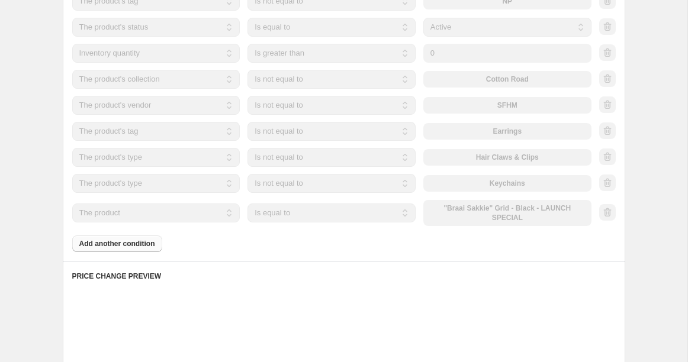
click at [157, 208] on select "The product The product's collection The product's tag The product's vendor The…" at bounding box center [156, 213] width 168 height 19
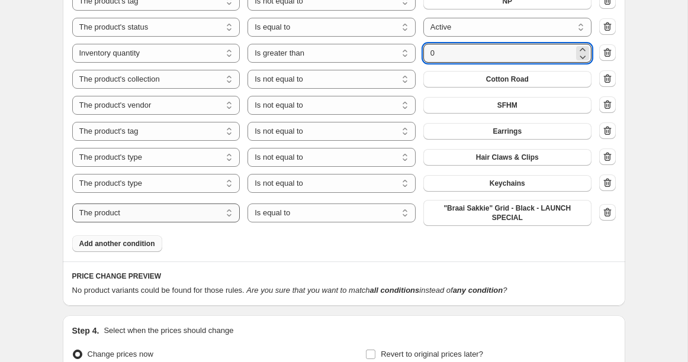
click at [157, 208] on select "The product The product's collection The product's tag The product's vendor The…" at bounding box center [156, 213] width 168 height 19
select select "product_type"
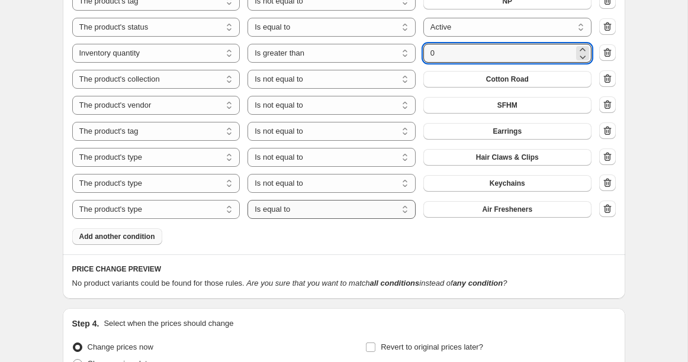
click at [365, 211] on select "Is equal to Is not equal to" at bounding box center [331, 209] width 168 height 19
select select "not_equal"
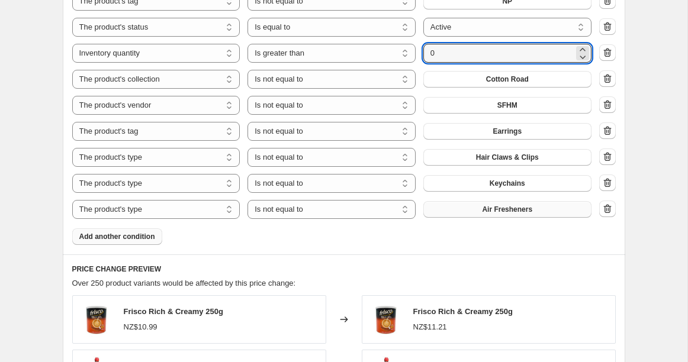
click at [474, 208] on button "Air Fresheners" at bounding box center [507, 209] width 168 height 17
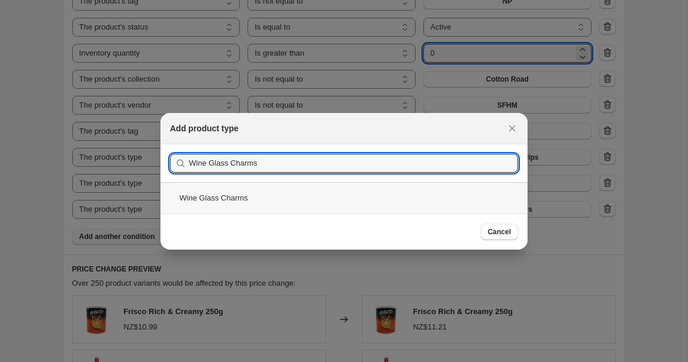
type input "Wine Glass Charms"
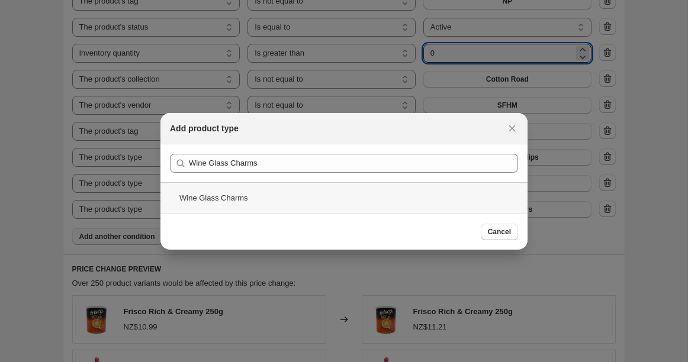
click at [335, 194] on div "Wine Glass Charms" at bounding box center [343, 197] width 367 height 31
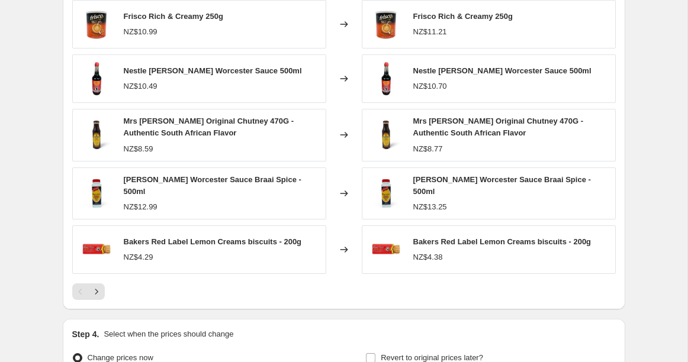
scroll to position [1477, 0]
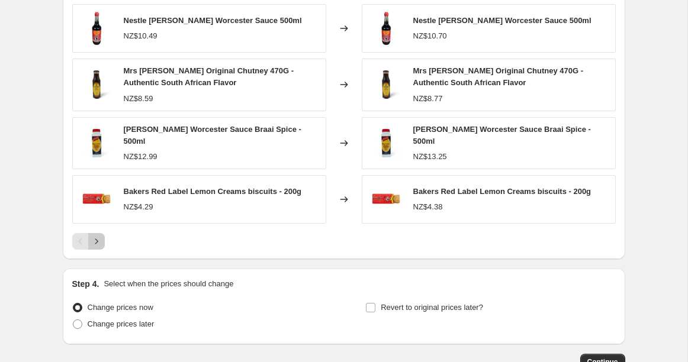
click at [99, 238] on icon "Next" at bounding box center [97, 241] width 12 height 12
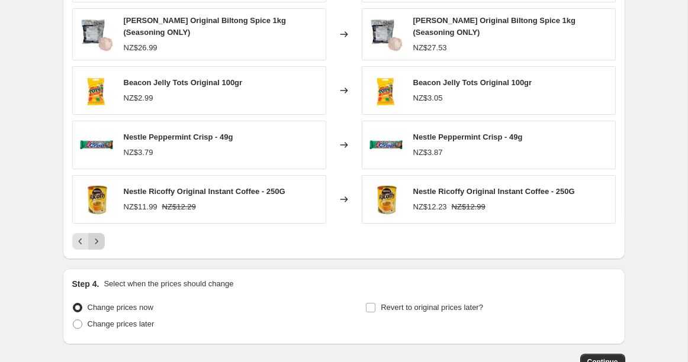
click at [101, 239] on icon "Next" at bounding box center [97, 241] width 12 height 12
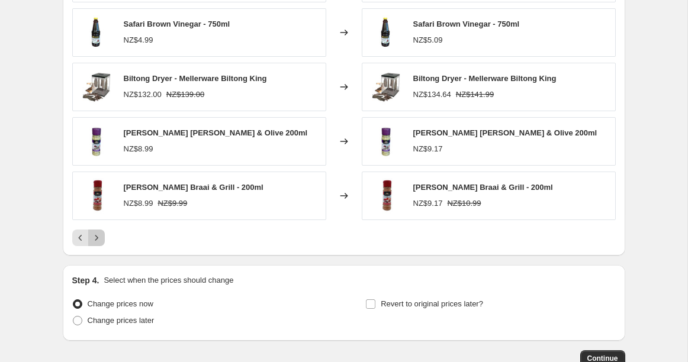
click at [98, 238] on icon "Next" at bounding box center [97, 238] width 12 height 12
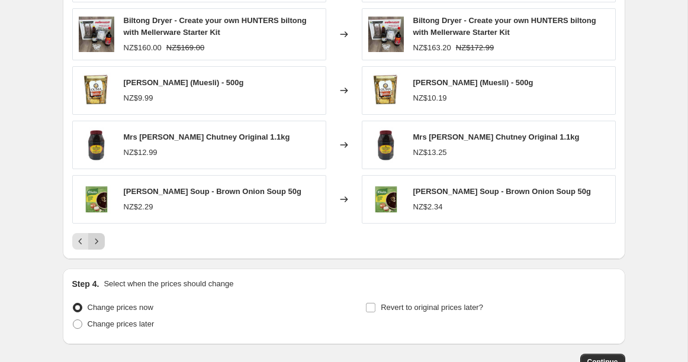
click at [98, 241] on icon "Next" at bounding box center [97, 241] width 12 height 12
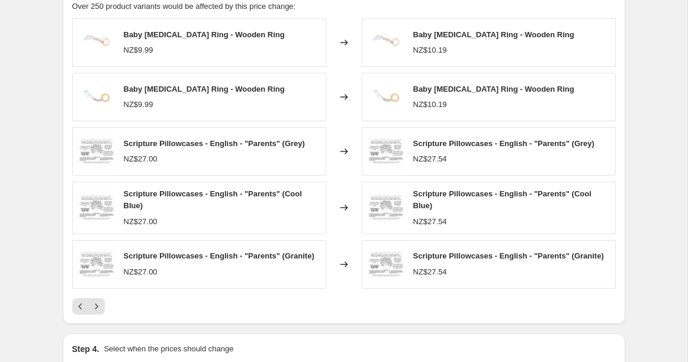
scroll to position [1406, 0]
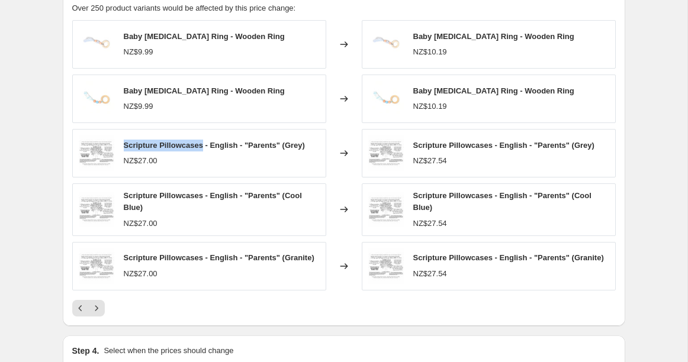
drag, startPoint x: 204, startPoint y: 144, endPoint x: 125, endPoint y: 139, distance: 78.3
click at [125, 141] on span "Scripture Pillowcases - English - "Parents" (Grey)" at bounding box center [214, 145] width 181 height 9
copy span "Scripture Pillowcases"
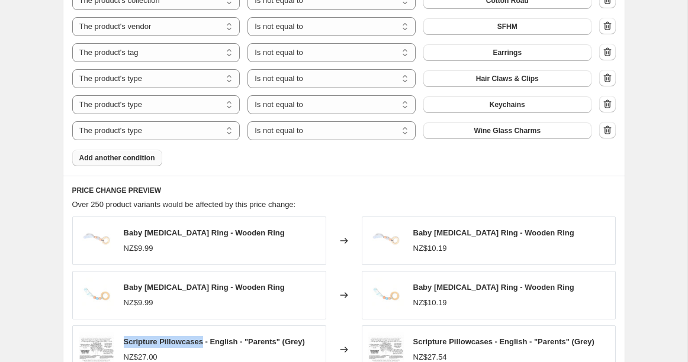
scroll to position [1211, 0]
click at [96, 160] on span "Add another condition" at bounding box center [117, 157] width 76 height 9
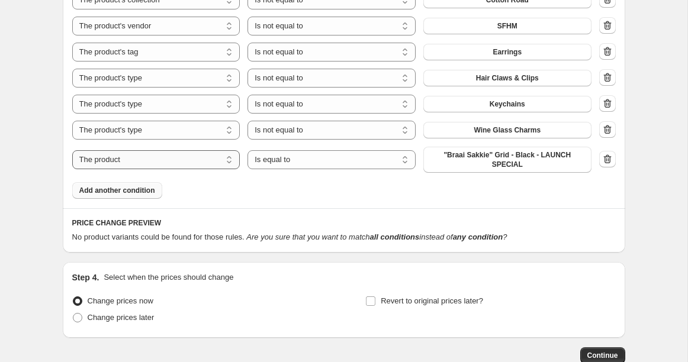
click at [154, 161] on select "The product The product's collection The product's tag The product's vendor The…" at bounding box center [156, 159] width 168 height 19
select select "product_type"
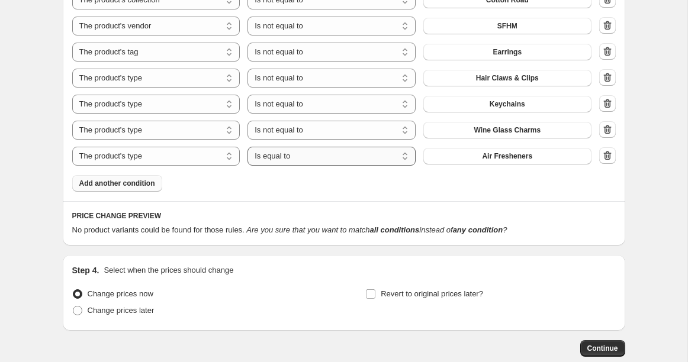
click at [333, 159] on select "Is equal to Is not equal to" at bounding box center [331, 156] width 168 height 19
select select "not_equal"
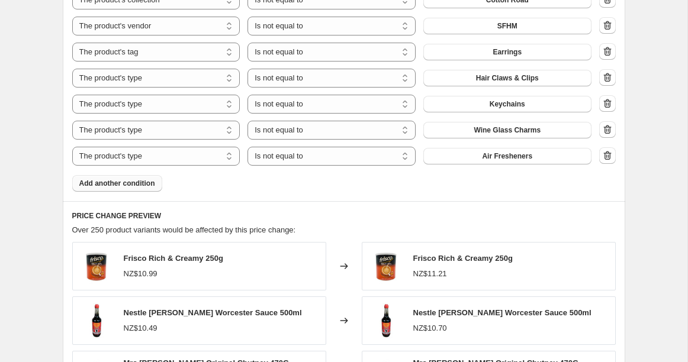
click at [470, 157] on button "Air Fresheners" at bounding box center [507, 156] width 168 height 17
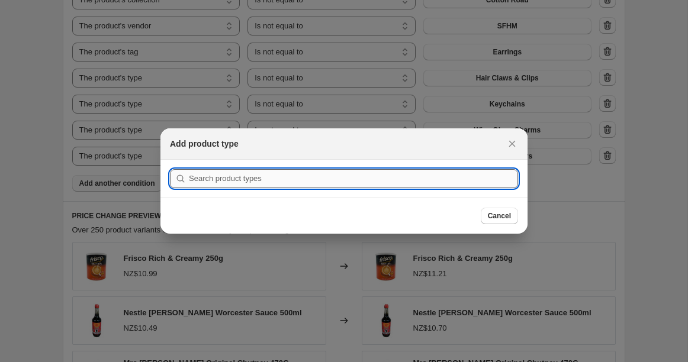
click at [326, 187] on input ":r5b:" at bounding box center [353, 178] width 329 height 19
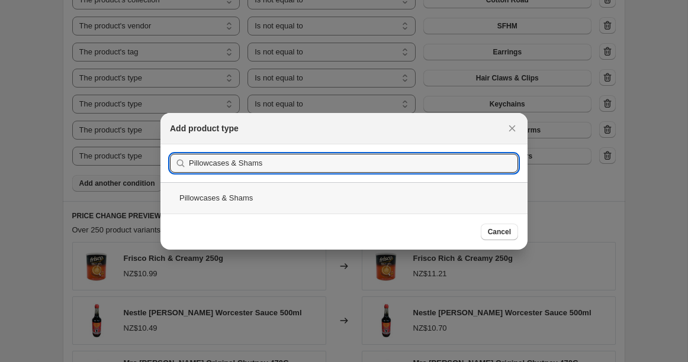
type input "Pillowcases & Shams"
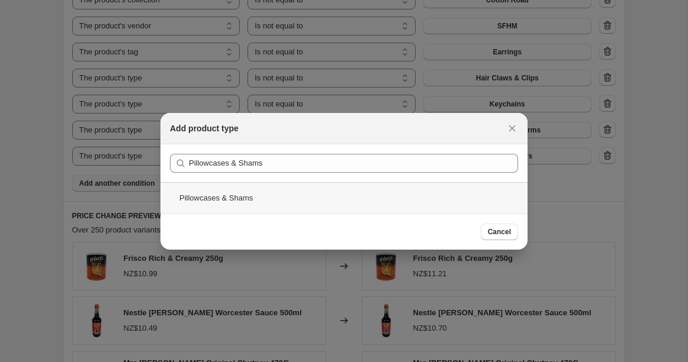
click at [321, 203] on div "Pillowcases & Shams" at bounding box center [343, 197] width 367 height 31
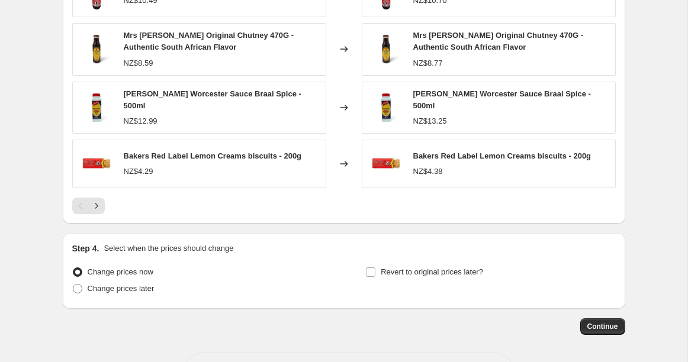
scroll to position [1564, 0]
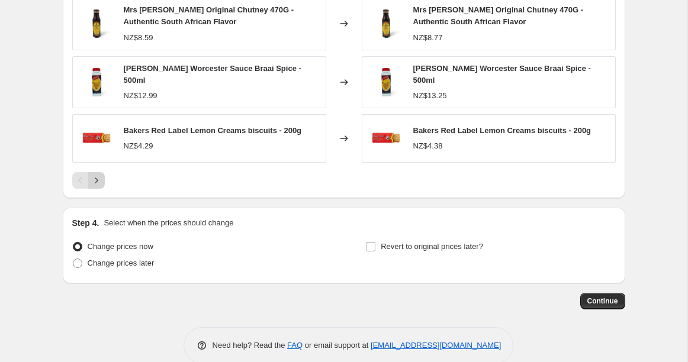
click at [99, 178] on icon "Next" at bounding box center [97, 181] width 12 height 12
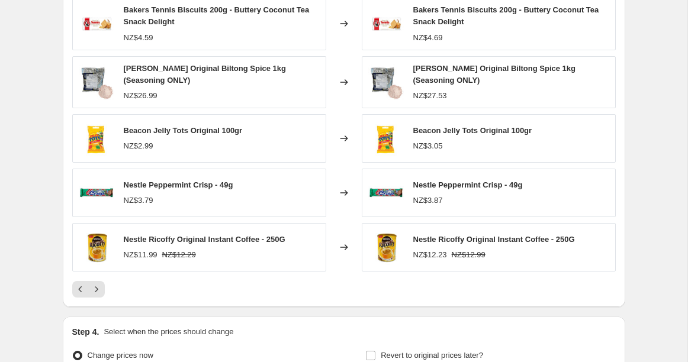
scroll to position [1458, 0]
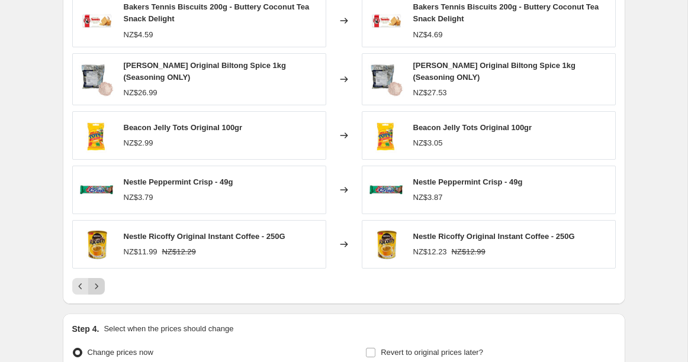
click at [98, 286] on icon "Next" at bounding box center [97, 286] width 12 height 12
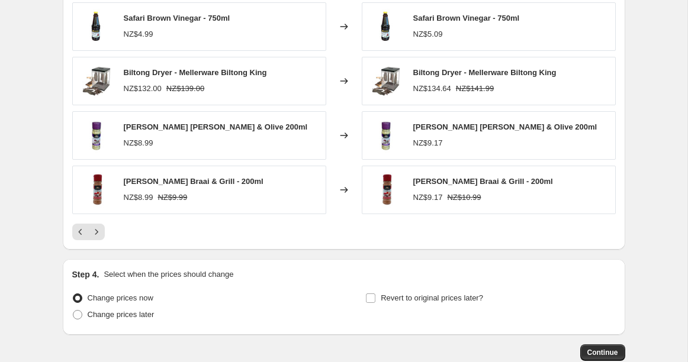
scroll to position [1511, 0]
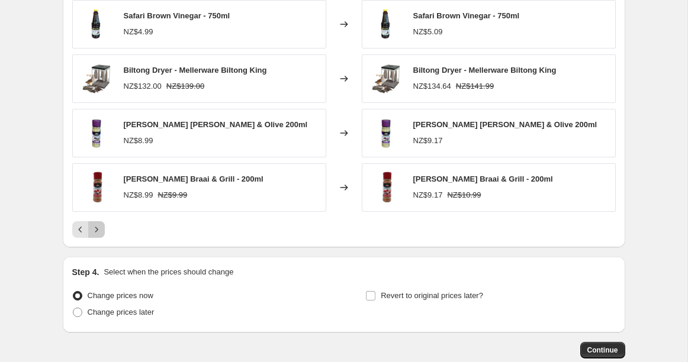
click at [97, 230] on icon "Next" at bounding box center [97, 230] width 12 height 12
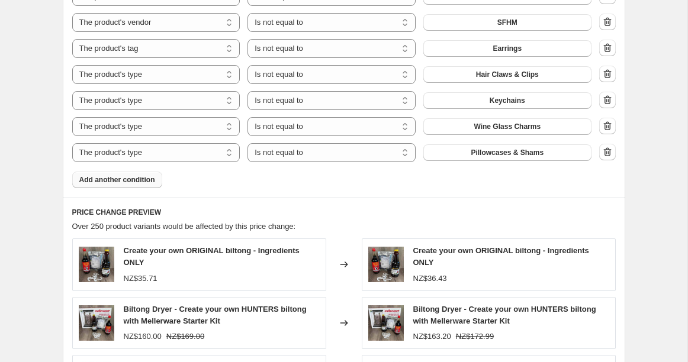
scroll to position [1203, 0]
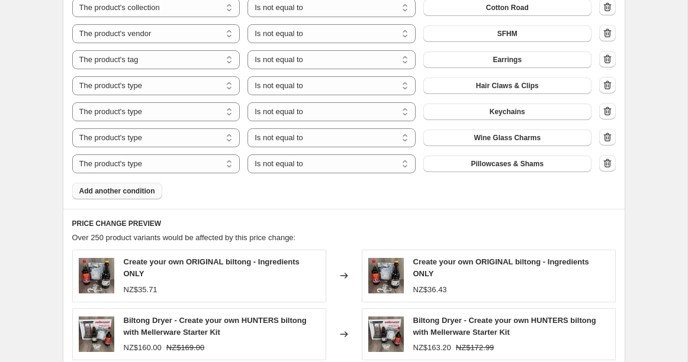
click at [103, 189] on span "Add another condition" at bounding box center [117, 190] width 76 height 9
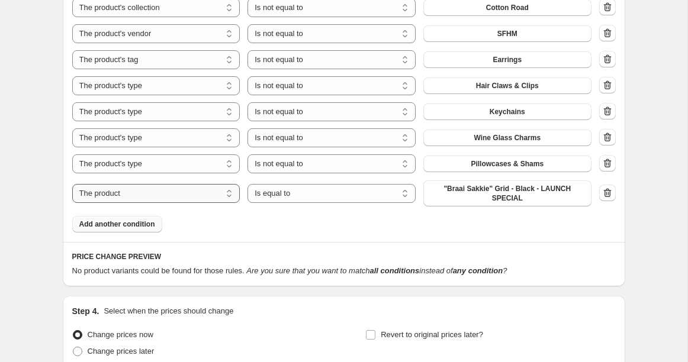
click at [152, 192] on select "The product The product's collection The product's tag The product's vendor The…" at bounding box center [156, 193] width 168 height 19
select select "tag"
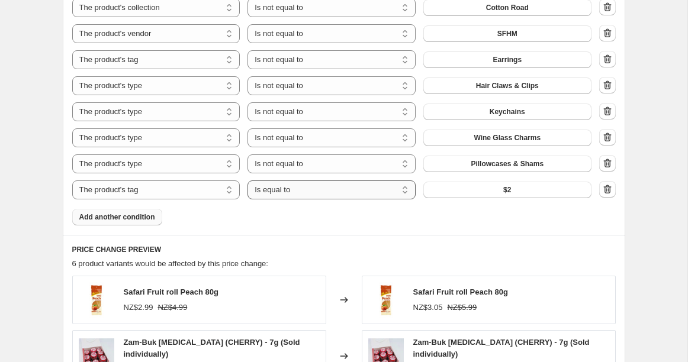
click at [291, 190] on select "Is equal to Is not equal to" at bounding box center [331, 189] width 168 height 19
select select "not_equal"
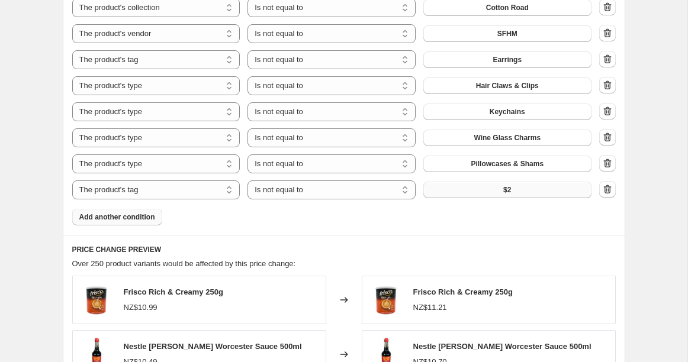
click at [473, 191] on button "$2" at bounding box center [507, 190] width 168 height 17
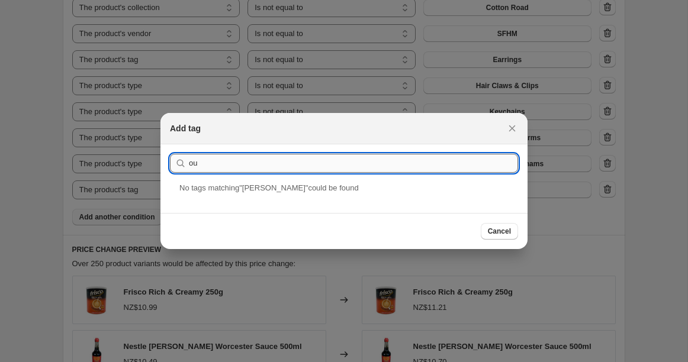
type input "o"
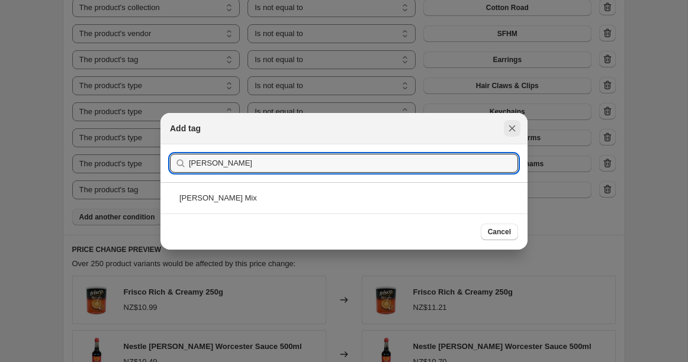
type input "[PERSON_NAME]"
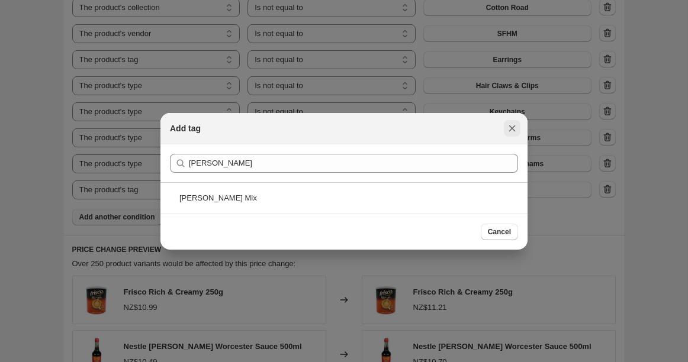
click at [512, 131] on icon "Close" at bounding box center [512, 128] width 12 height 12
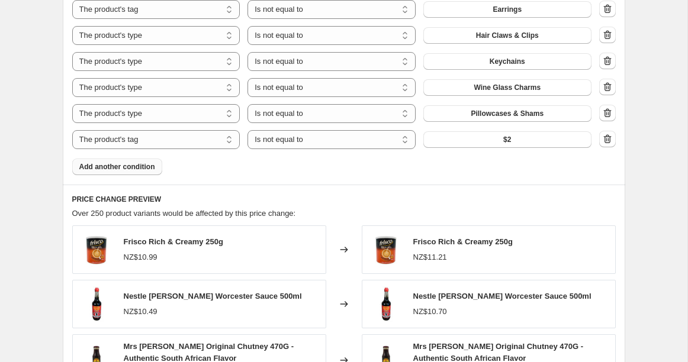
scroll to position [1251, 0]
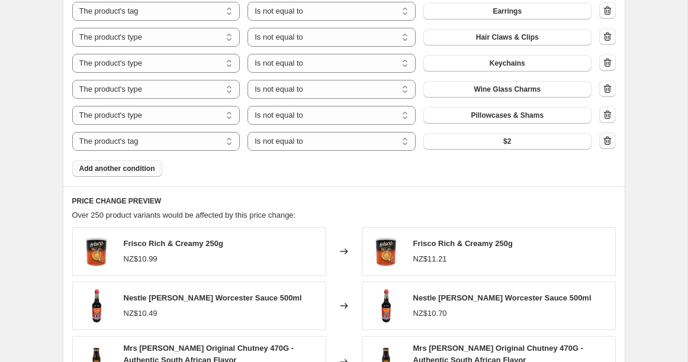
click at [604, 141] on icon "button" at bounding box center [607, 141] width 12 height 12
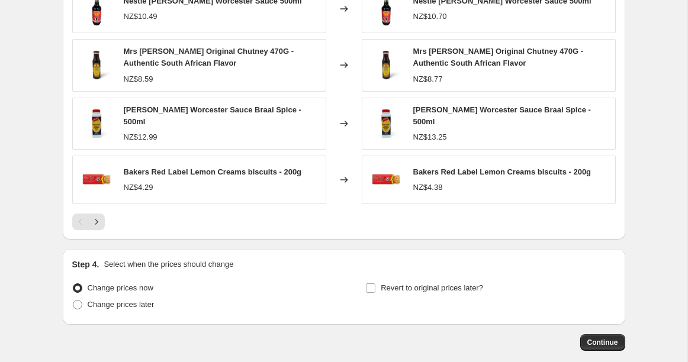
scroll to position [1554, 0]
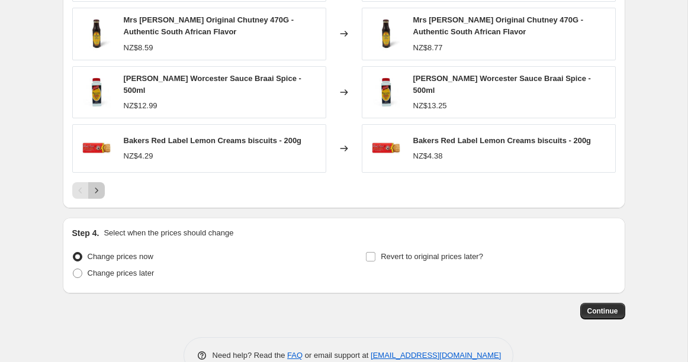
click at [96, 188] on icon "Next" at bounding box center [97, 191] width 12 height 12
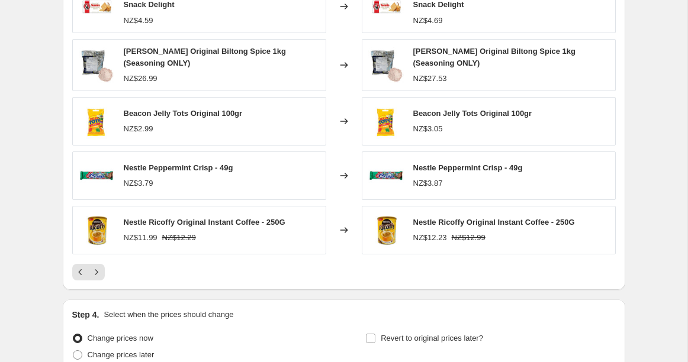
scroll to position [1456, 0]
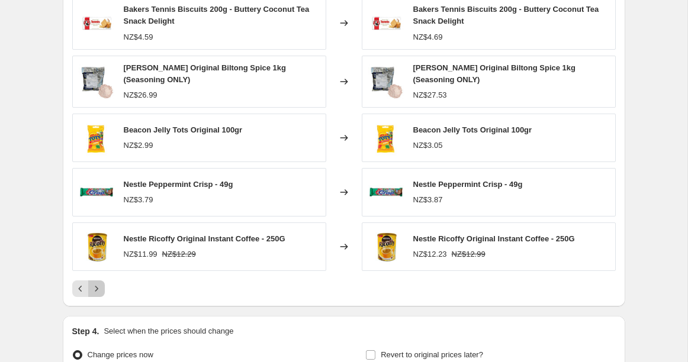
click at [101, 287] on icon "Next" at bounding box center [97, 289] width 12 height 12
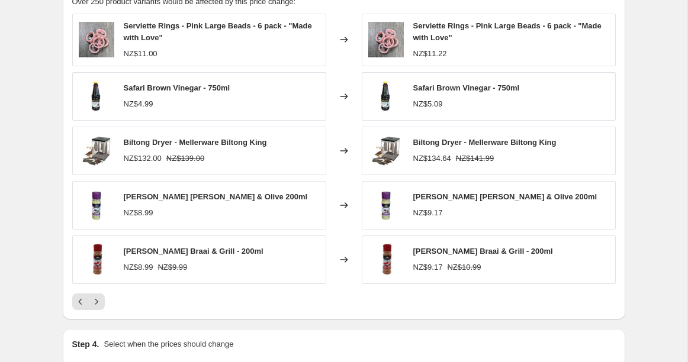
scroll to position [1441, 0]
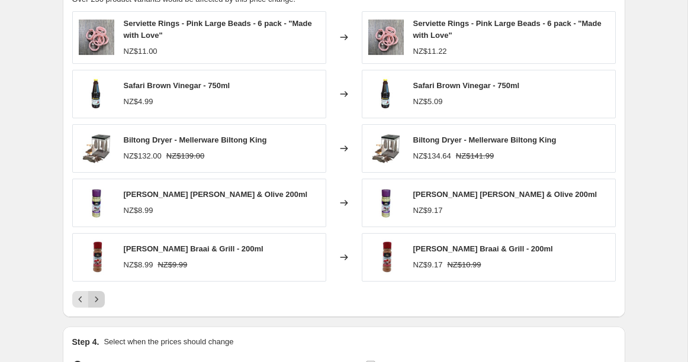
click at [100, 297] on icon "Next" at bounding box center [97, 299] width 12 height 12
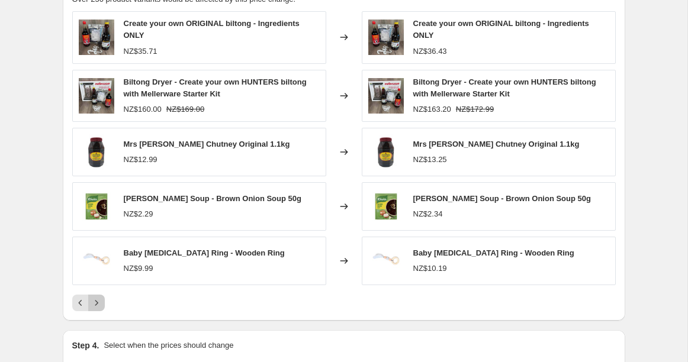
click at [96, 301] on icon "Next" at bounding box center [97, 303] width 12 height 12
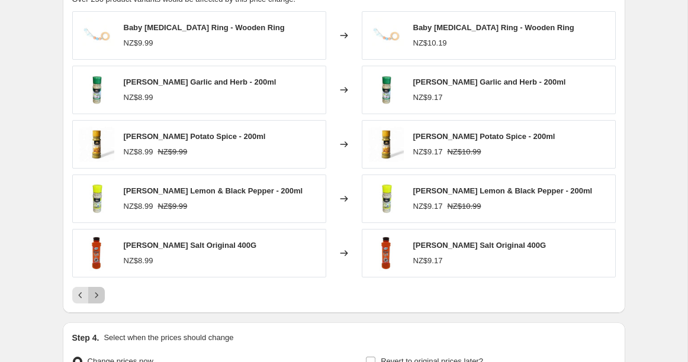
click at [98, 295] on icon "Next" at bounding box center [97, 295] width 12 height 12
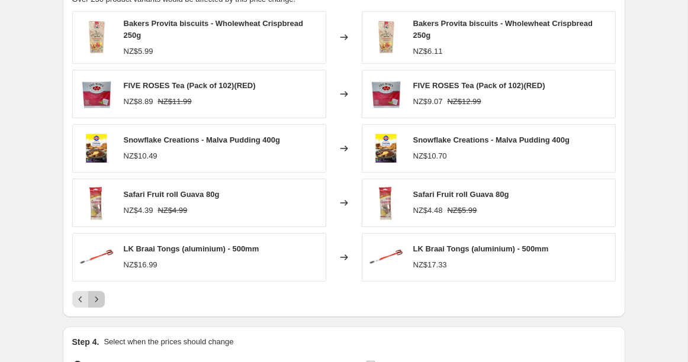
click at [98, 295] on icon "Next" at bounding box center [97, 299] width 12 height 12
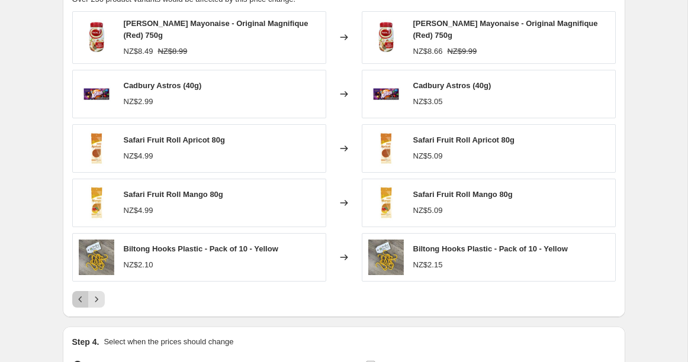
click at [76, 297] on icon "Previous" at bounding box center [81, 299] width 12 height 12
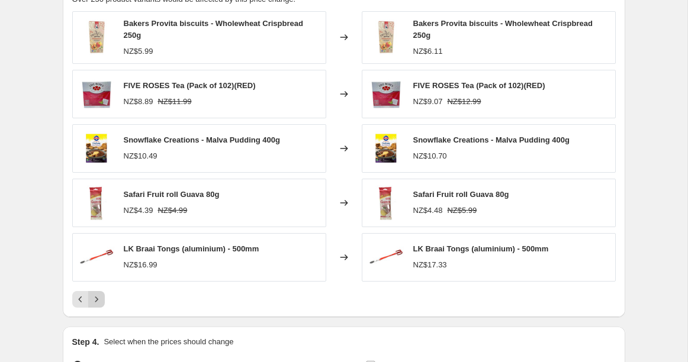
click at [97, 298] on icon "Next" at bounding box center [97, 299] width 12 height 12
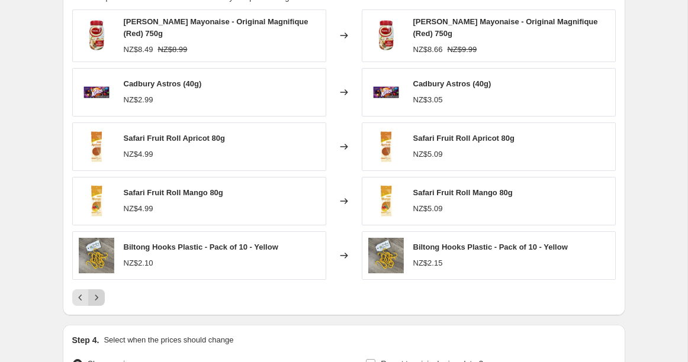
scroll to position [1444, 0]
click at [99, 291] on icon "Next" at bounding box center [97, 297] width 12 height 12
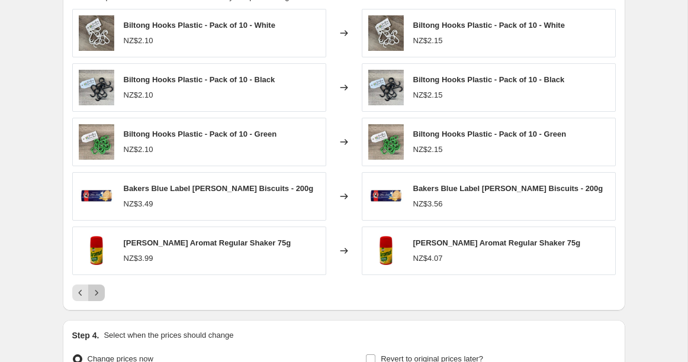
click at [99, 292] on icon "Next" at bounding box center [97, 293] width 12 height 12
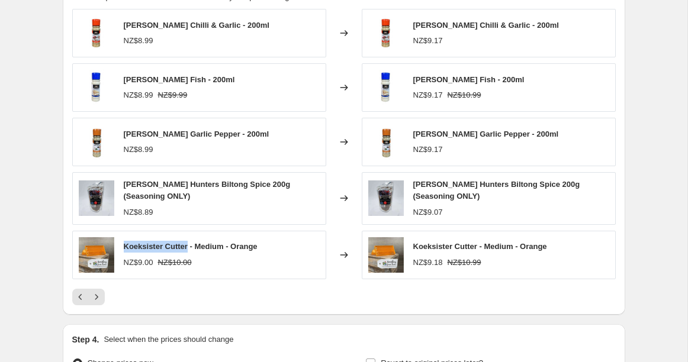
drag, startPoint x: 189, startPoint y: 247, endPoint x: 125, endPoint y: 241, distance: 64.1
click at [125, 242] on span "Koeksister Cutter - Medium - Orange" at bounding box center [191, 246] width 134 height 9
copy span "Koeksister Cutter"
click at [97, 298] on icon "Next" at bounding box center [97, 297] width 12 height 12
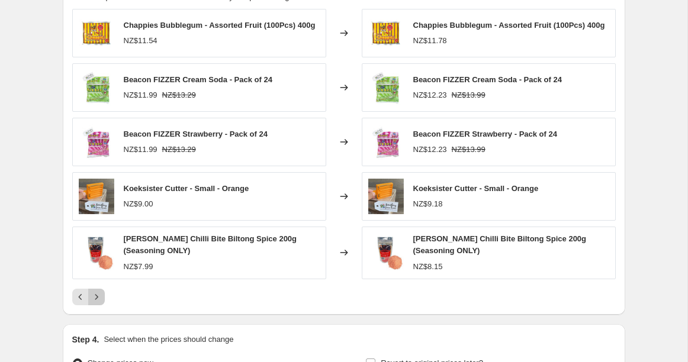
click at [98, 300] on icon "Next" at bounding box center [97, 297] width 12 height 12
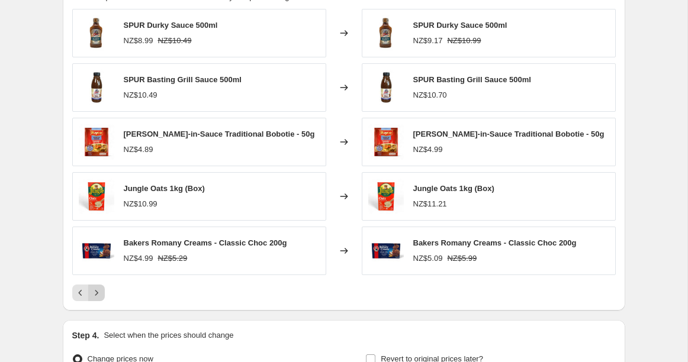
click at [99, 293] on icon "Next" at bounding box center [97, 293] width 12 height 12
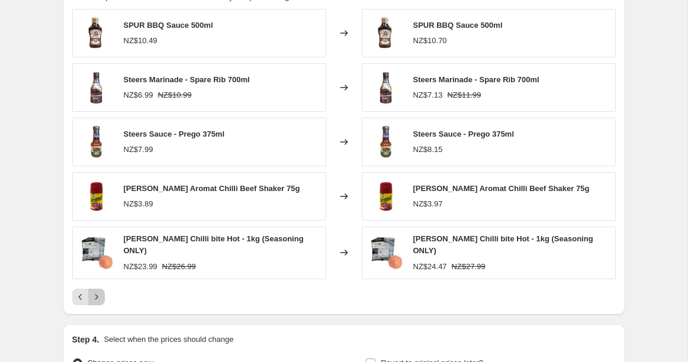
click at [96, 294] on icon "Next" at bounding box center [96, 296] width 3 height 5
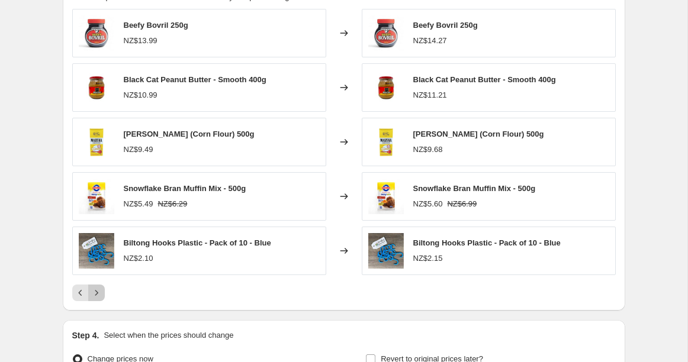
click at [97, 292] on icon "Next" at bounding box center [97, 293] width 12 height 12
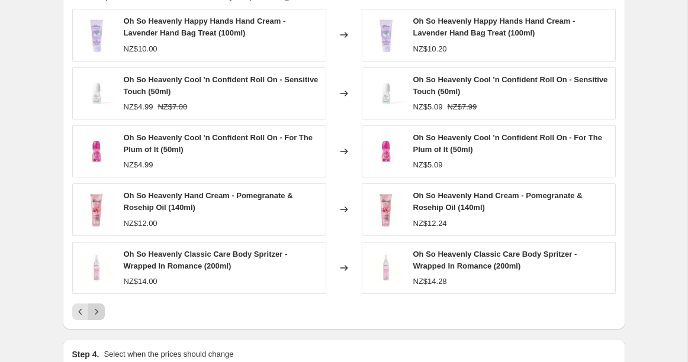
click at [96, 309] on icon "Next" at bounding box center [97, 312] width 12 height 12
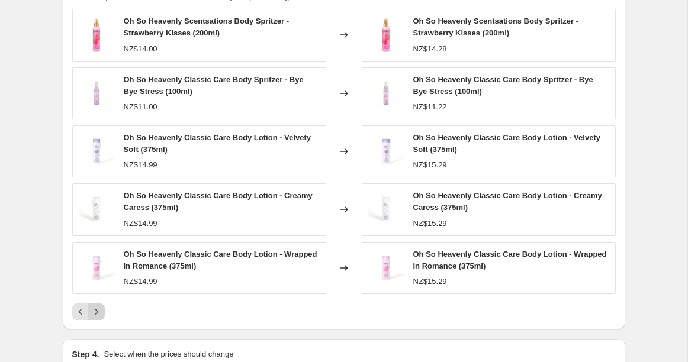
click at [96, 309] on icon "Next" at bounding box center [97, 312] width 12 height 12
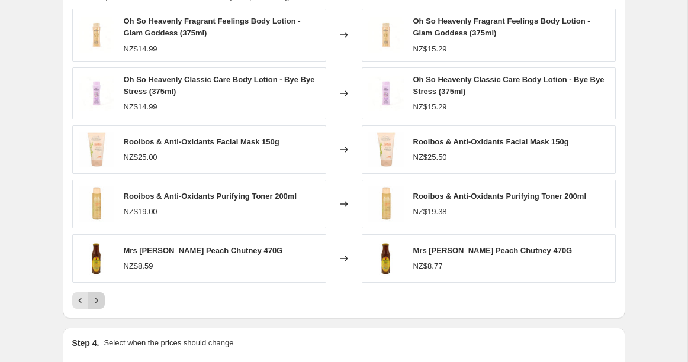
click at [96, 309] on div "PRICE CHANGE PREVIEW Over 250 product variants would be affected by this price …" at bounding box center [344, 143] width 562 height 350
click at [96, 301] on icon "Next" at bounding box center [96, 300] width 3 height 5
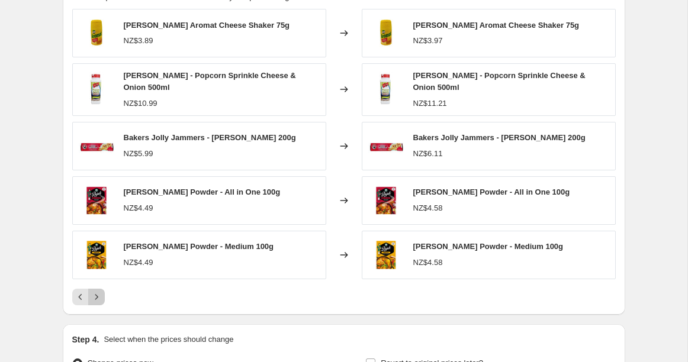
click at [96, 294] on icon "Next" at bounding box center [96, 296] width 3 height 5
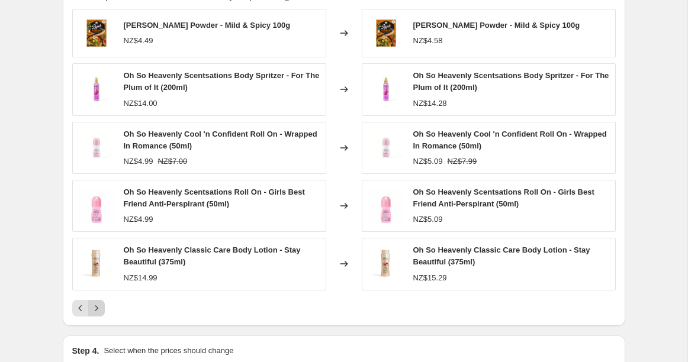
click at [95, 306] on icon "Next" at bounding box center [97, 308] width 12 height 12
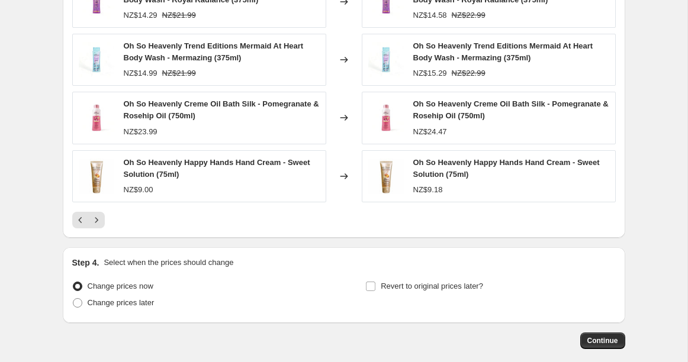
scroll to position [1593, 0]
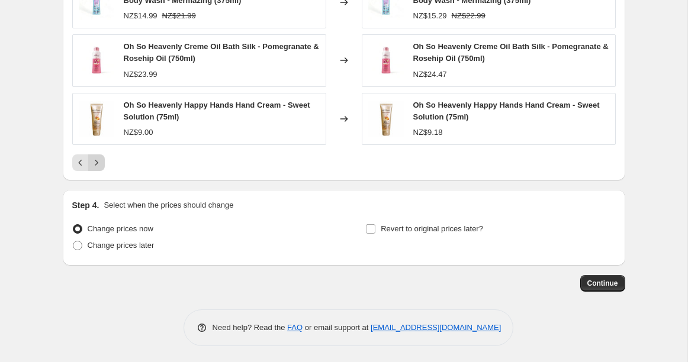
click at [100, 161] on icon "Next" at bounding box center [97, 163] width 12 height 12
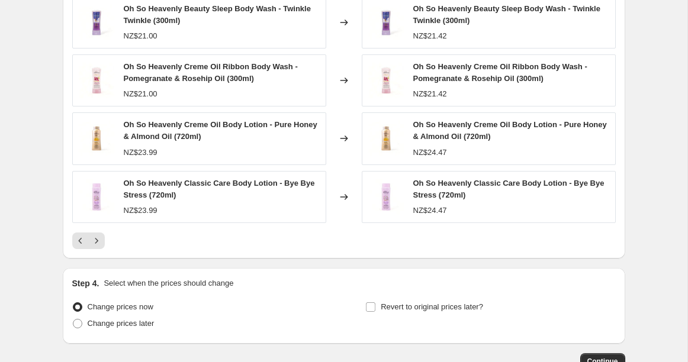
scroll to position [1518, 0]
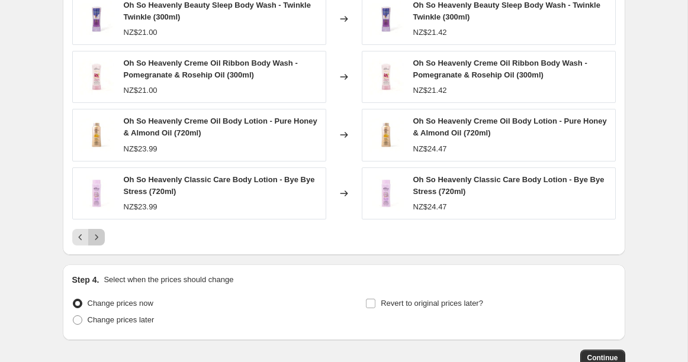
click at [101, 238] on icon "Next" at bounding box center [97, 237] width 12 height 12
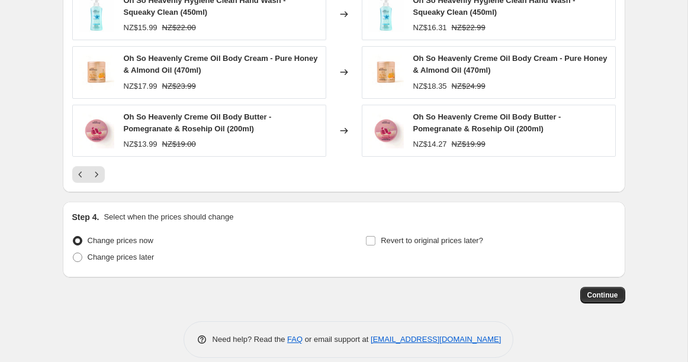
scroll to position [1588, 0]
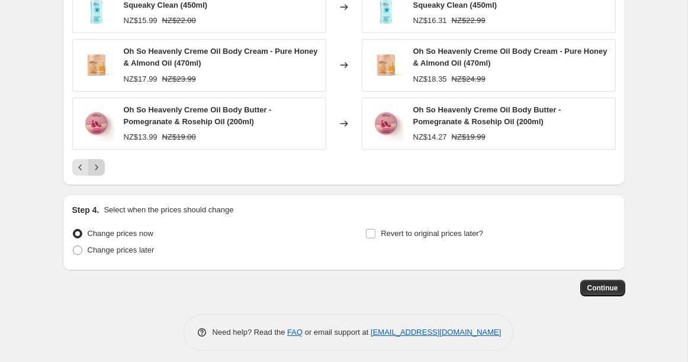
click at [100, 169] on icon "Next" at bounding box center [97, 168] width 12 height 12
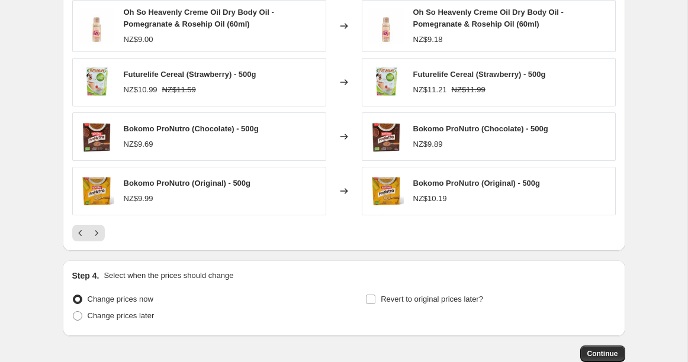
scroll to position [1512, 0]
click at [98, 230] on icon "Next" at bounding box center [97, 233] width 12 height 12
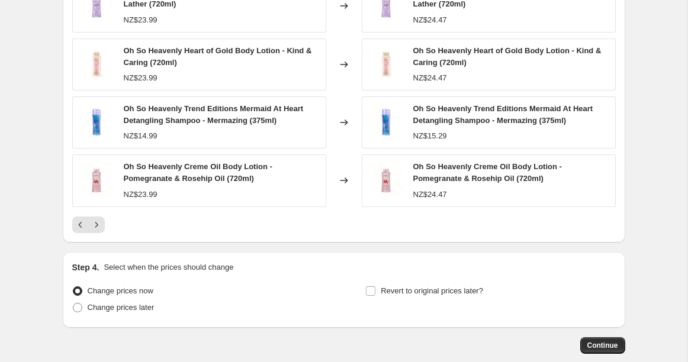
scroll to position [1532, 0]
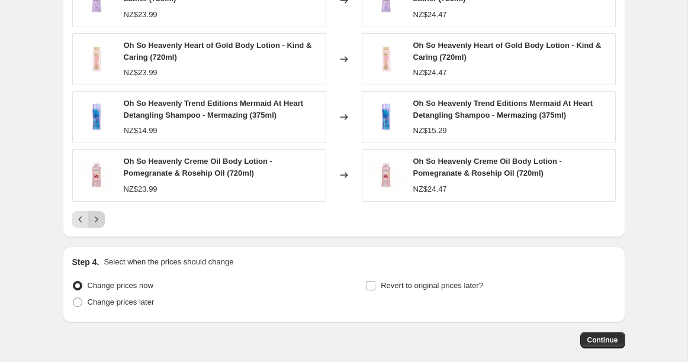
click at [97, 222] on icon "Next" at bounding box center [97, 220] width 12 height 12
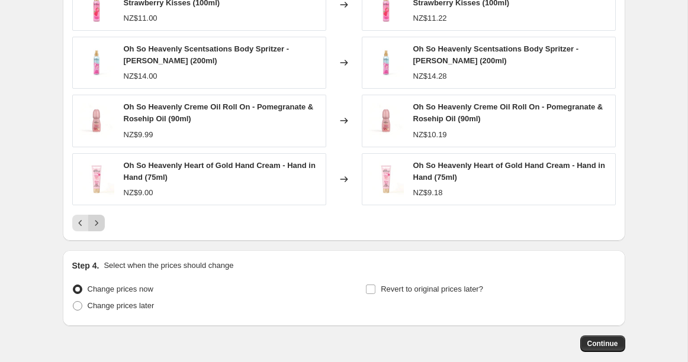
click at [95, 222] on icon "Next" at bounding box center [97, 223] width 12 height 12
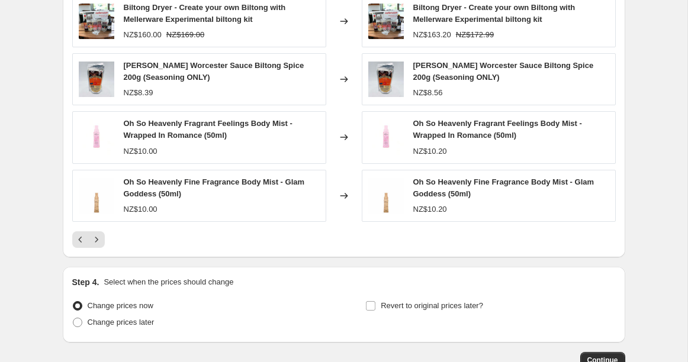
scroll to position [1517, 0]
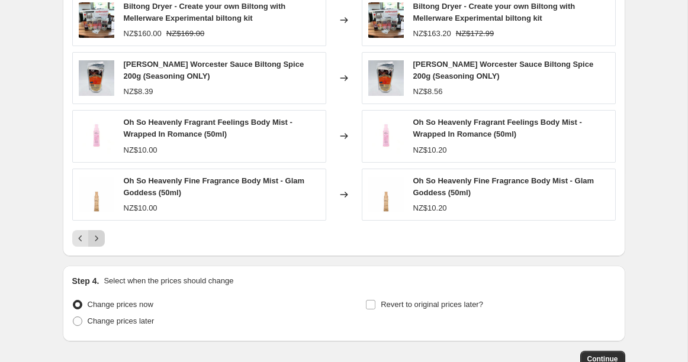
click at [97, 238] on icon "Next" at bounding box center [97, 239] width 12 height 12
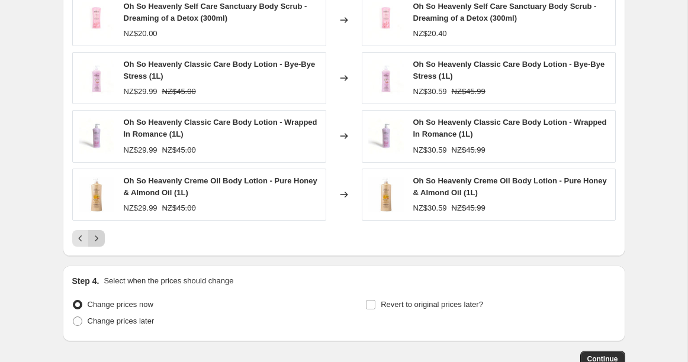
click at [97, 237] on icon "Next" at bounding box center [97, 239] width 12 height 12
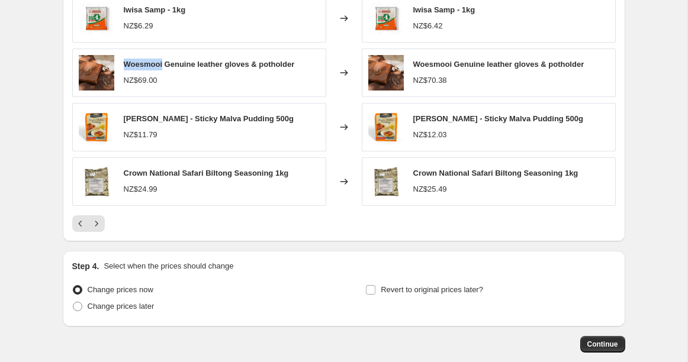
drag, startPoint x: 123, startPoint y: 62, endPoint x: 163, endPoint y: 64, distance: 40.3
click at [163, 64] on span "Woesmooi Genuine leather gloves & potholder" at bounding box center [209, 64] width 171 height 9
copy span "Woesmooi"
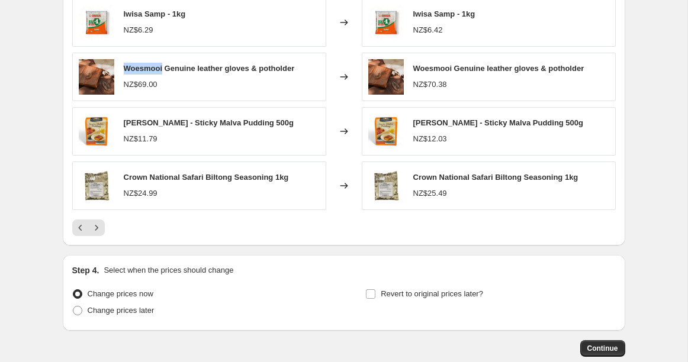
scroll to position [1516, 0]
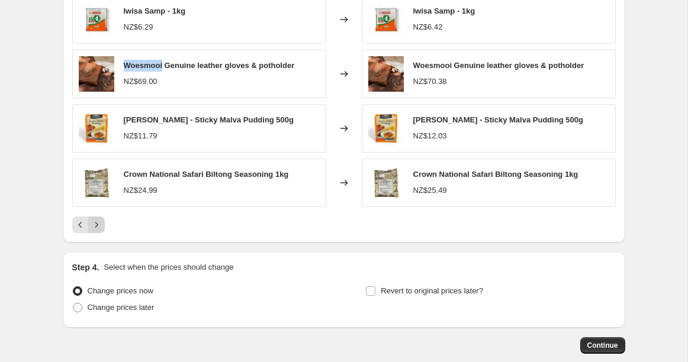
click at [96, 224] on icon "Next" at bounding box center [97, 225] width 12 height 12
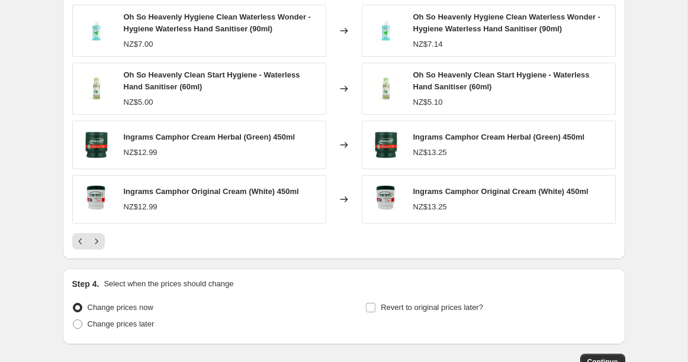
scroll to position [1508, 0]
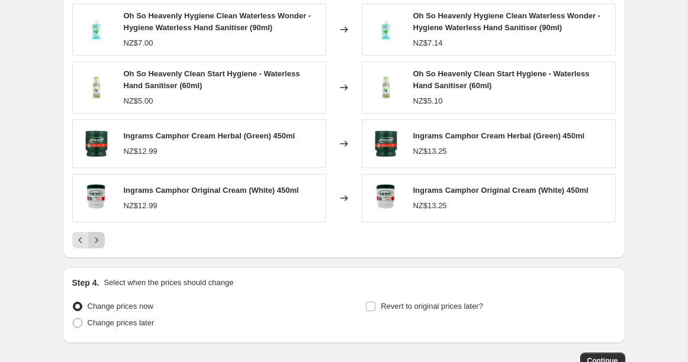
click at [96, 240] on icon "Next" at bounding box center [97, 240] width 12 height 12
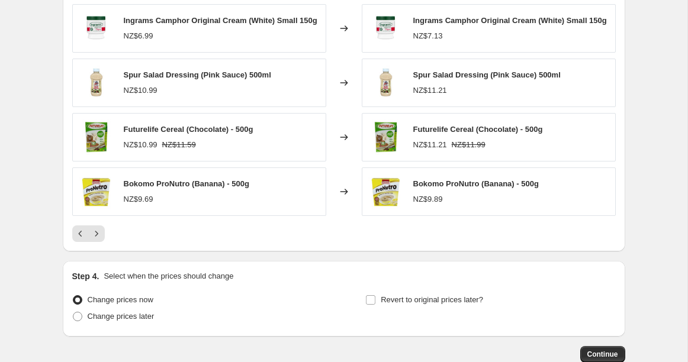
scroll to position [1506, 0]
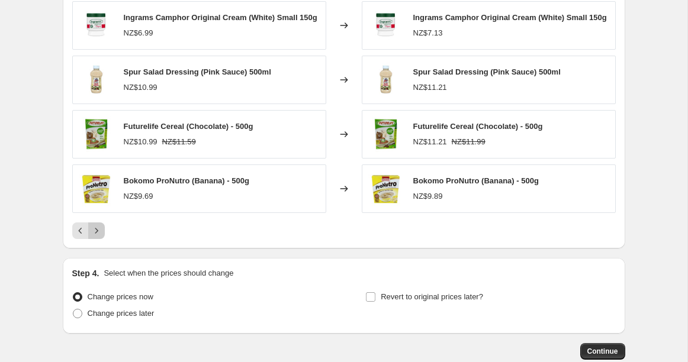
click at [98, 237] on icon "Next" at bounding box center [97, 231] width 12 height 12
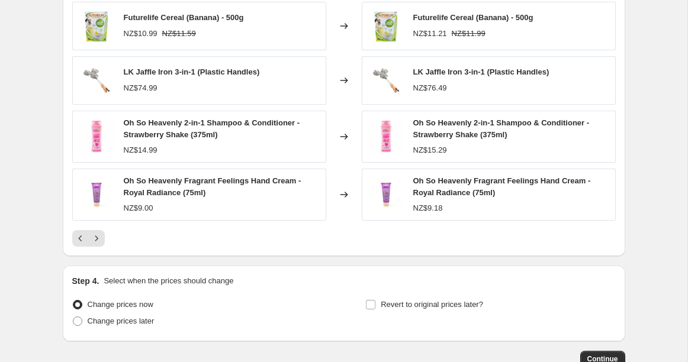
scroll to position [1510, 0]
click at [98, 237] on icon "Next" at bounding box center [97, 238] width 12 height 12
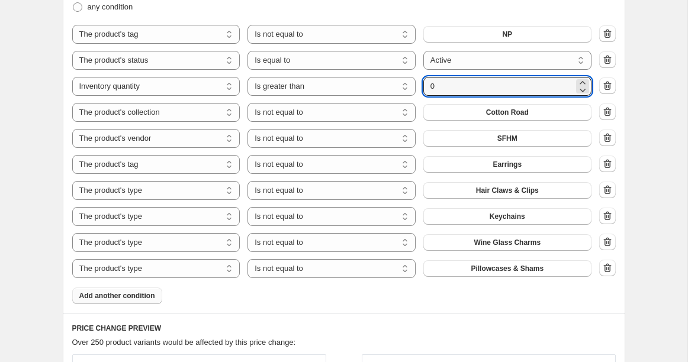
scroll to position [1098, 0]
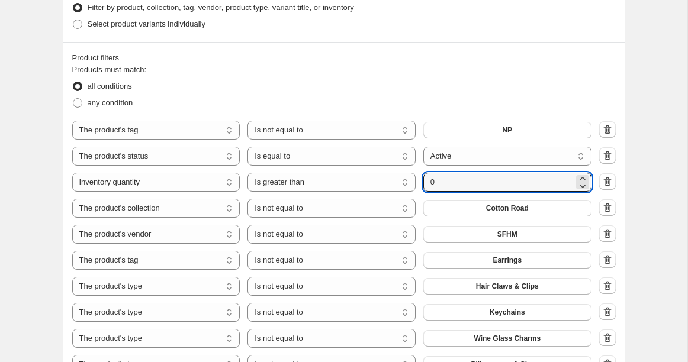
scroll to position [1003, 0]
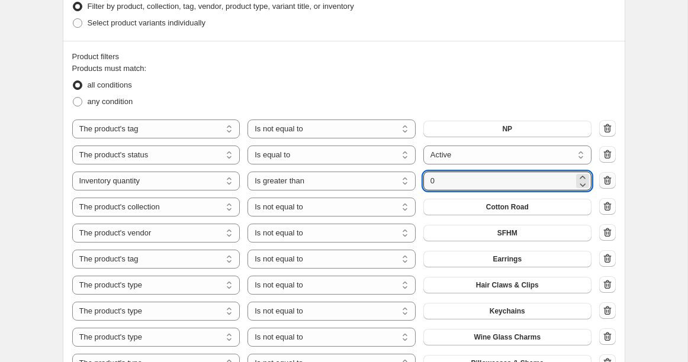
click at [609, 181] on icon "button" at bounding box center [607, 180] width 8 height 9
select select "collection"
select select "not_equal"
select select "vendor"
select select "tag"
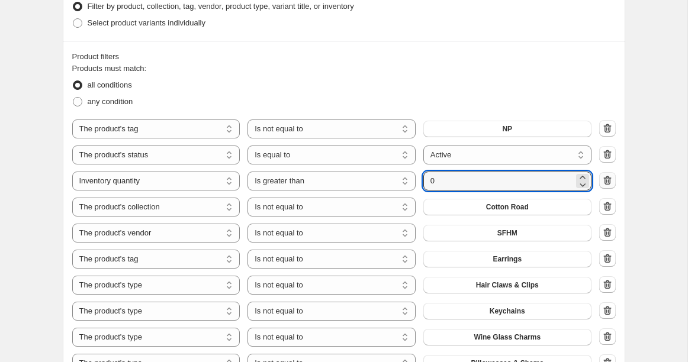
select select "product_type"
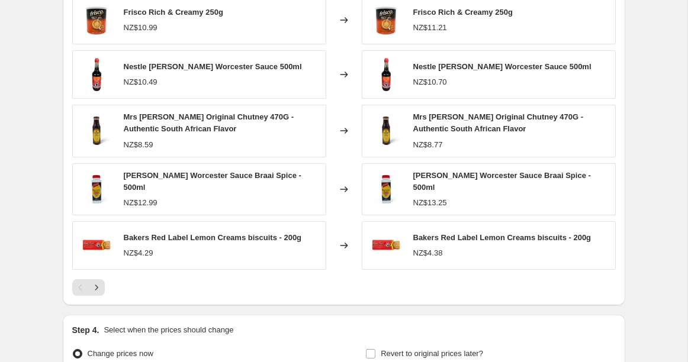
scroll to position [1456, 0]
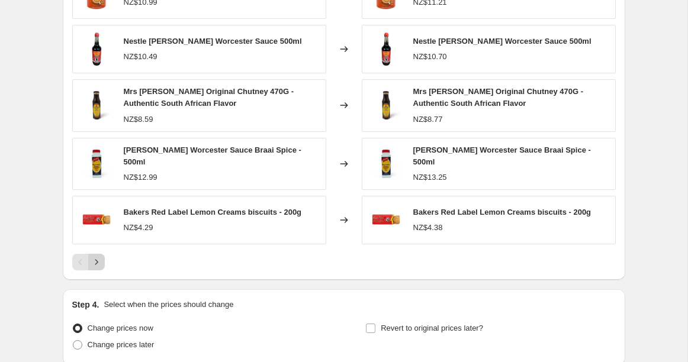
click at [99, 256] on icon "Next" at bounding box center [97, 262] width 12 height 12
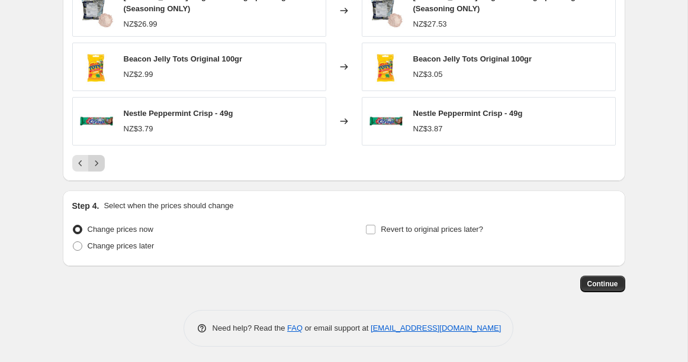
click at [96, 160] on icon "Next" at bounding box center [96, 162] width 3 height 5
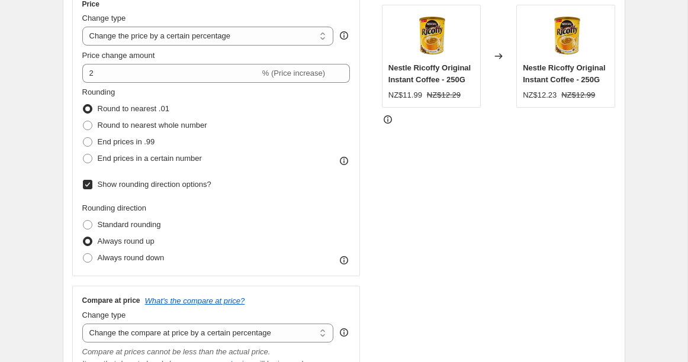
scroll to position [227, 0]
click at [169, 33] on select "Change the price to a certain amount Change the price by a certain amount Chang…" at bounding box center [207, 37] width 251 height 19
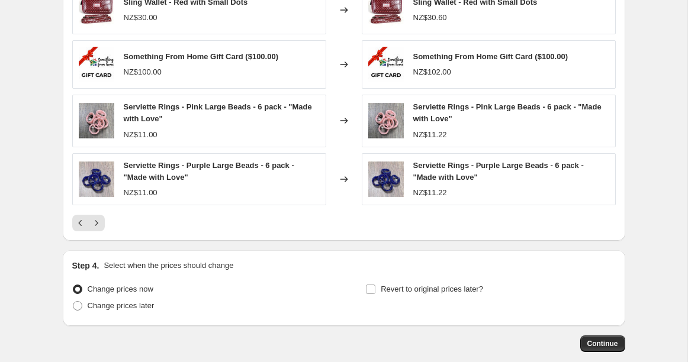
scroll to position [1555, 0]
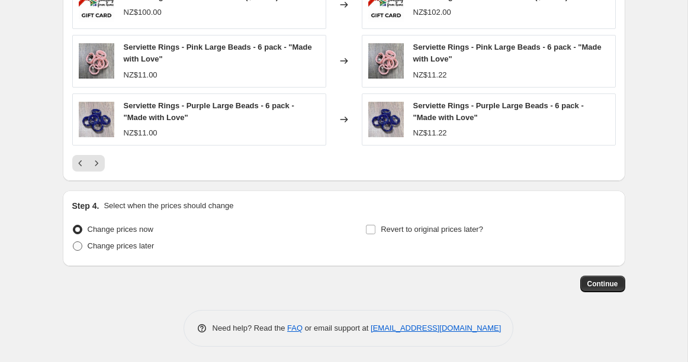
click at [95, 243] on span "Change prices later" at bounding box center [121, 245] width 67 height 9
click at [73, 242] on input "Change prices later" at bounding box center [73, 241] width 1 height 1
radio input "true"
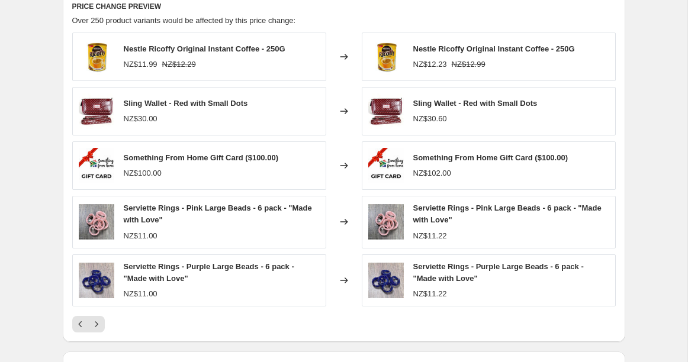
scroll to position [1395, 0]
drag, startPoint x: 211, startPoint y: 156, endPoint x: 244, endPoint y: 158, distance: 32.6
click at [244, 158] on span "Something From Home Gift Card ($100.00)" at bounding box center [201, 157] width 155 height 9
copy span "Gift Card"
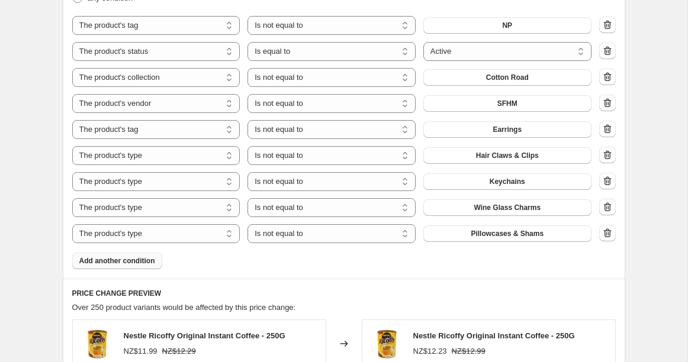
scroll to position [1090, 0]
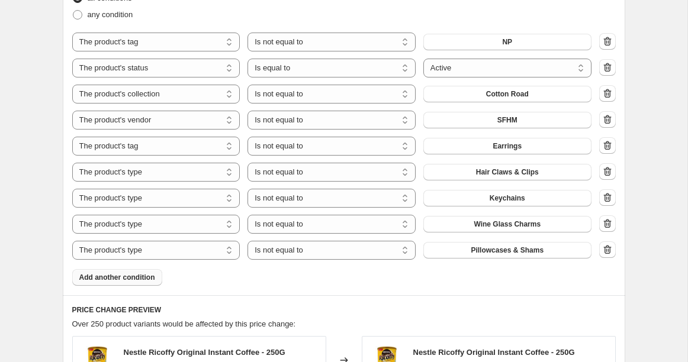
click at [117, 274] on span "Add another condition" at bounding box center [117, 277] width 76 height 9
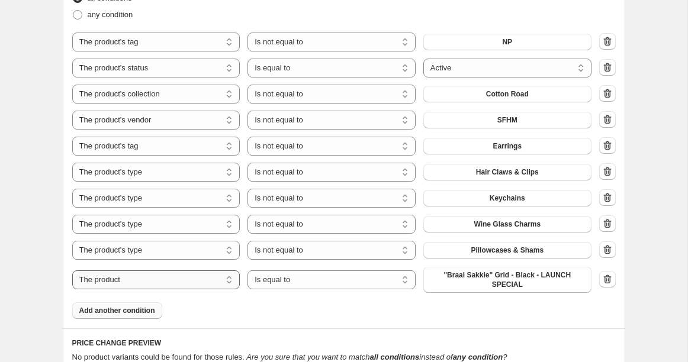
click at [169, 280] on select "The product The product's collection The product's tag The product's vendor The…" at bounding box center [156, 279] width 168 height 19
select select "inventory_quantity"
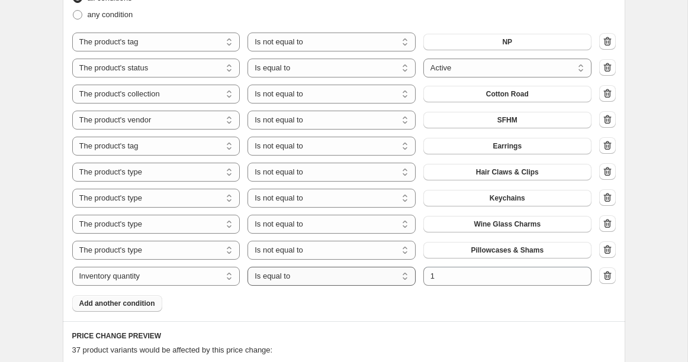
click at [351, 273] on select "Is equal to Is not equal to Is greater than Is less than" at bounding box center [331, 276] width 168 height 19
select select ">"
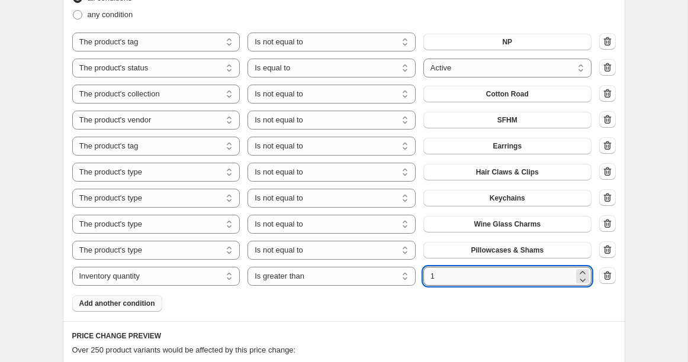
click at [453, 276] on input "1" at bounding box center [498, 276] width 150 height 19
type input "0"
click at [396, 312] on div "Product filters Products must match: all conditions any condition The product T…" at bounding box center [344, 137] width 562 height 367
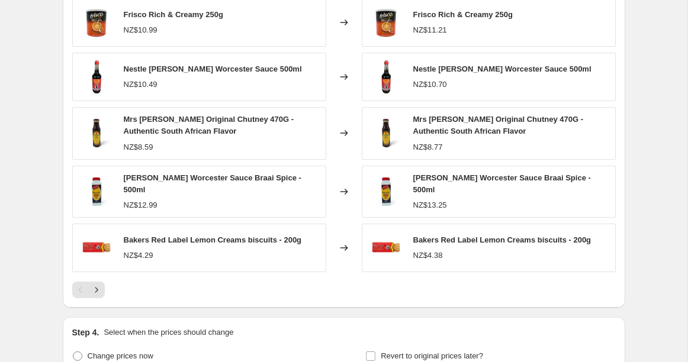
scroll to position [1460, 0]
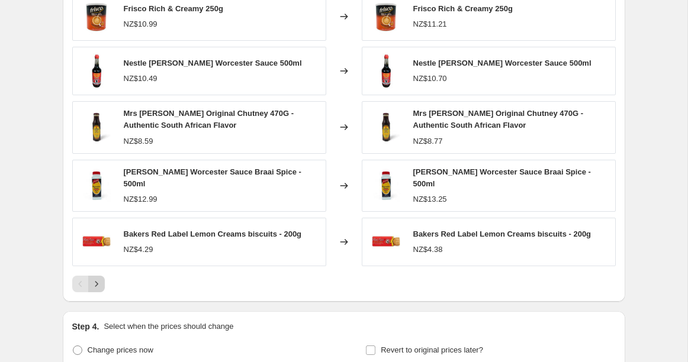
click at [95, 279] on icon "Next" at bounding box center [97, 284] width 12 height 12
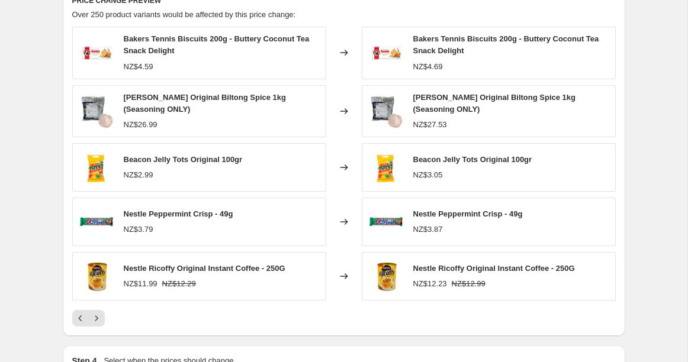
scroll to position [1422, 0]
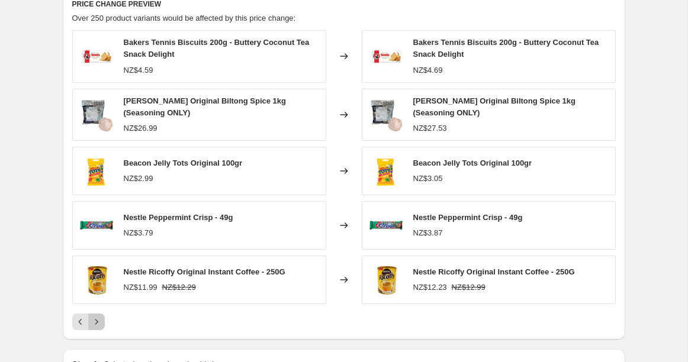
click at [96, 320] on icon "Next" at bounding box center [97, 322] width 12 height 12
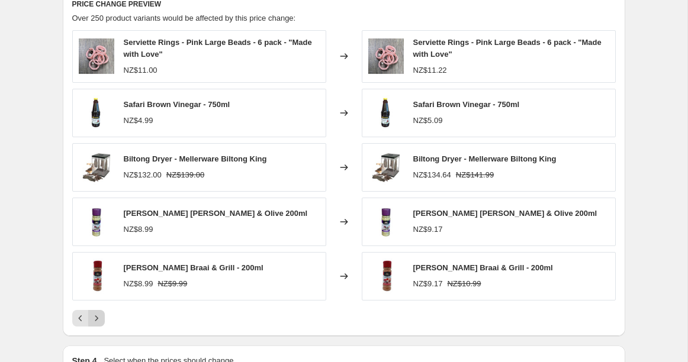
click at [96, 320] on icon "Next" at bounding box center [97, 318] width 12 height 12
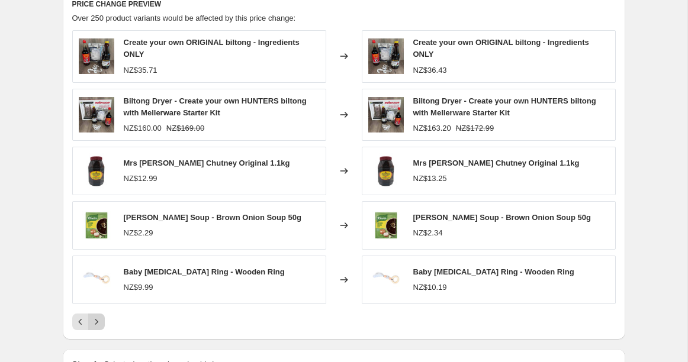
click at [96, 320] on icon "Next" at bounding box center [97, 322] width 12 height 12
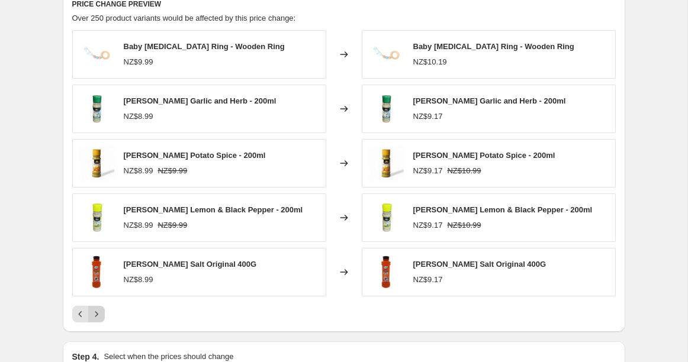
click at [96, 320] on button "Next" at bounding box center [96, 314] width 17 height 17
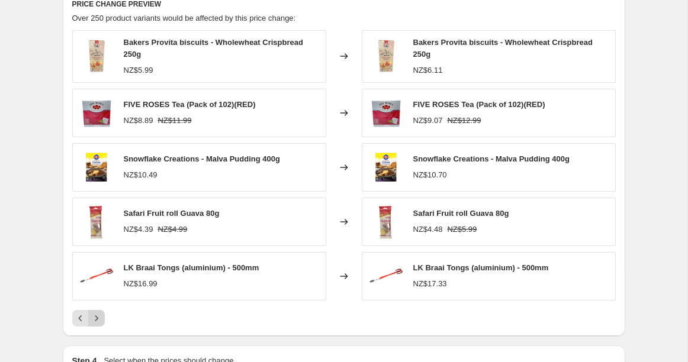
click at [96, 320] on icon "Next" at bounding box center [97, 318] width 12 height 12
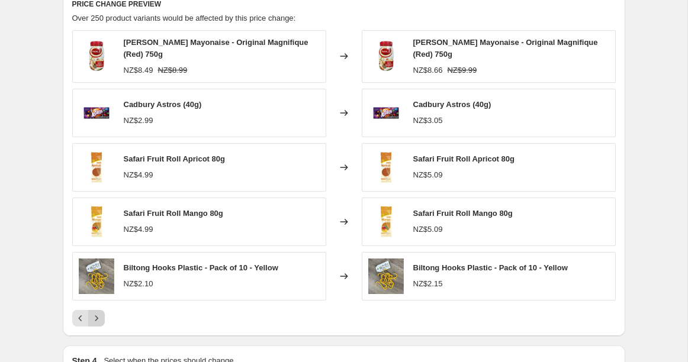
click at [96, 320] on button "Next" at bounding box center [96, 318] width 17 height 17
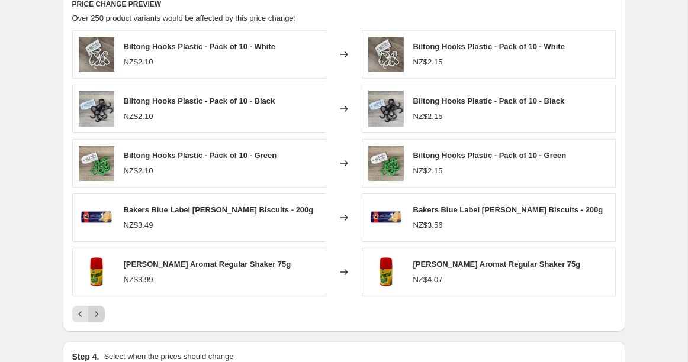
click at [96, 320] on button "Next" at bounding box center [96, 314] width 17 height 17
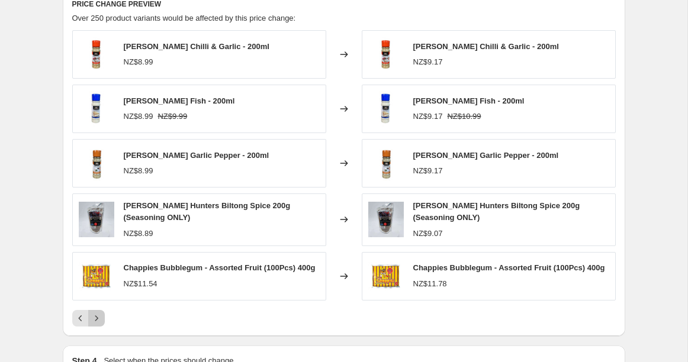
click at [96, 320] on icon "Next" at bounding box center [97, 318] width 12 height 12
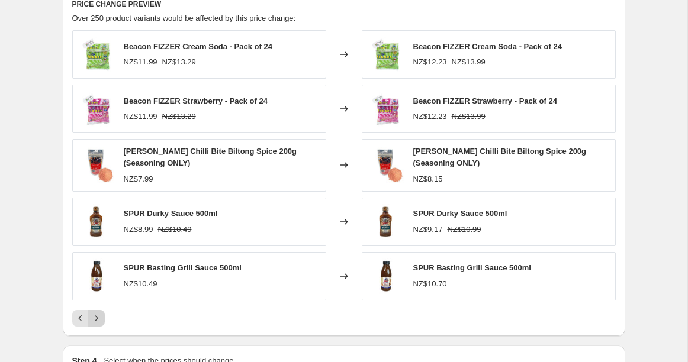
click at [96, 320] on icon "Next" at bounding box center [97, 318] width 12 height 12
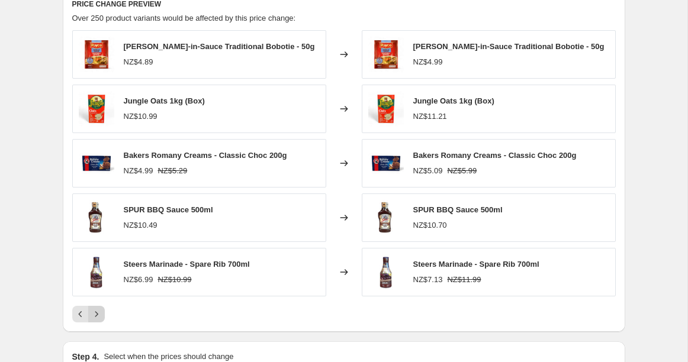
click at [96, 320] on button "Next" at bounding box center [96, 314] width 17 height 17
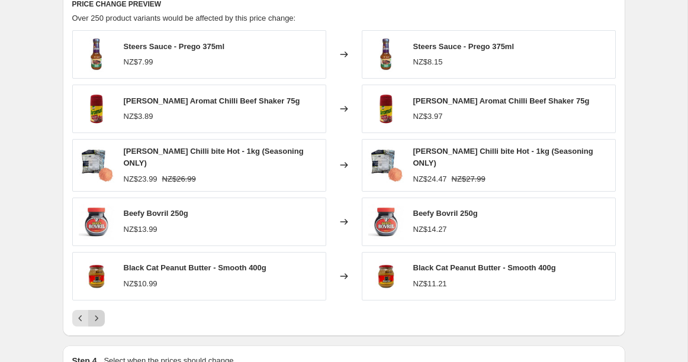
click at [96, 320] on button "Next" at bounding box center [96, 318] width 17 height 17
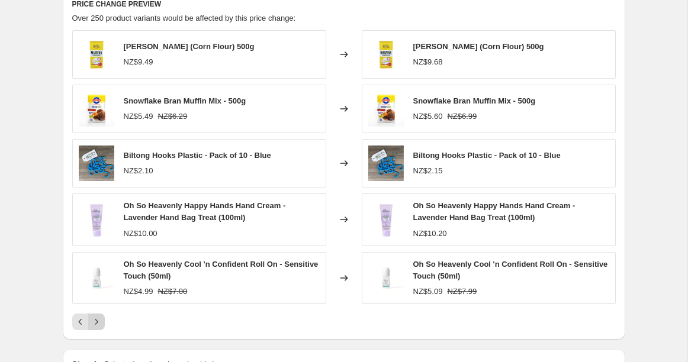
click at [96, 320] on icon "Next" at bounding box center [97, 322] width 12 height 12
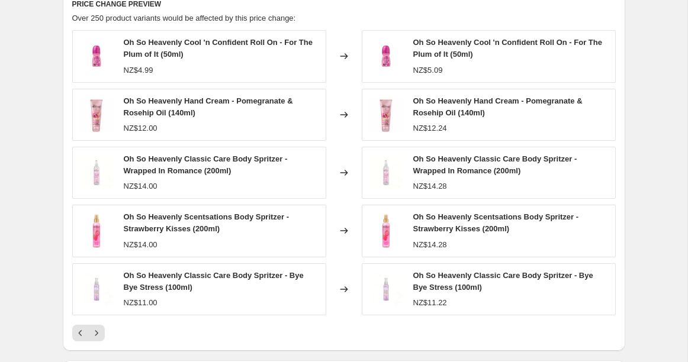
click at [96, 320] on div "Oh So Heavenly Cool 'n Confident Roll On - For The Plum of It (50ml) NZ$4.99 Ch…" at bounding box center [343, 185] width 543 height 311
click at [95, 327] on icon "Next" at bounding box center [97, 333] width 12 height 12
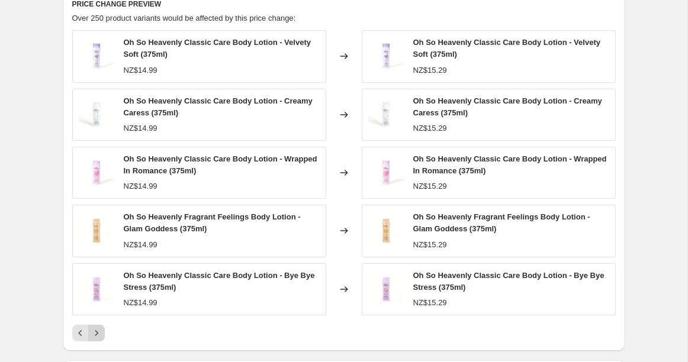
click at [97, 328] on icon "Next" at bounding box center [97, 333] width 12 height 12
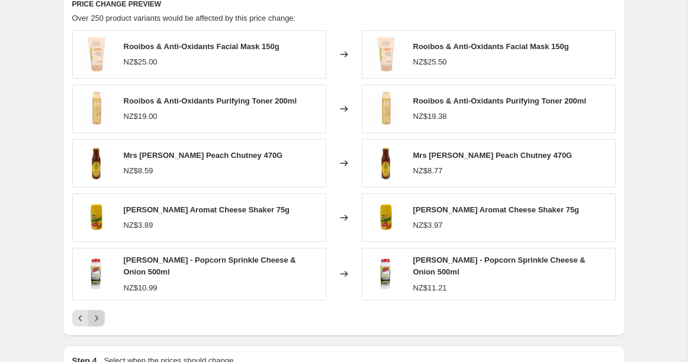
click at [98, 313] on icon "Next" at bounding box center [97, 318] width 12 height 12
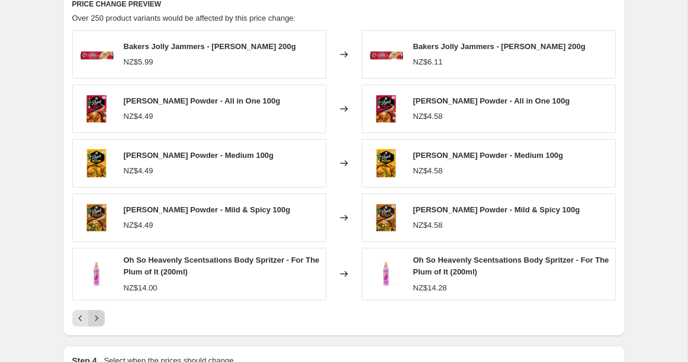
click at [95, 319] on icon "Next" at bounding box center [97, 318] width 12 height 12
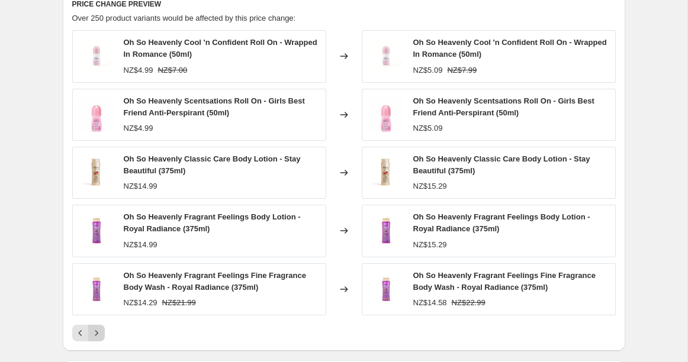
click at [95, 319] on div "Oh So Heavenly Cool 'n Confident Roll On - Wrapped In Romance (50ml) NZ$4.99 NZ…" at bounding box center [343, 185] width 543 height 311
click at [98, 331] on icon "Next" at bounding box center [97, 333] width 12 height 12
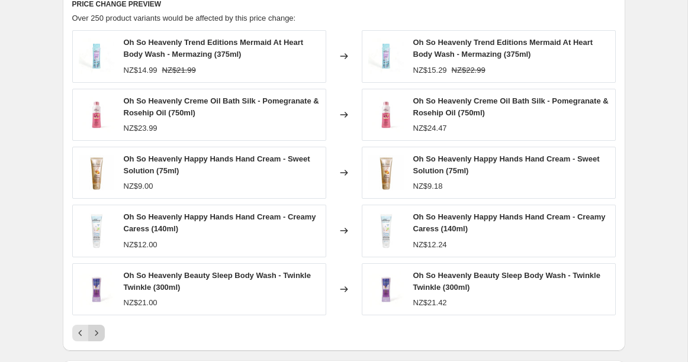
click at [97, 335] on icon "Next" at bounding box center [97, 333] width 12 height 12
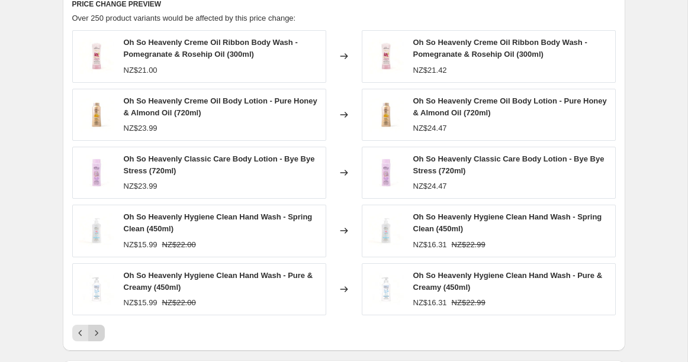
click at [96, 331] on icon "Next" at bounding box center [97, 333] width 12 height 12
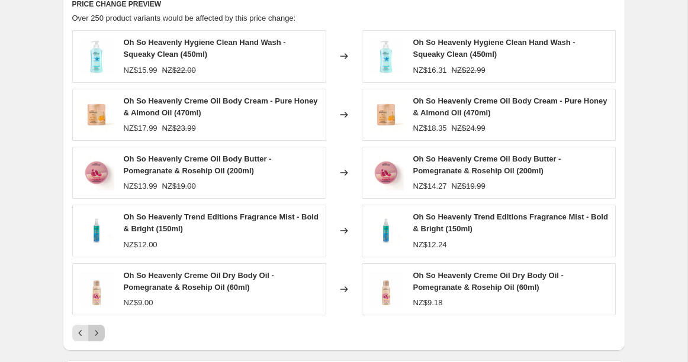
click at [95, 331] on icon "Next" at bounding box center [97, 333] width 12 height 12
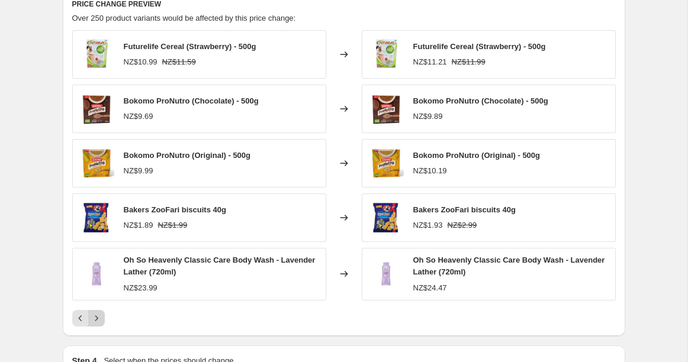
click at [99, 318] on icon "Next" at bounding box center [97, 318] width 12 height 12
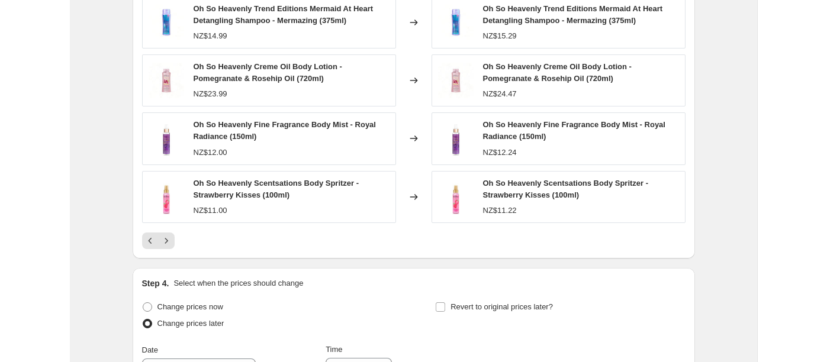
scroll to position [1544, 0]
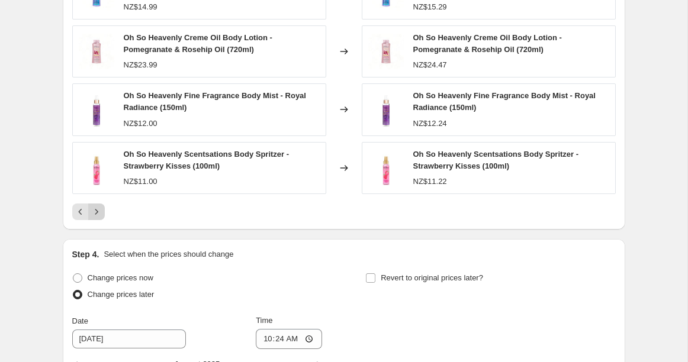
click at [98, 212] on icon "Next" at bounding box center [97, 212] width 12 height 12
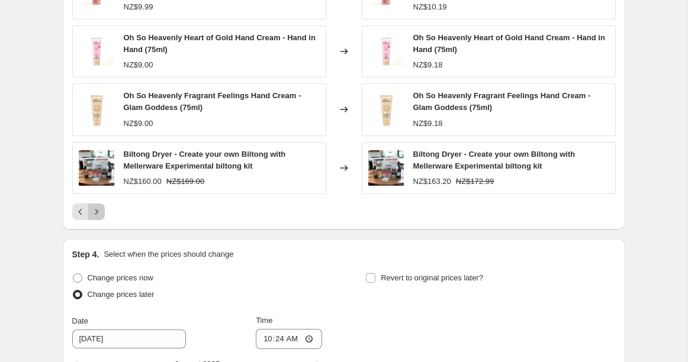
click at [96, 211] on icon "Next" at bounding box center [96, 211] width 3 height 5
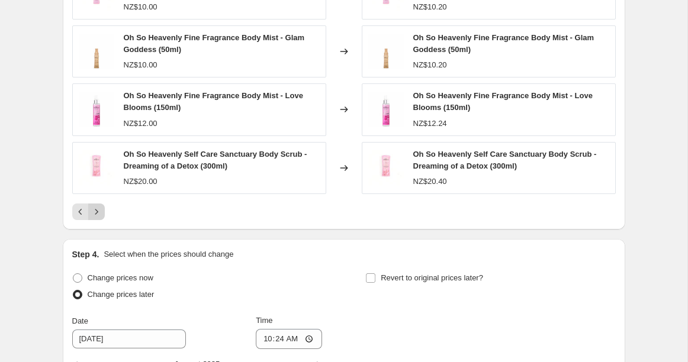
click at [98, 213] on icon "Next" at bounding box center [97, 212] width 12 height 12
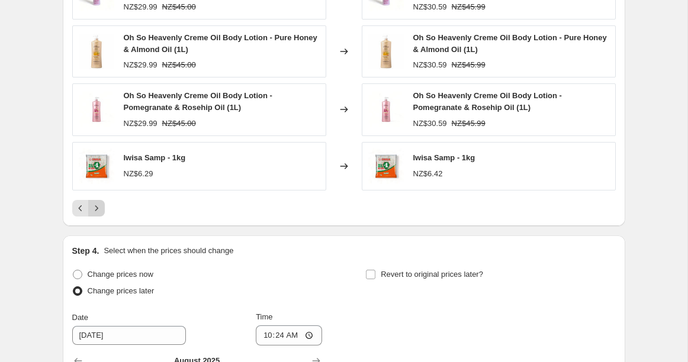
click at [99, 211] on icon "Next" at bounding box center [97, 208] width 12 height 12
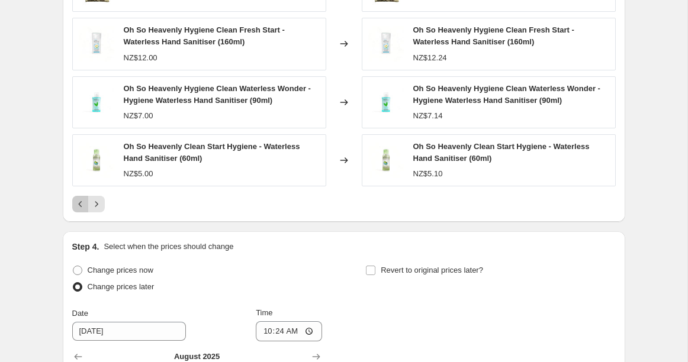
click at [80, 207] on icon "Previous" at bounding box center [81, 204] width 12 height 12
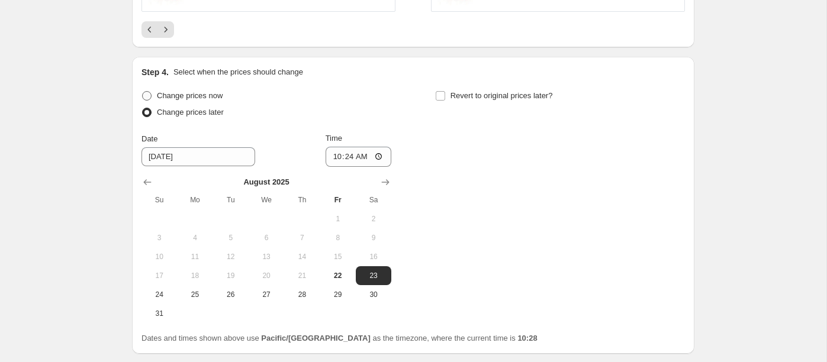
click at [147, 92] on span at bounding box center [146, 95] width 9 height 9
click at [143, 92] on input "Change prices now" at bounding box center [142, 91] width 1 height 1
radio input "true"
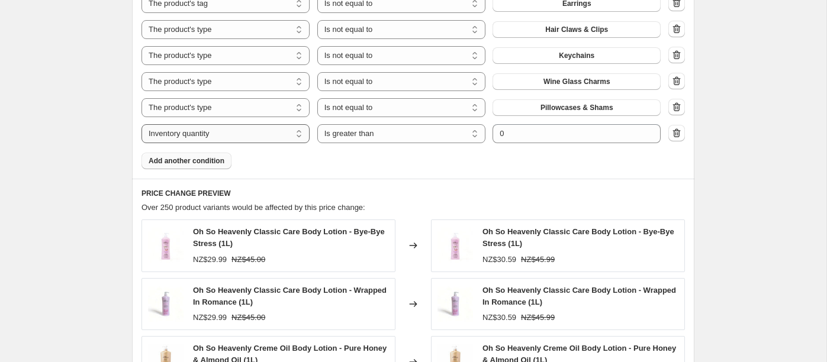
scroll to position [1231, 0]
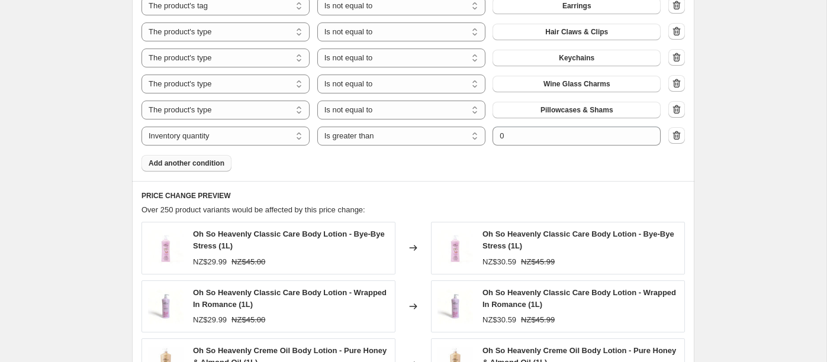
click at [173, 164] on span "Add another condition" at bounding box center [187, 163] width 76 height 9
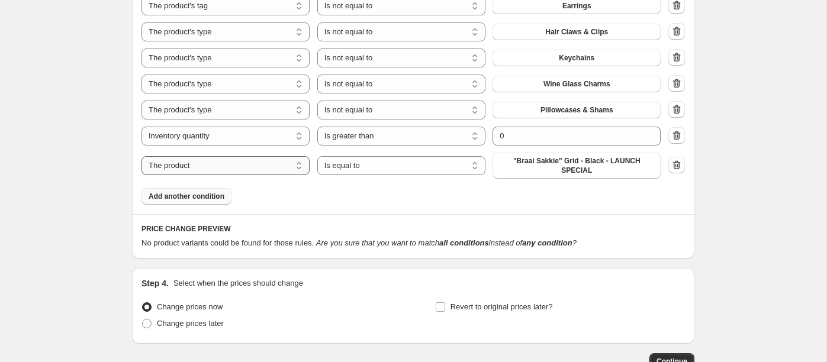
click at [216, 165] on select "The product The product's collection The product's tag The product's vendor The…" at bounding box center [225, 165] width 168 height 19
click at [545, 172] on span ""Braai Sakkie" Grid - Black - LAUNCH SPECIAL" at bounding box center [576, 165] width 154 height 19
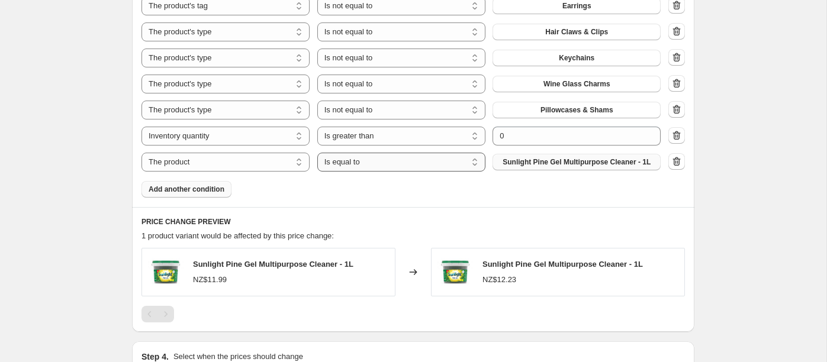
click at [445, 157] on select "Is equal to Is not equal to" at bounding box center [401, 162] width 168 height 19
select select "not_equal"
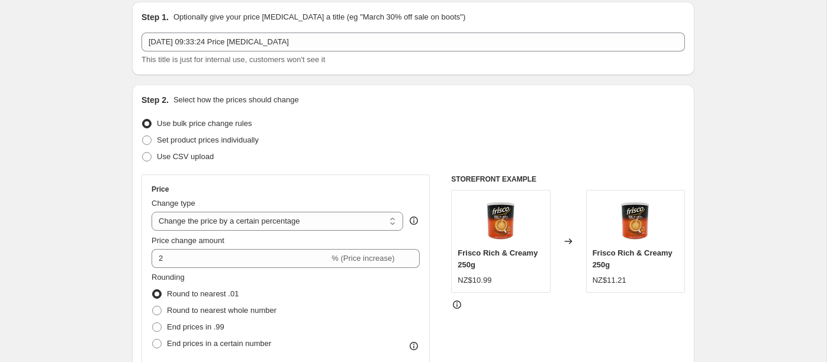
scroll to position [44, 0]
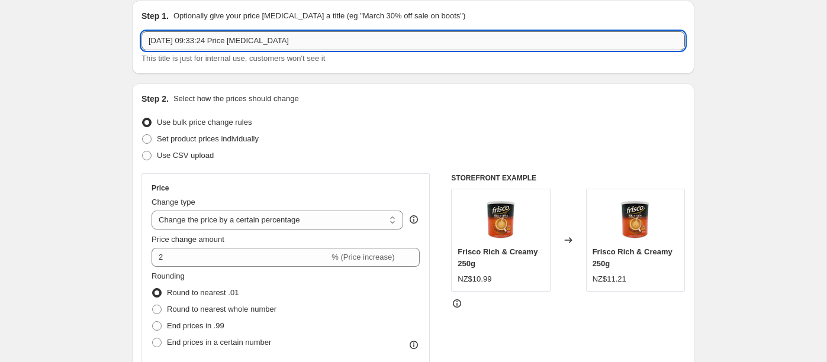
click at [236, 41] on input "[DATE] 09:33:24 Price [MEDICAL_DATA]" at bounding box center [412, 40] width 543 height 19
click at [312, 45] on input "[DATE] 09:33:24 Price [MEDICAL_DATA]" at bounding box center [412, 40] width 543 height 19
type input "[DATE] 09:33:24 Price [MEDICAL_DATA] - 2% increase"
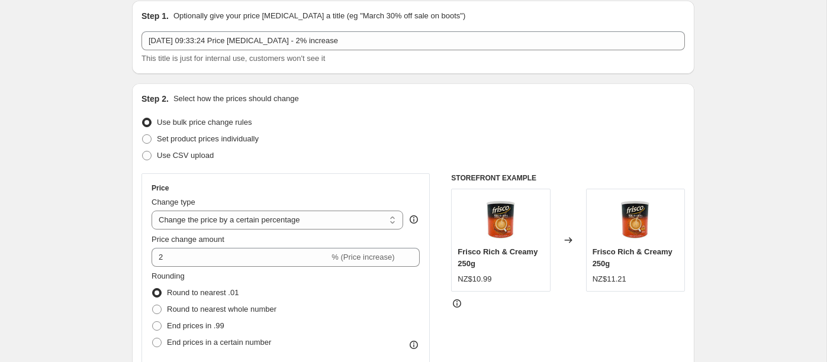
click at [429, 93] on div "Step 2. Select how the prices should change" at bounding box center [412, 99] width 543 height 12
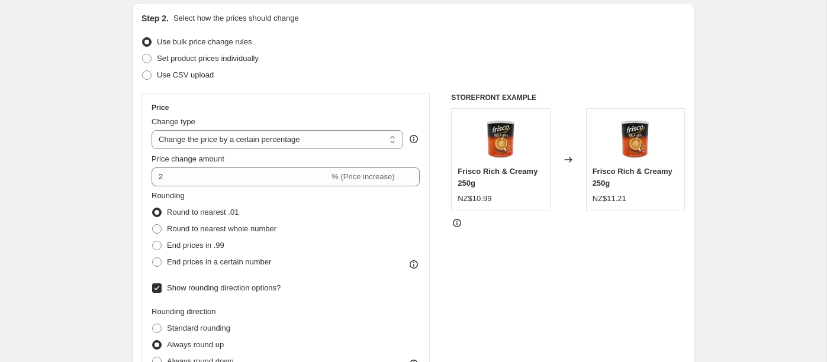
scroll to position [134, 0]
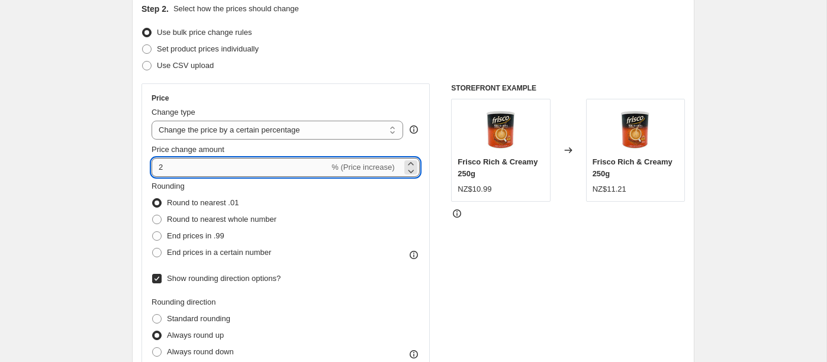
click at [172, 169] on input "2" at bounding box center [240, 167] width 178 height 19
type input "3"
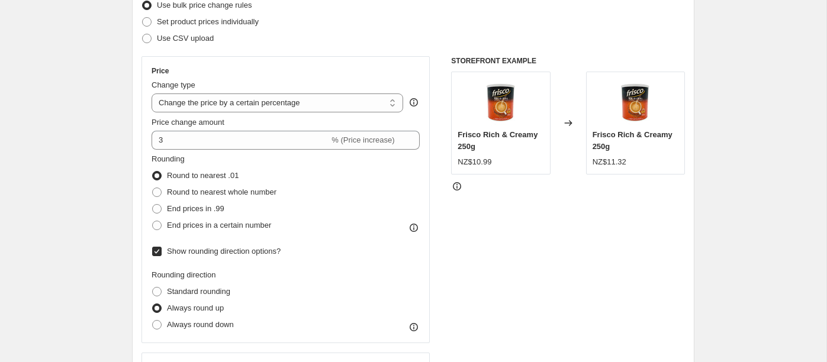
scroll to position [163, 0]
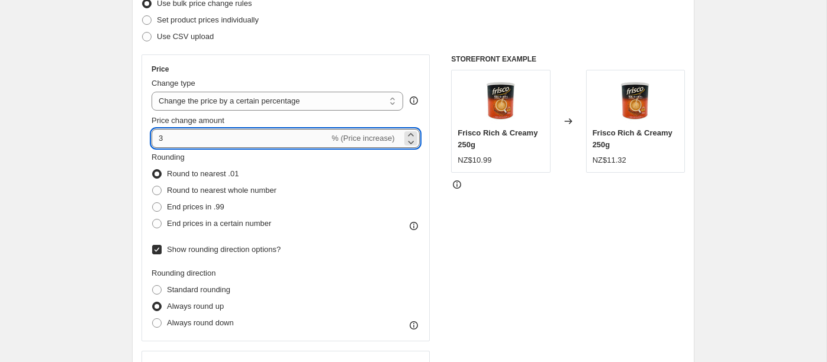
click at [164, 137] on input "3" at bounding box center [240, 138] width 178 height 19
type input "2"
click at [441, 209] on div "Price Change type Change the price to a certain amount Change the price by a ce…" at bounding box center [412, 359] width 543 height 611
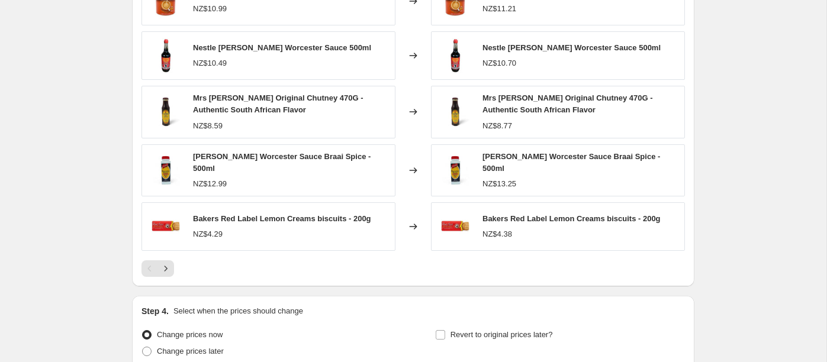
scroll to position [1503, 0]
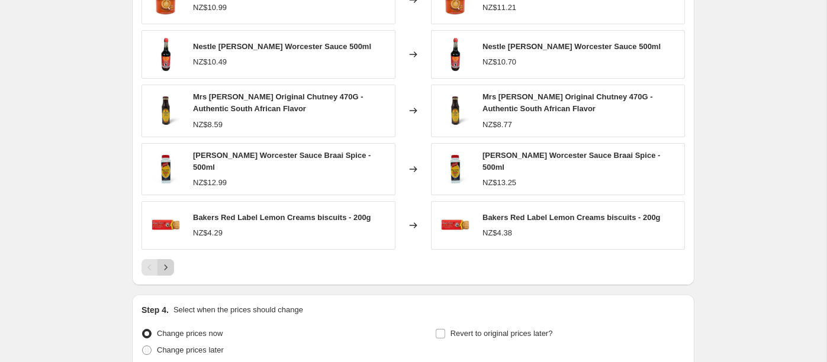
click at [167, 264] on icon "Next" at bounding box center [166, 268] width 12 height 12
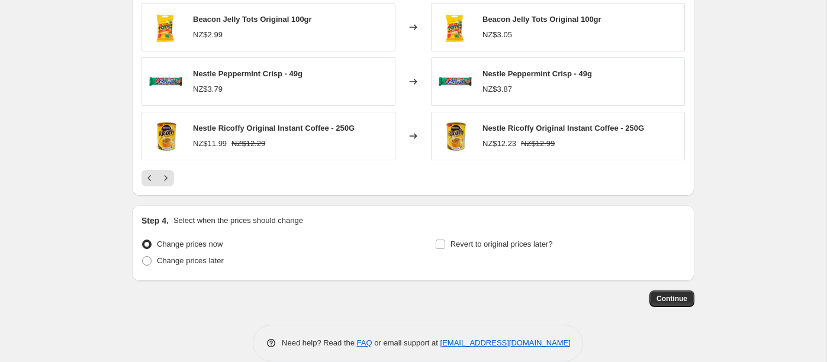
scroll to position [1607, 0]
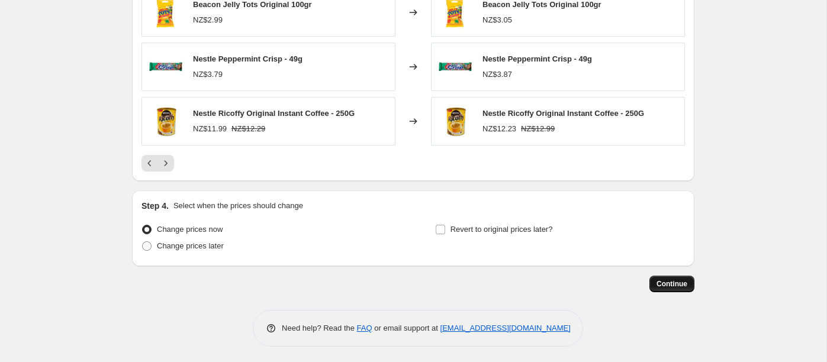
click at [673, 282] on span "Continue" at bounding box center [671, 283] width 31 height 9
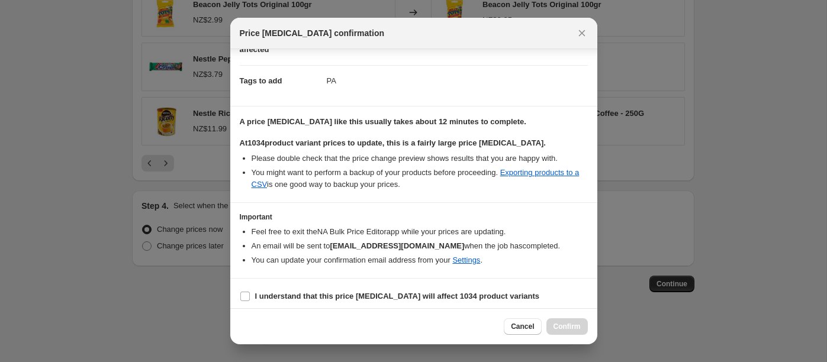
scroll to position [159, 0]
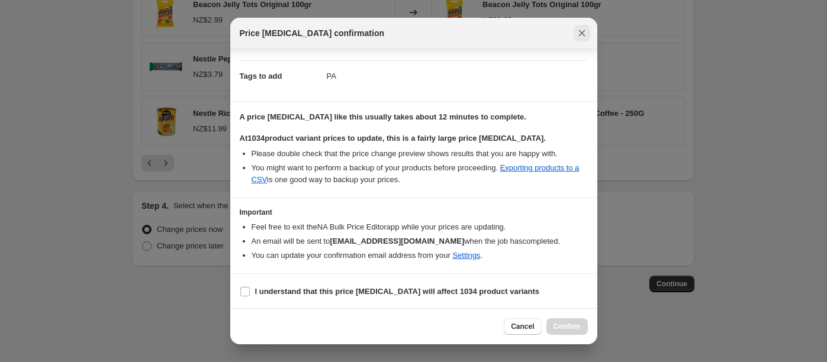
click at [582, 34] on icon "Close" at bounding box center [581, 33] width 7 height 7
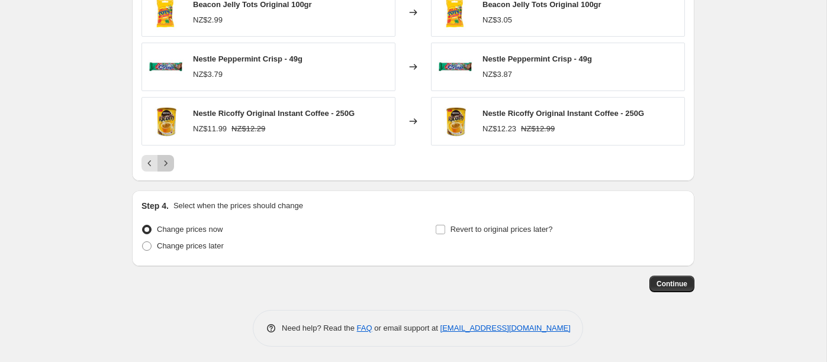
click at [166, 164] on icon "Next" at bounding box center [166, 163] width 12 height 12
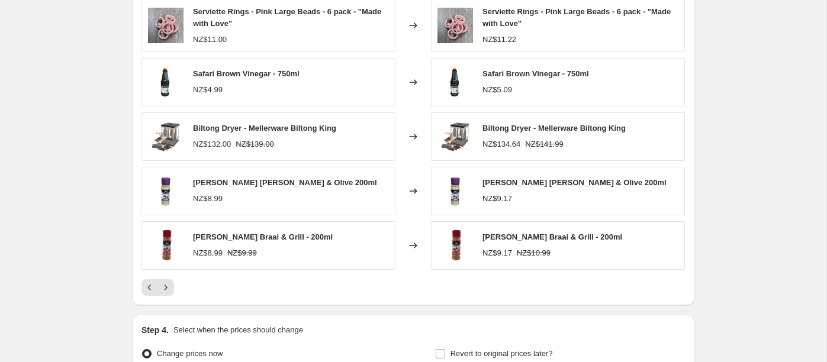
scroll to position [1470, 0]
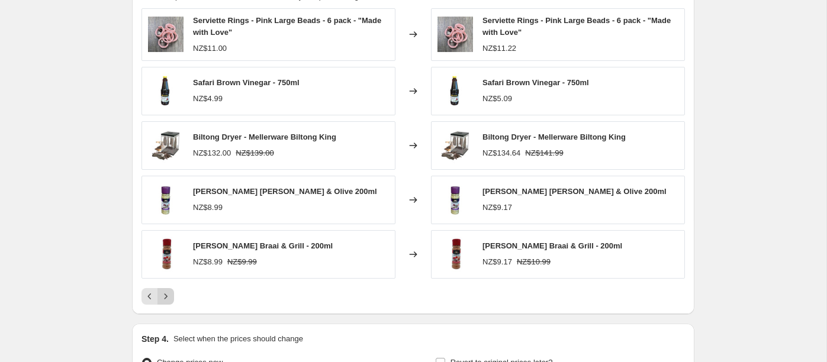
click at [169, 296] on icon "Next" at bounding box center [166, 297] width 12 height 12
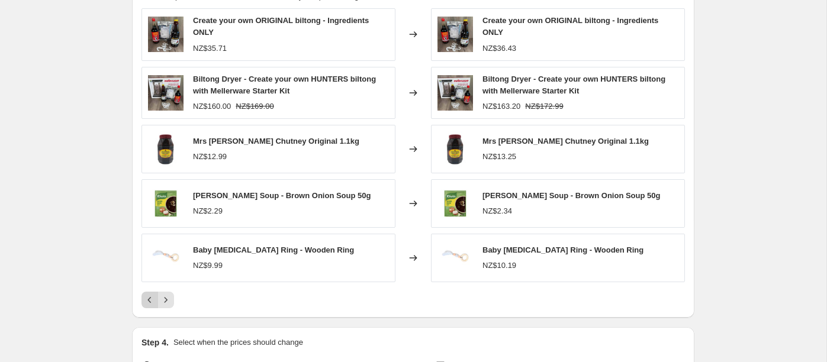
click at [144, 299] on icon "Previous" at bounding box center [150, 300] width 12 height 12
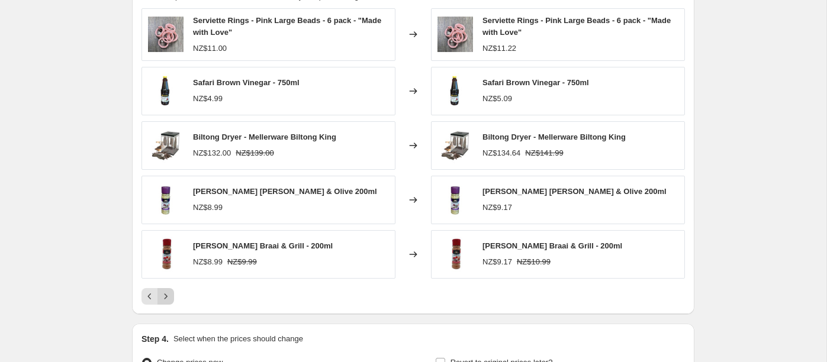
click at [166, 298] on icon "Next" at bounding box center [166, 297] width 12 height 12
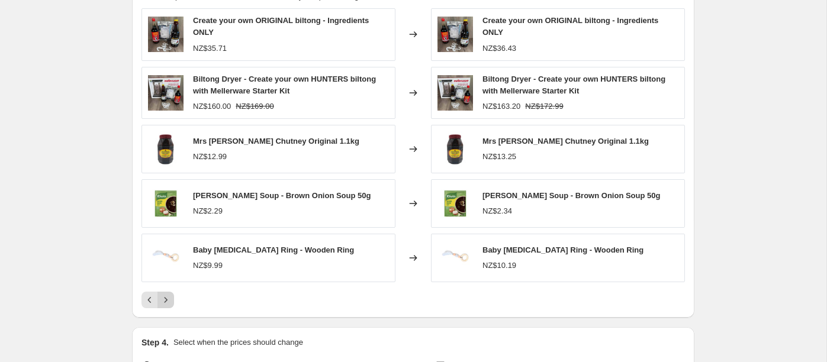
click at [166, 298] on icon "Next" at bounding box center [165, 299] width 3 height 5
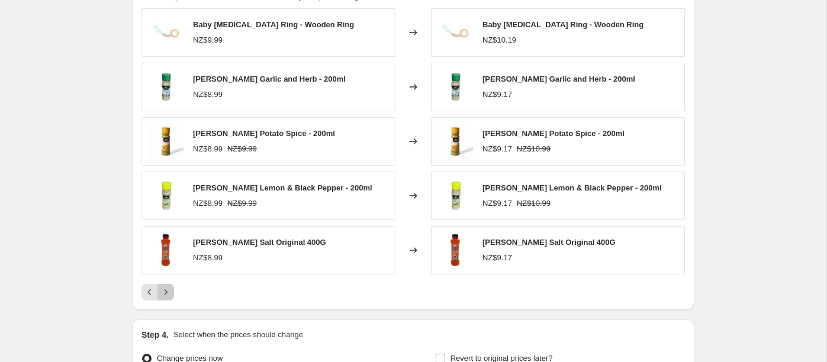
click at [166, 298] on button "Next" at bounding box center [165, 292] width 17 height 17
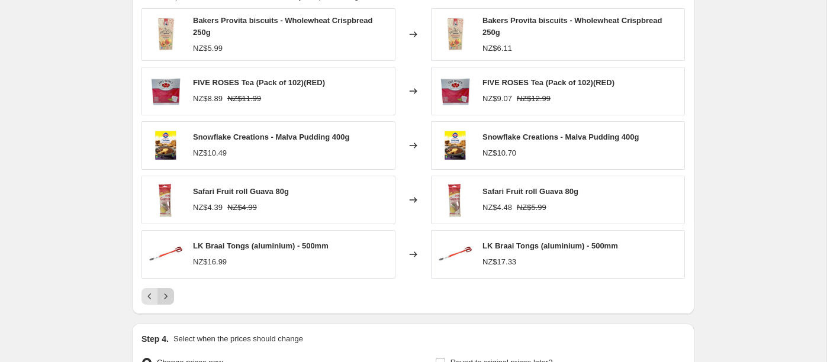
click at [167, 294] on icon "Next" at bounding box center [165, 295] width 3 height 5
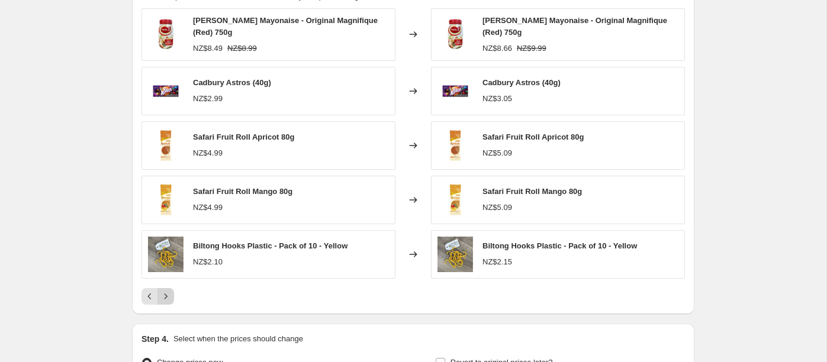
click at [167, 294] on icon "Next" at bounding box center [166, 297] width 12 height 12
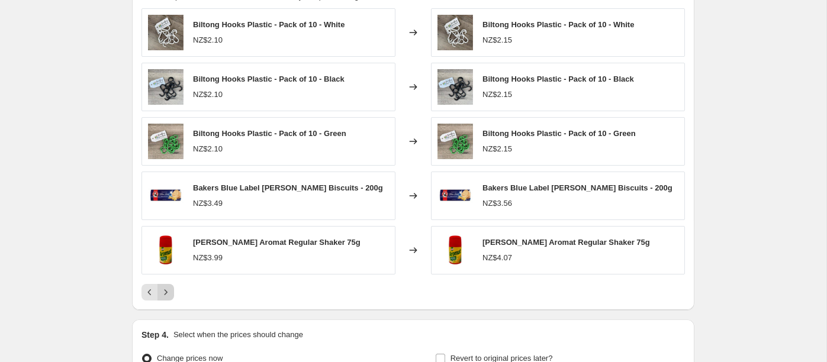
click at [167, 294] on icon "Next" at bounding box center [166, 292] width 12 height 12
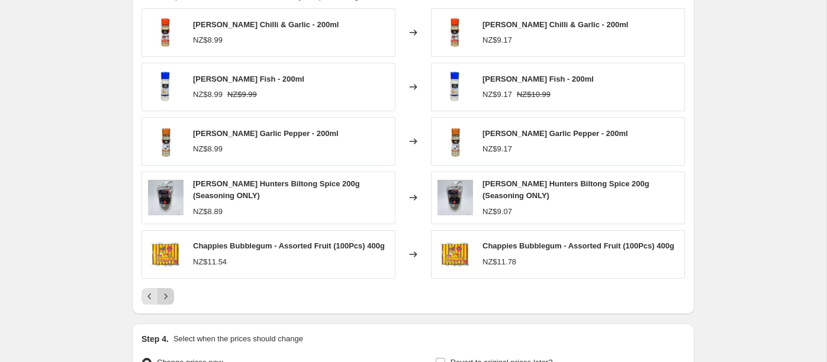
click at [167, 294] on icon "Next" at bounding box center [166, 297] width 12 height 12
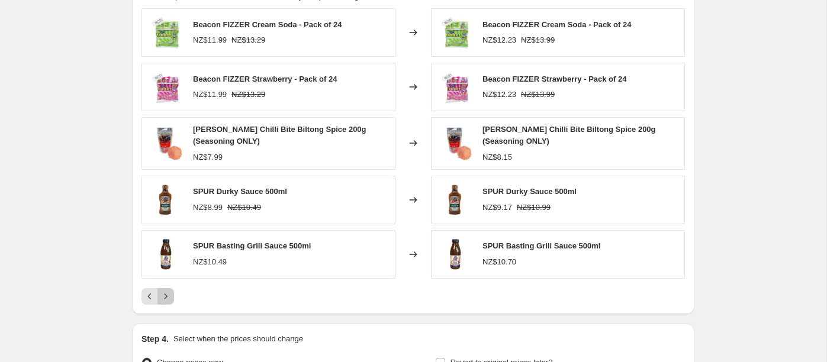
click at [167, 294] on icon "Next" at bounding box center [165, 295] width 3 height 5
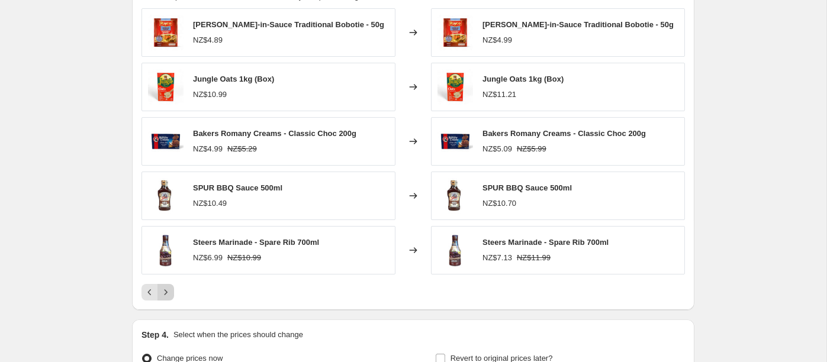
click at [167, 294] on icon "Next" at bounding box center [166, 292] width 12 height 12
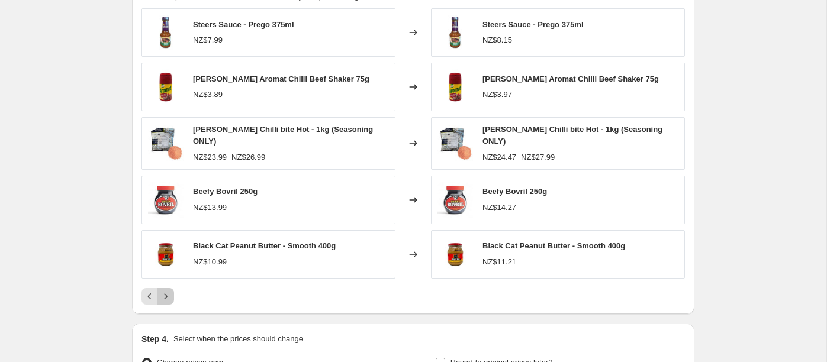
click at [167, 294] on icon "Next" at bounding box center [166, 297] width 12 height 12
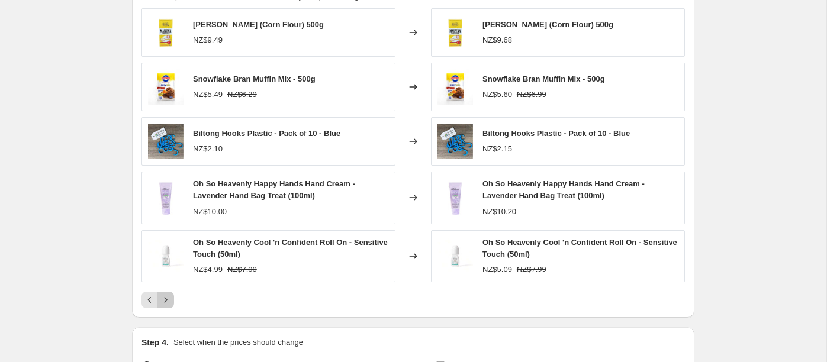
click at [167, 294] on icon "Next" at bounding box center [166, 300] width 12 height 12
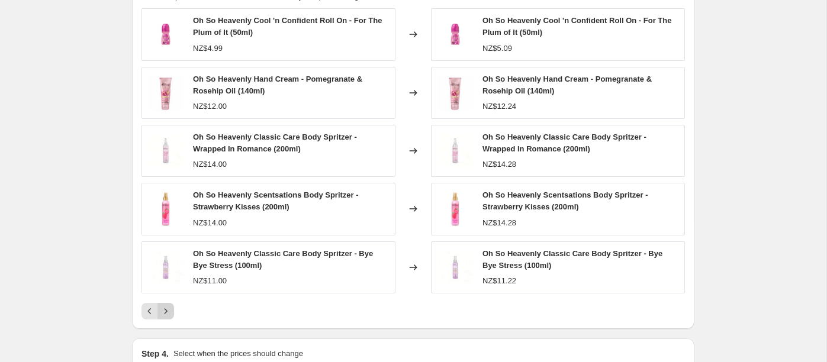
click at [167, 294] on div "Oh So Heavenly Cool 'n Confident Roll On - For The Plum of It (50ml) NZ$4.99 Ch…" at bounding box center [412, 163] width 543 height 311
click at [164, 306] on icon "Next" at bounding box center [166, 311] width 12 height 12
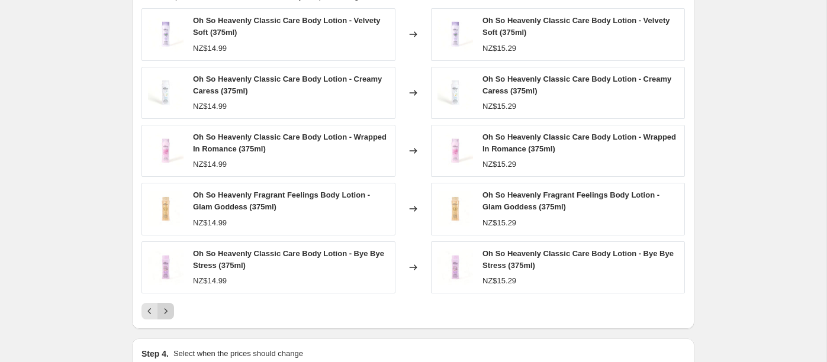
click at [166, 309] on icon "Next" at bounding box center [165, 310] width 3 height 5
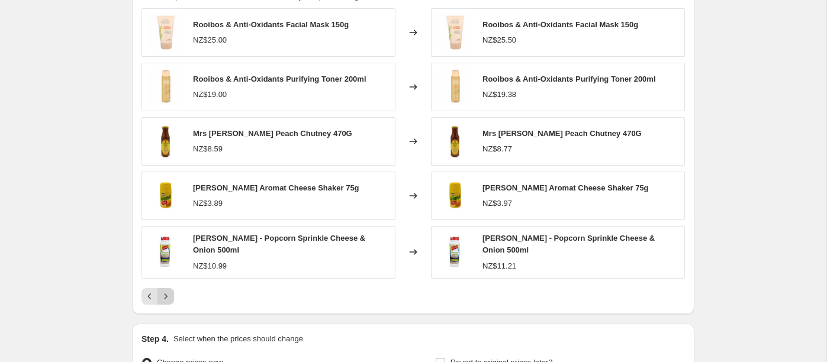
click at [169, 291] on icon "Next" at bounding box center [166, 297] width 12 height 12
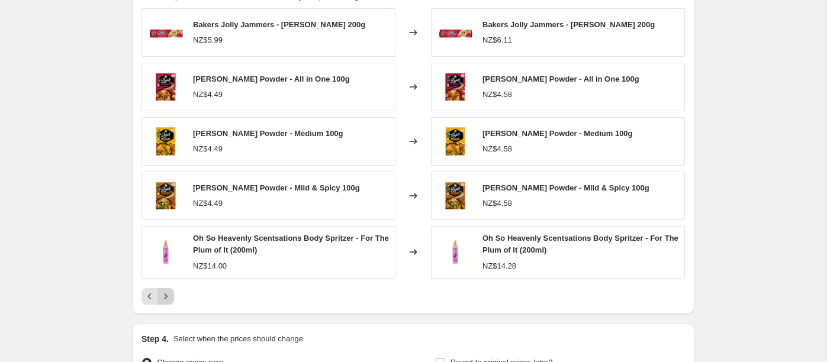
click at [167, 296] on icon "Next" at bounding box center [166, 297] width 12 height 12
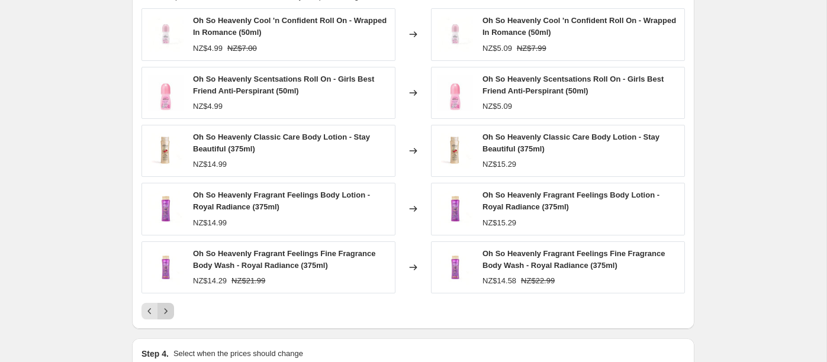
click at [168, 311] on icon "Next" at bounding box center [166, 311] width 12 height 12
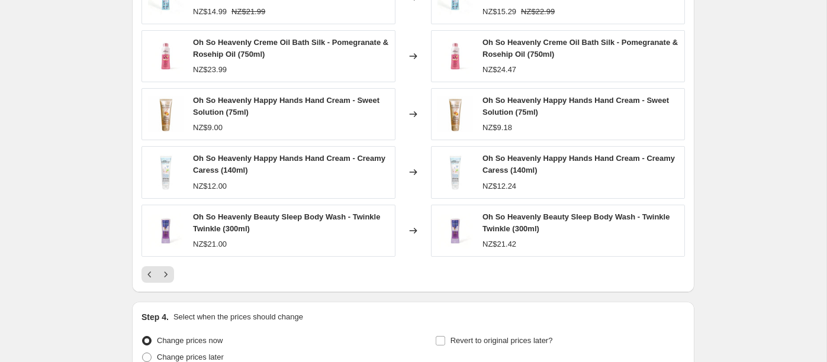
scroll to position [1516, 0]
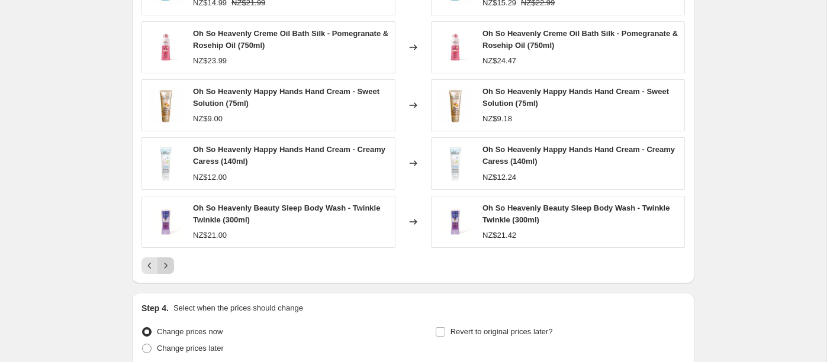
click at [166, 263] on icon "Next" at bounding box center [166, 266] width 12 height 12
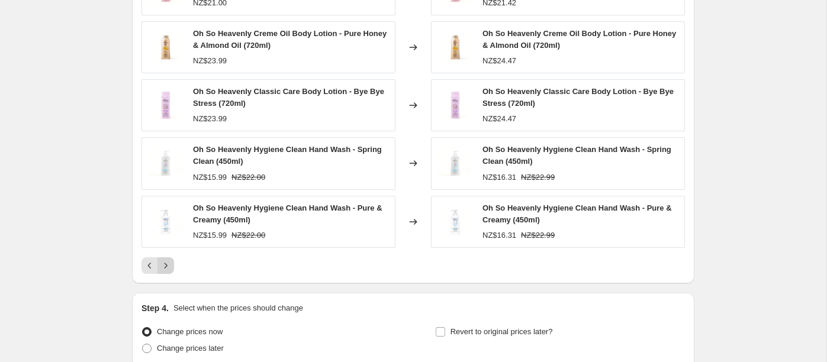
click at [166, 265] on icon "Next" at bounding box center [166, 266] width 12 height 12
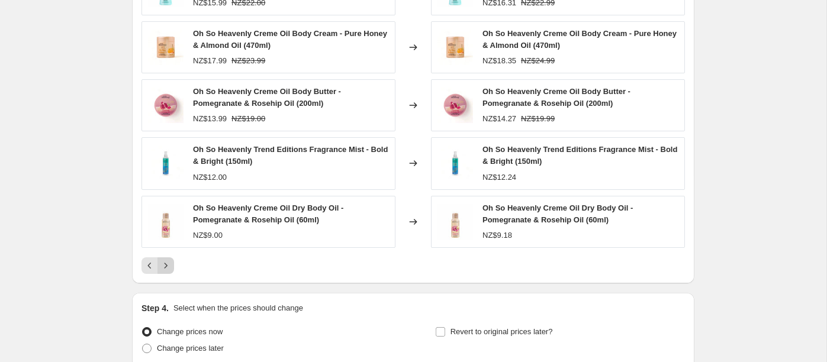
scroll to position [1515, 0]
click at [166, 266] on icon "Next" at bounding box center [166, 266] width 12 height 12
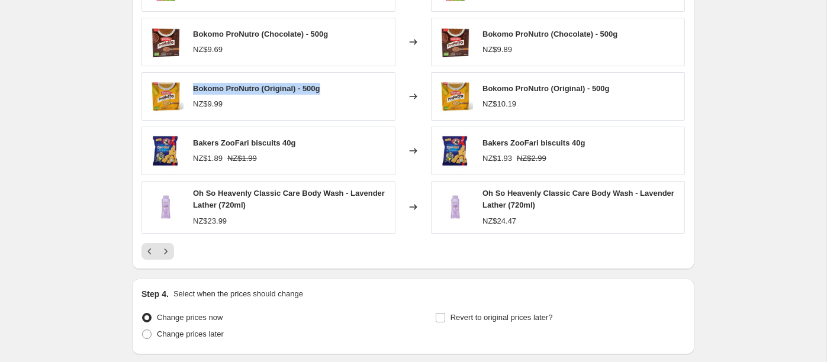
drag, startPoint x: 328, startPoint y: 86, endPoint x: 193, endPoint y: 85, distance: 134.9
click at [193, 85] on div "Bokomo ProNutro (Original) - 500g NZ$9.99" at bounding box center [268, 96] width 254 height 49
copy span "Bokomo ProNutro (Original) - 500g"
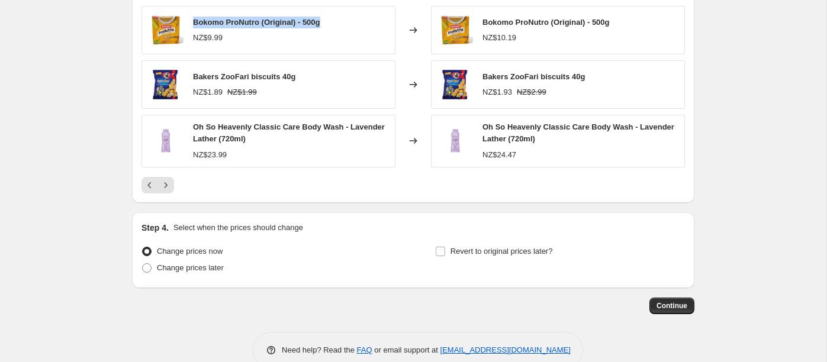
scroll to position [1603, 0]
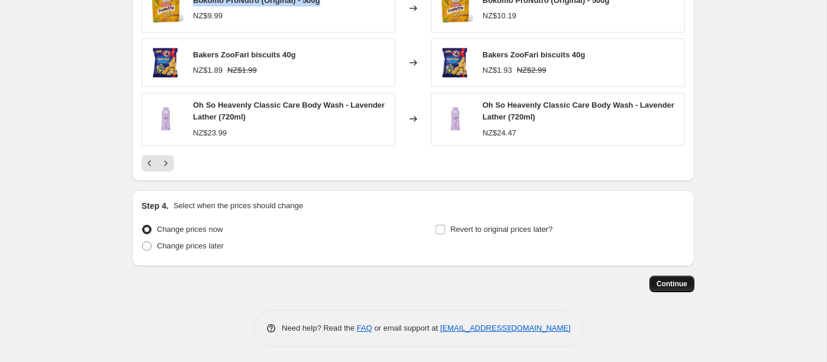
click at [664, 280] on span "Continue" at bounding box center [671, 283] width 31 height 9
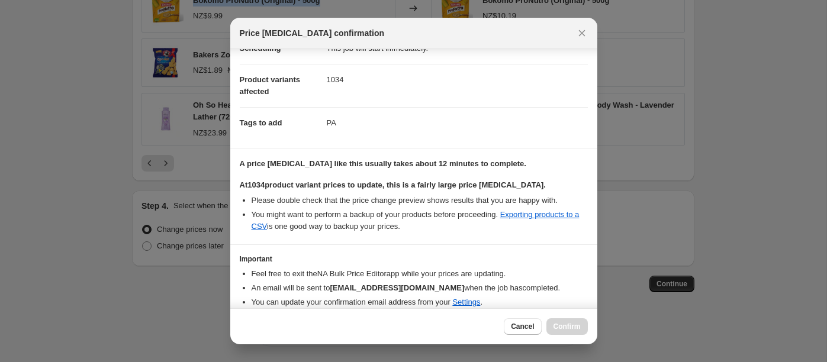
scroll to position [159, 0]
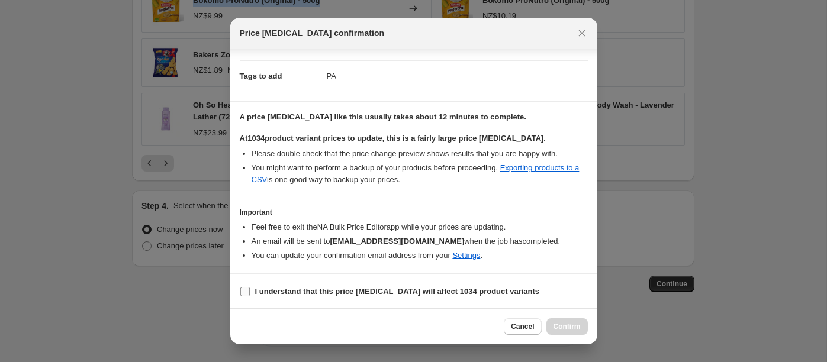
click at [244, 290] on input "I understand that this price [MEDICAL_DATA] will affect 1034 product variants" at bounding box center [244, 291] width 9 height 9
checkbox input "true"
click at [565, 328] on span "Confirm" at bounding box center [566, 326] width 27 height 9
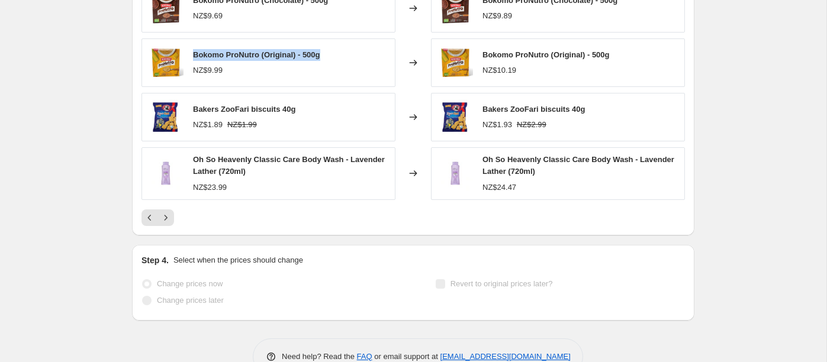
scroll to position [1634, 0]
